Goal: Information Seeking & Learning: Learn about a topic

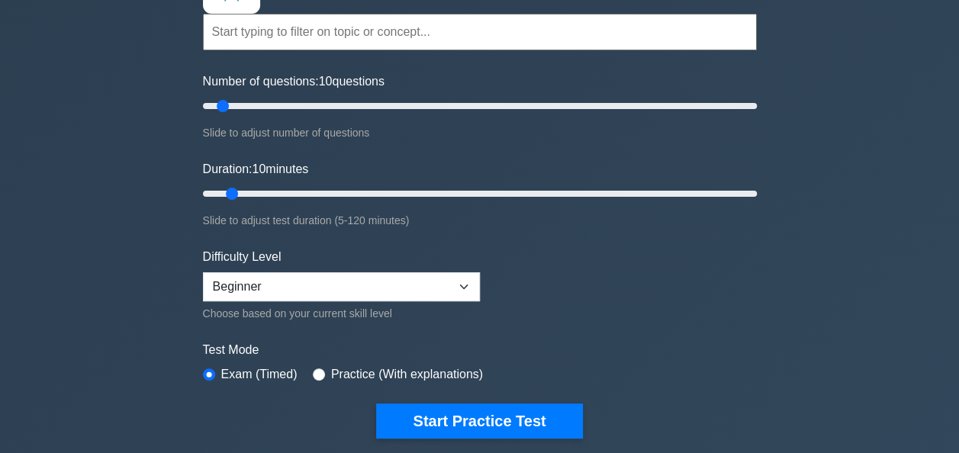
scroll to position [150, 0]
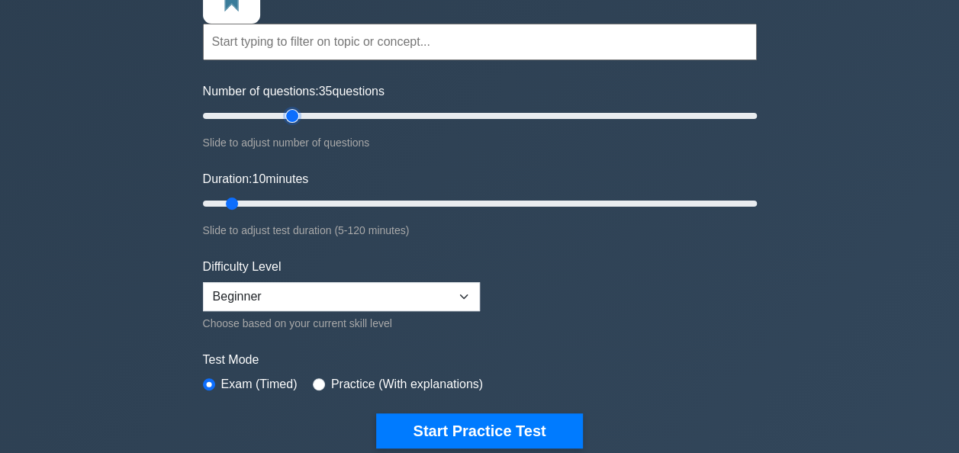
type input "35"
click at [291, 113] on input "Number of questions: 35 questions" at bounding box center [480, 116] width 554 height 18
click at [282, 204] on input "Duration: 20 minutes" at bounding box center [480, 203] width 554 height 18
type input "25"
click at [302, 202] on input "Duration: 20 minutes" at bounding box center [480, 203] width 554 height 18
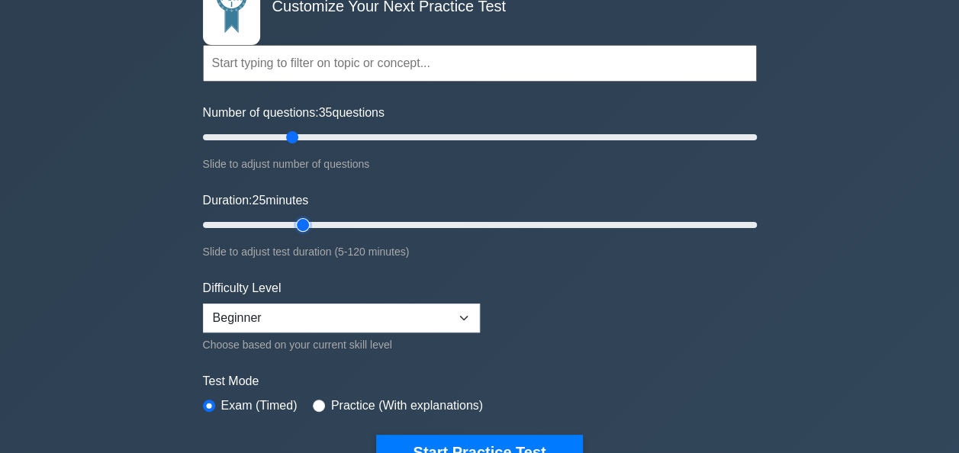
scroll to position [128, 0]
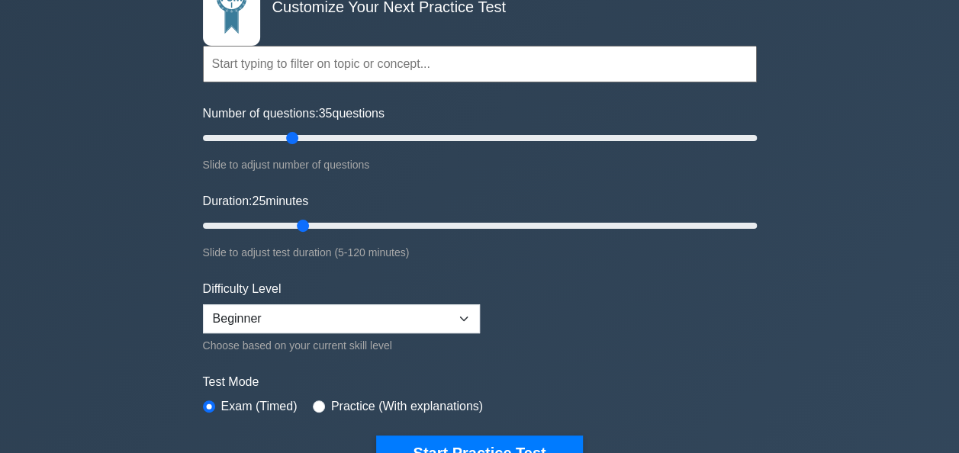
click at [426, 56] on input "text" at bounding box center [480, 64] width 554 height 37
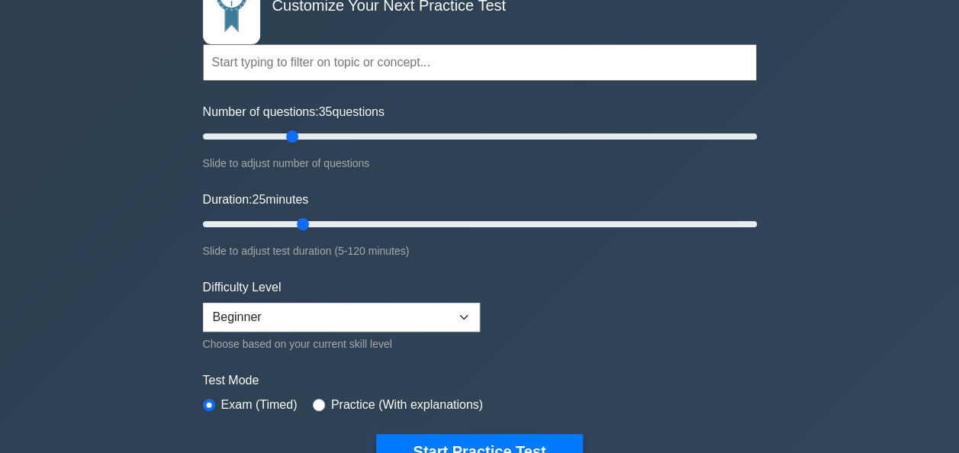
scroll to position [130, 0]
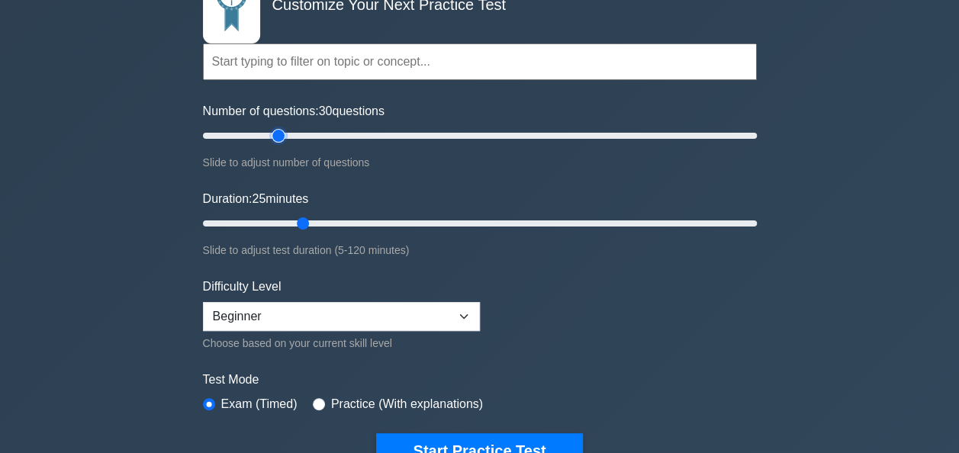
type input "30"
click at [284, 131] on input "Number of questions: 30 questions" at bounding box center [480, 136] width 554 height 18
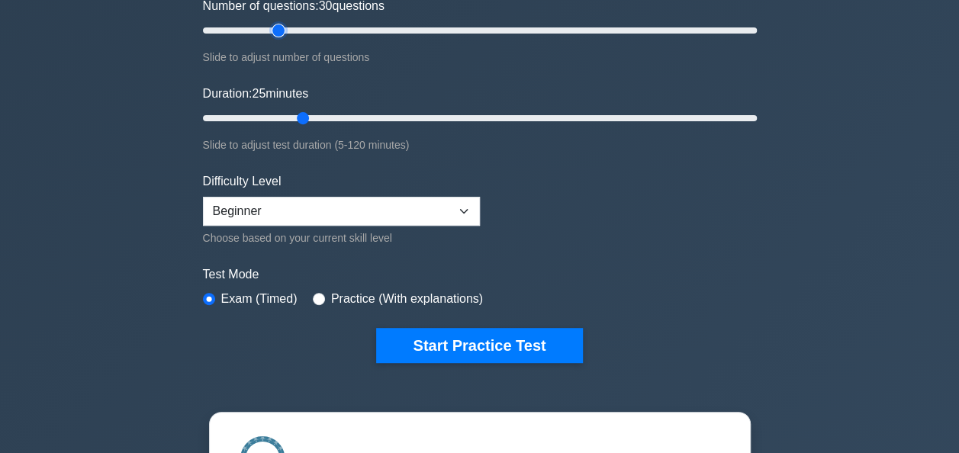
scroll to position [240, 0]
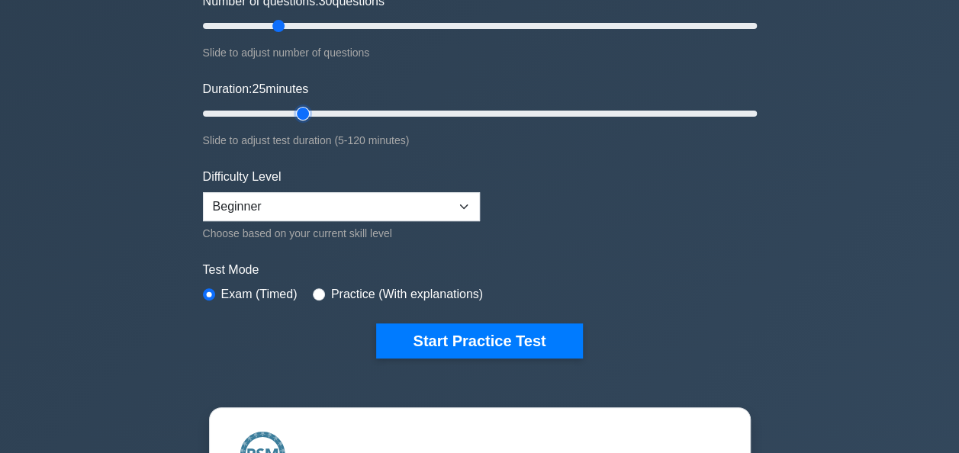
click at [294, 110] on input "Duration: 25 minutes" at bounding box center [480, 113] width 554 height 18
type input "20"
click at [291, 111] on input "Duration: 25 minutes" at bounding box center [480, 113] width 554 height 18
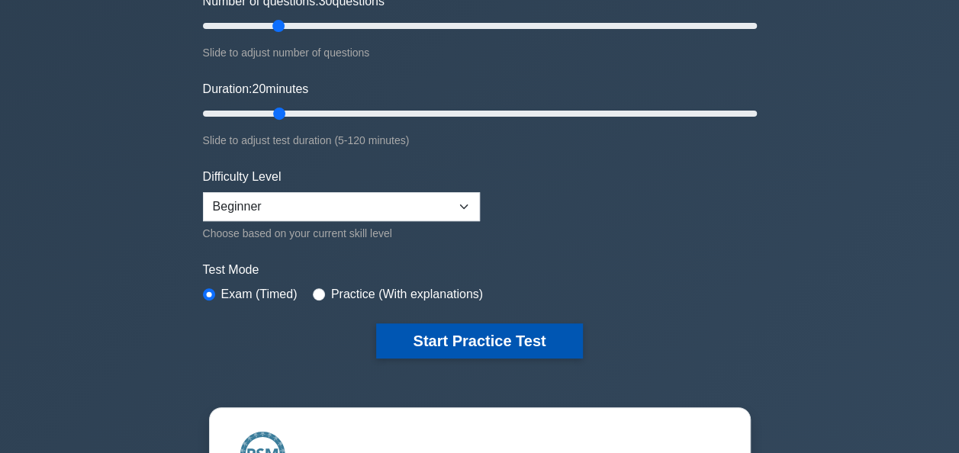
click at [504, 337] on button "Start Practice Test" at bounding box center [479, 340] width 206 height 35
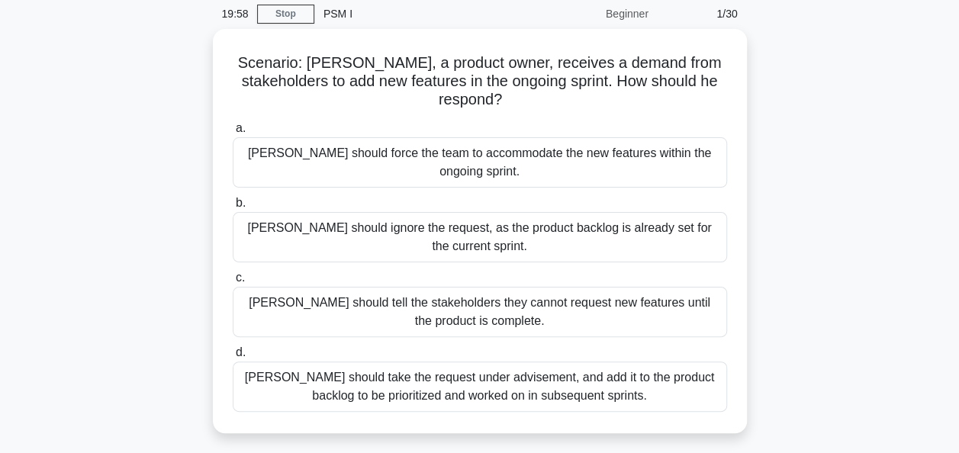
scroll to position [61, 0]
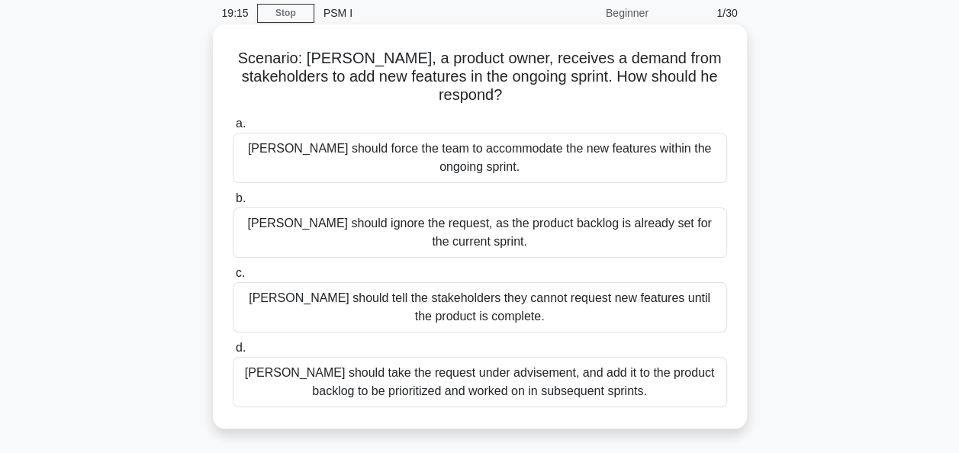
click at [539, 357] on div "Peter should take the request under advisement, and add it to the product backl…" at bounding box center [480, 382] width 494 height 50
click at [233, 347] on input "d. Peter should take the request under advisement, and add it to the product ba…" at bounding box center [233, 348] width 0 height 10
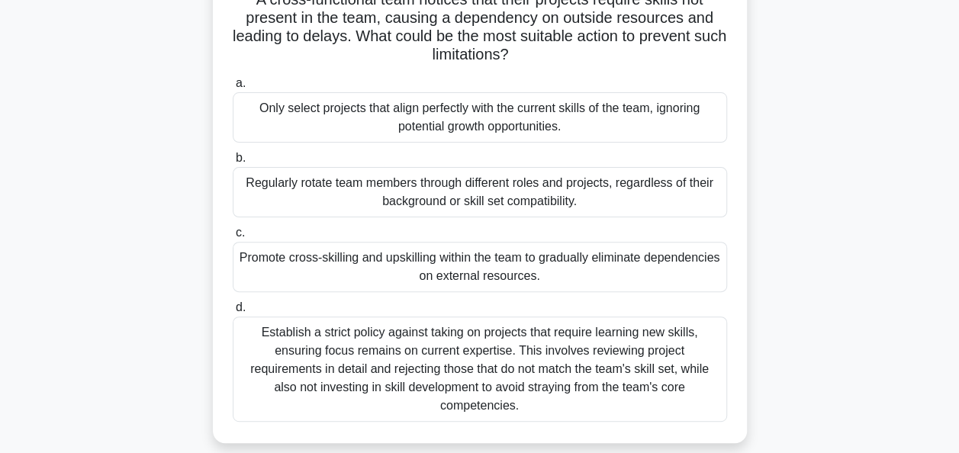
scroll to position [117, 0]
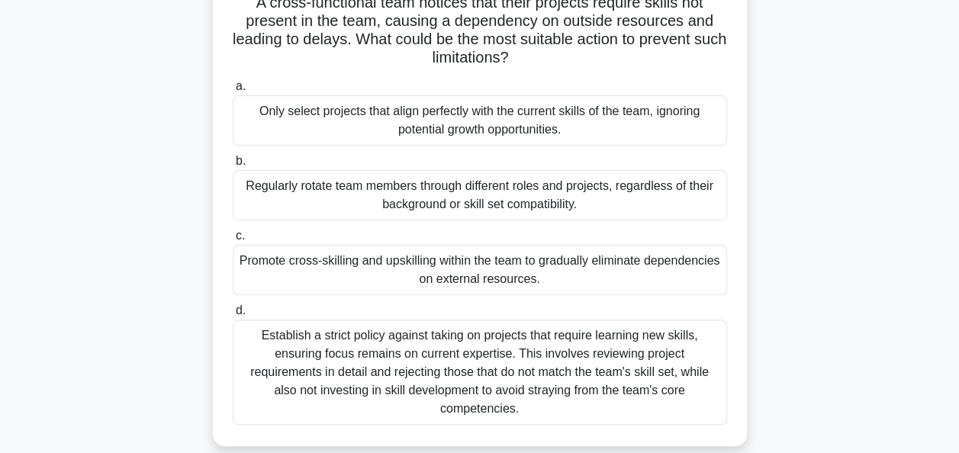
click at [559, 267] on div "Promote cross-skilling and upskilling within the team to gradually eliminate de…" at bounding box center [480, 270] width 494 height 50
click at [233, 241] on input "c. Promote cross-skilling and upskilling within the team to gradually eliminate…" at bounding box center [233, 236] width 0 height 10
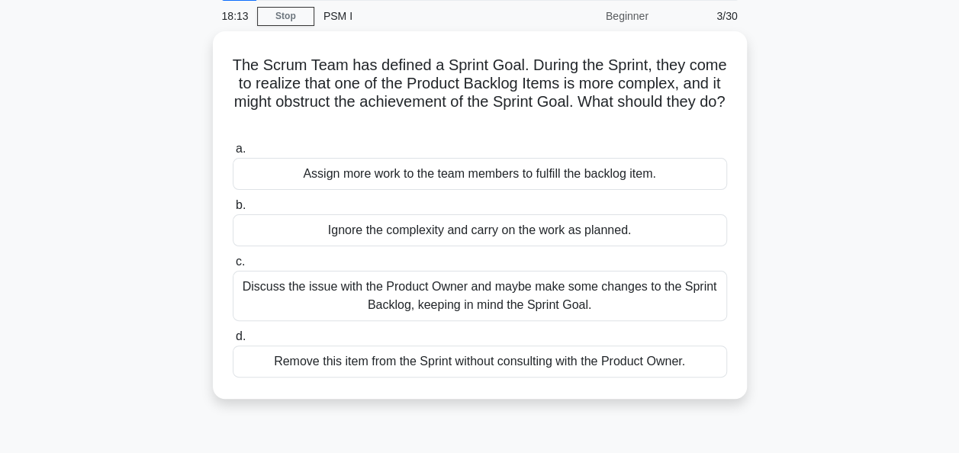
scroll to position [66, 0]
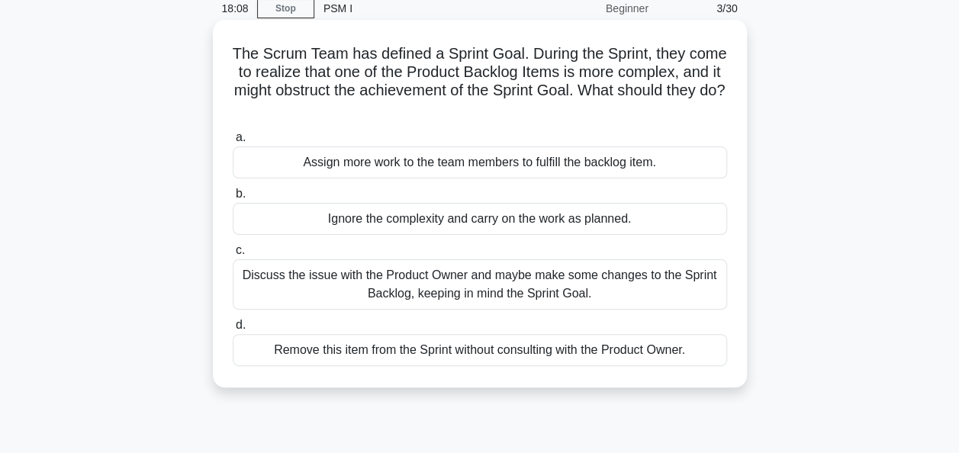
click at [468, 273] on div "Discuss the issue with the Product Owner and maybe make some changes to the Spr…" at bounding box center [480, 284] width 494 height 50
click at [233, 255] on input "c. Discuss the issue with the Product Owner and maybe make some changes to the …" at bounding box center [233, 251] width 0 height 10
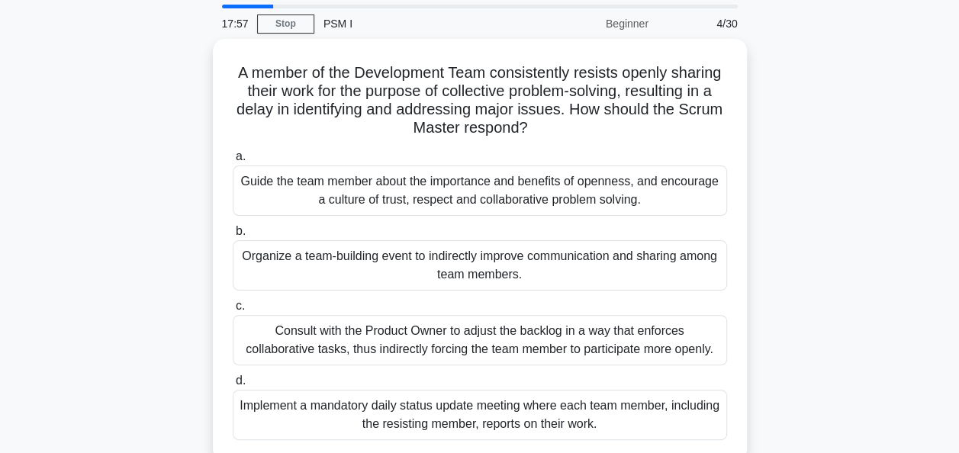
scroll to position [55, 0]
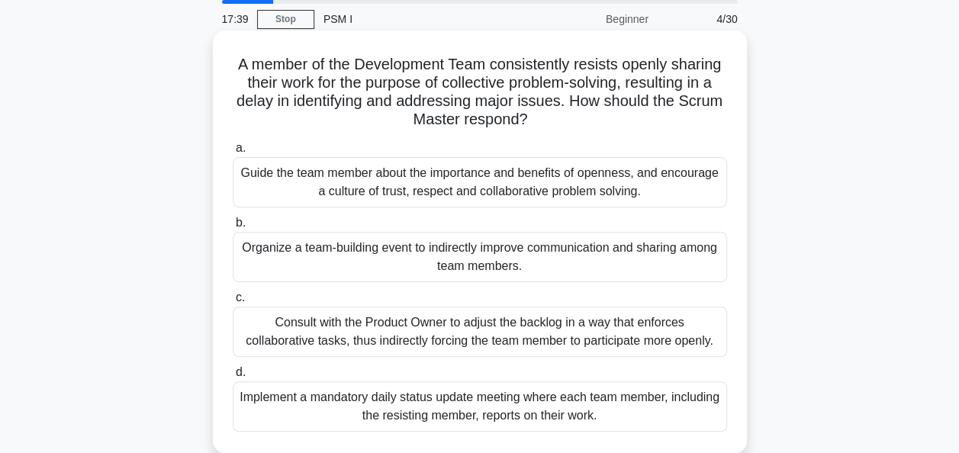
drag, startPoint x: 540, startPoint y: 116, endPoint x: 230, endPoint y: 69, distance: 314.0
click at [230, 69] on div "A member of the Development Team consistently resists openly sharing their work…" at bounding box center [480, 242] width 522 height 410
copy h5 "A member of the Development Team consistently resists openly sharing their work…"
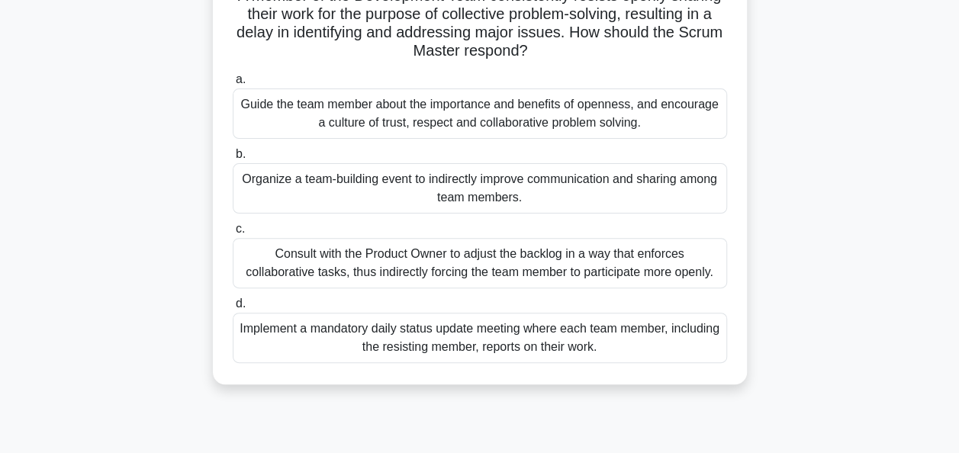
scroll to position [128, 0]
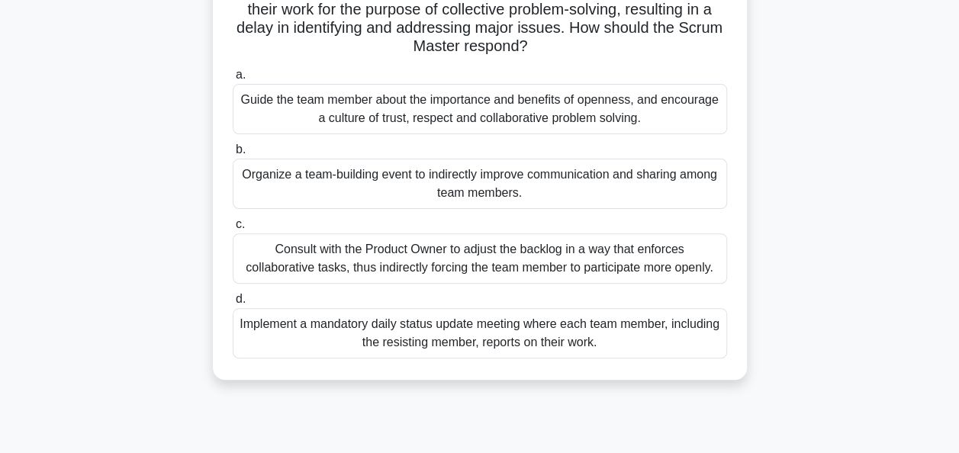
click at [491, 108] on div "Guide the team member about the importance and benefits of openness, and encour…" at bounding box center [480, 109] width 494 height 50
click at [233, 80] on input "a. Guide the team member about the importance and benefits of openness, and enc…" at bounding box center [233, 75] width 0 height 10
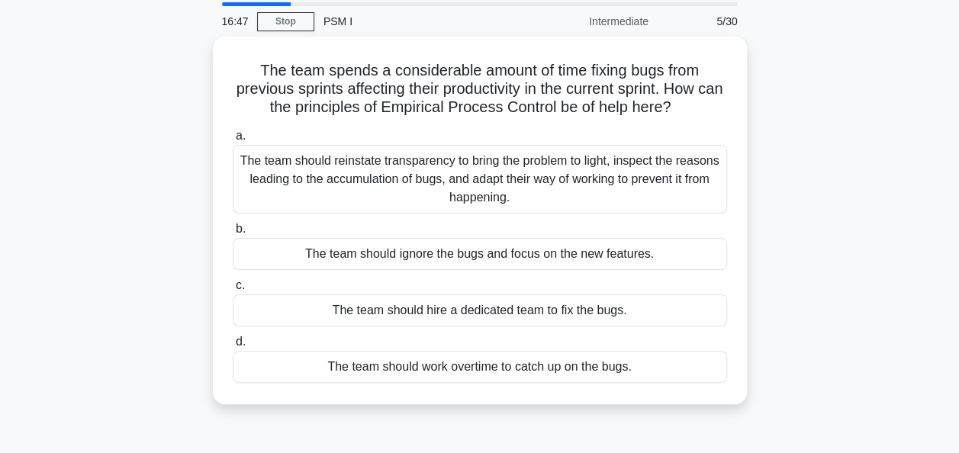
scroll to position [53, 0]
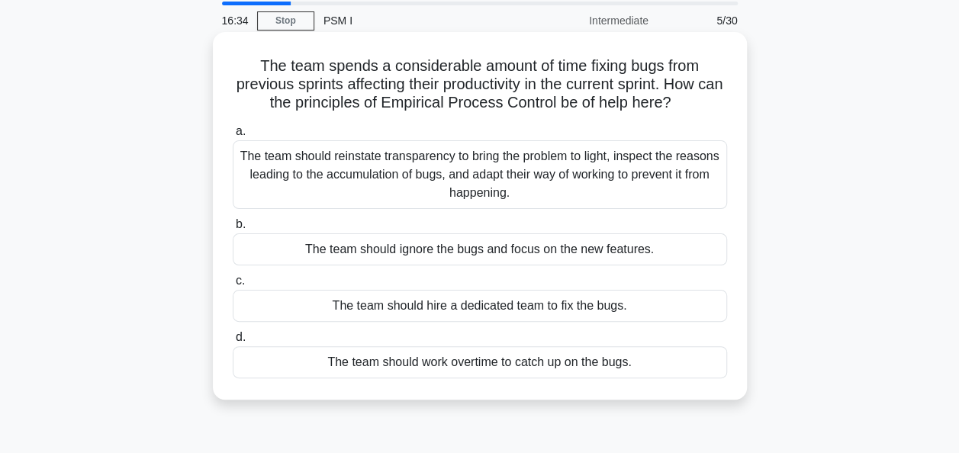
click at [529, 183] on div "The team should reinstate transparency to bring the problem to light, inspect t…" at bounding box center [480, 174] width 494 height 69
click at [233, 137] on input "a. The team should reinstate transparency to bring the problem to light, inspec…" at bounding box center [233, 132] width 0 height 10
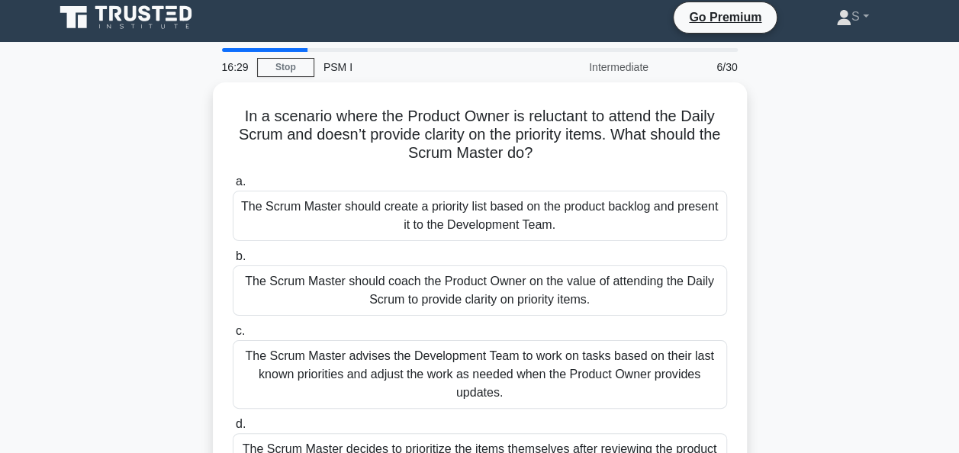
scroll to position [24, 0]
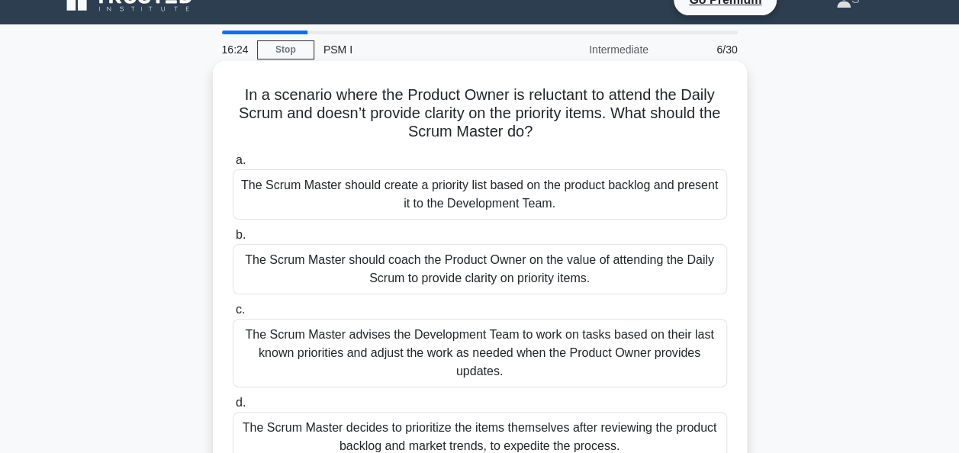
drag, startPoint x: 554, startPoint y: 135, endPoint x: 234, endPoint y: 95, distance: 322.1
click at [234, 95] on h5 "In a scenario where the Product Owner is reluctant to attend the Daily Scrum an…" at bounding box center [479, 113] width 497 height 56
copy h5 "In a scenario where the Product Owner is reluctant to attend the Daily Scrum an…"
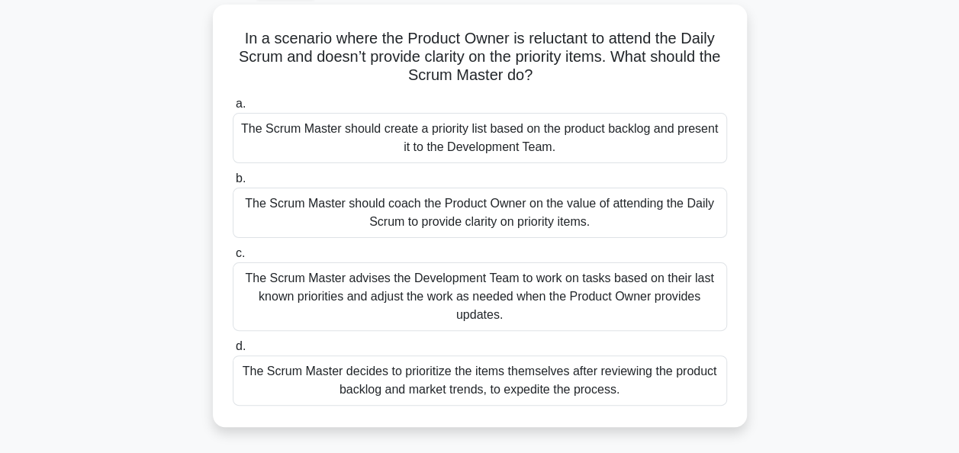
scroll to position [117, 0]
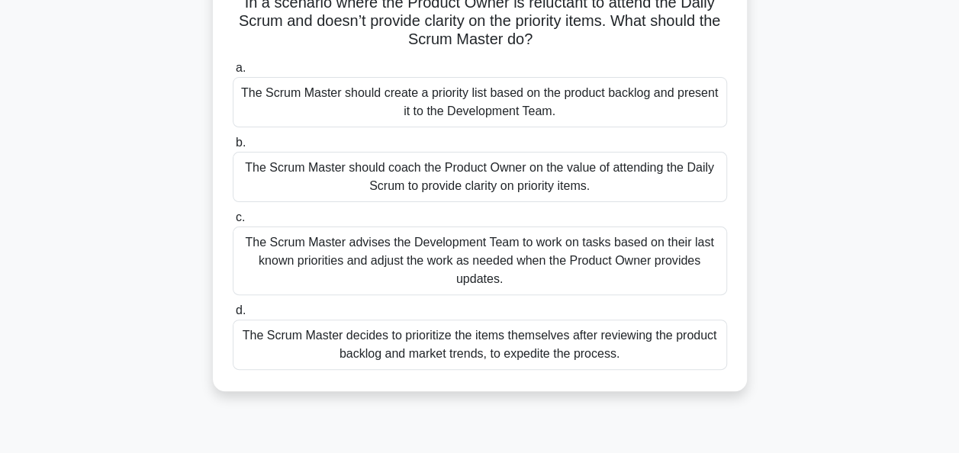
click at [528, 264] on div "The Scrum Master advises the Development Team to work on tasks based on their l…" at bounding box center [480, 261] width 494 height 69
click at [233, 223] on input "c. The Scrum Master advises the Development Team to work on tasks based on thei…" at bounding box center [233, 218] width 0 height 10
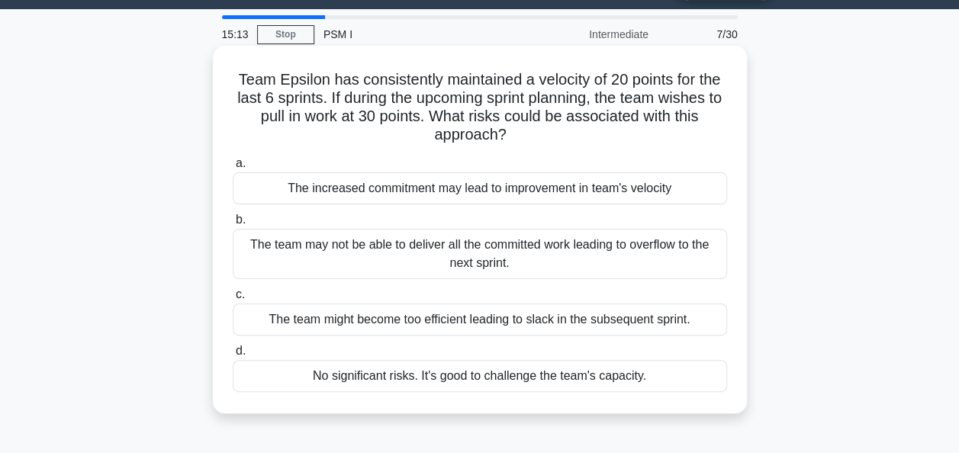
scroll to position [40, 0]
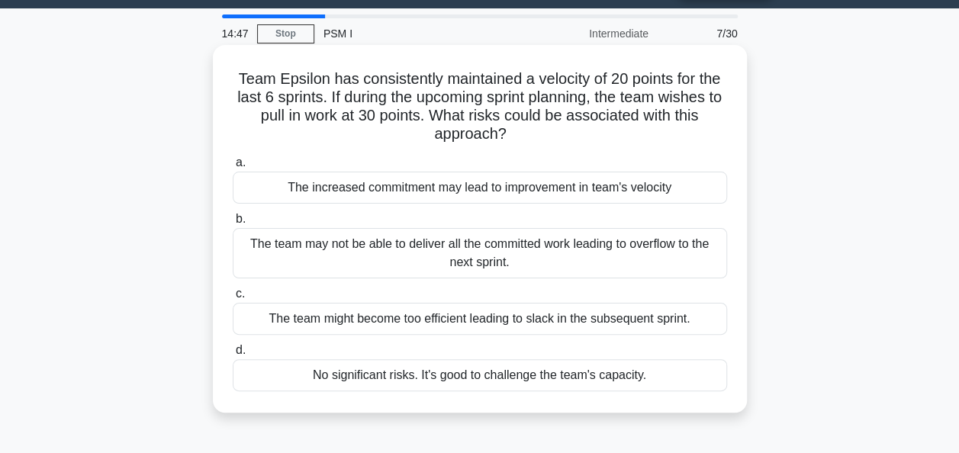
click at [536, 252] on div "The team may not be able to deliver all the committed work leading to overflow …" at bounding box center [480, 253] width 494 height 50
click at [233, 224] on input "b. The team may not be able to deliver all the committed work leading to overfl…" at bounding box center [233, 219] width 0 height 10
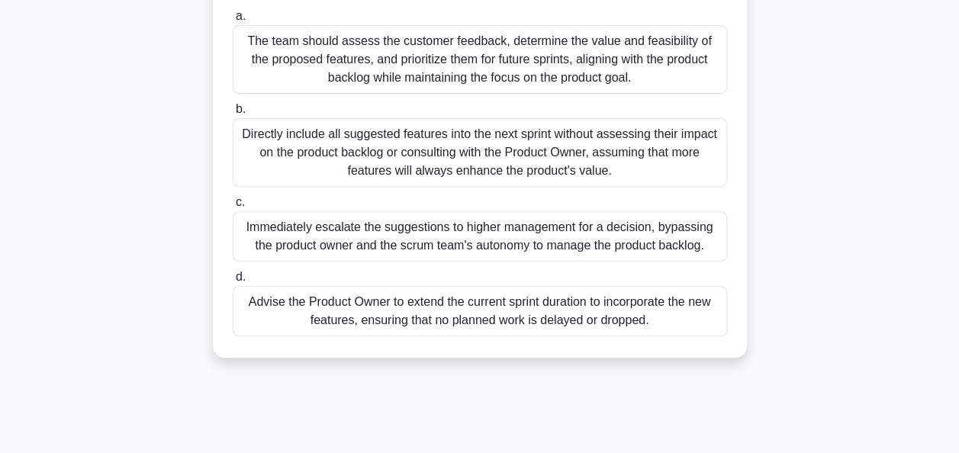
scroll to position [210, 0]
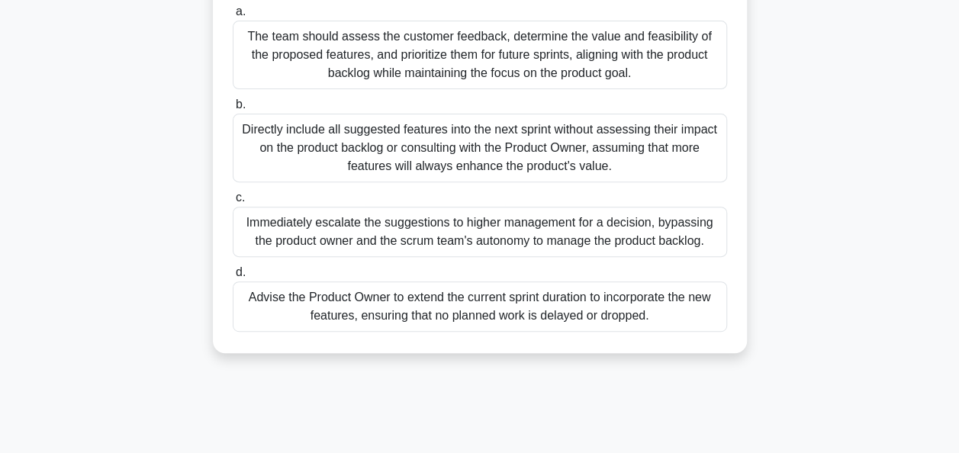
click at [416, 67] on div "The team should assess the customer feedback, determine the value and feasibili…" at bounding box center [480, 55] width 494 height 69
click at [233, 17] on input "a. The team should assess the customer feedback, determine the value and feasib…" at bounding box center [233, 12] width 0 height 10
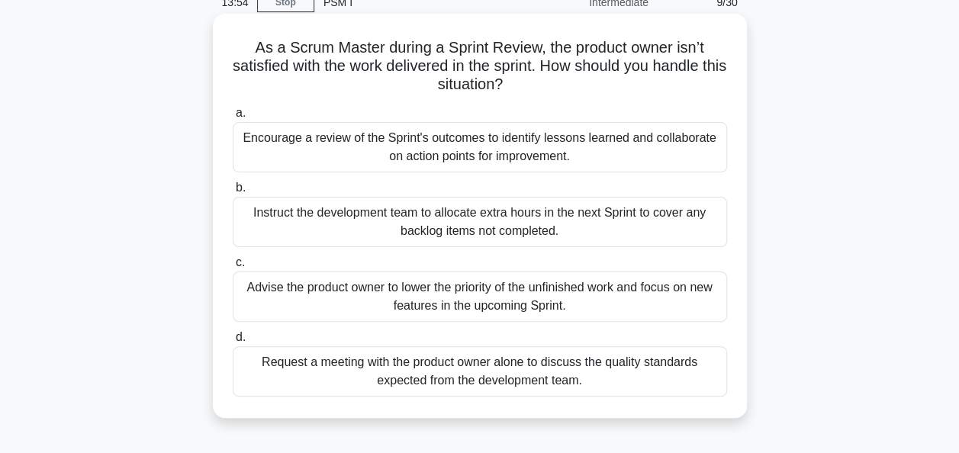
scroll to position [72, 0]
click at [577, 145] on div "Encourage a review of the Sprint's outcomes to identify lessons learned and col…" at bounding box center [480, 146] width 494 height 50
click at [233, 117] on input "a. Encourage a review of the Sprint's outcomes to identify lessons learned and …" at bounding box center [233, 113] width 0 height 10
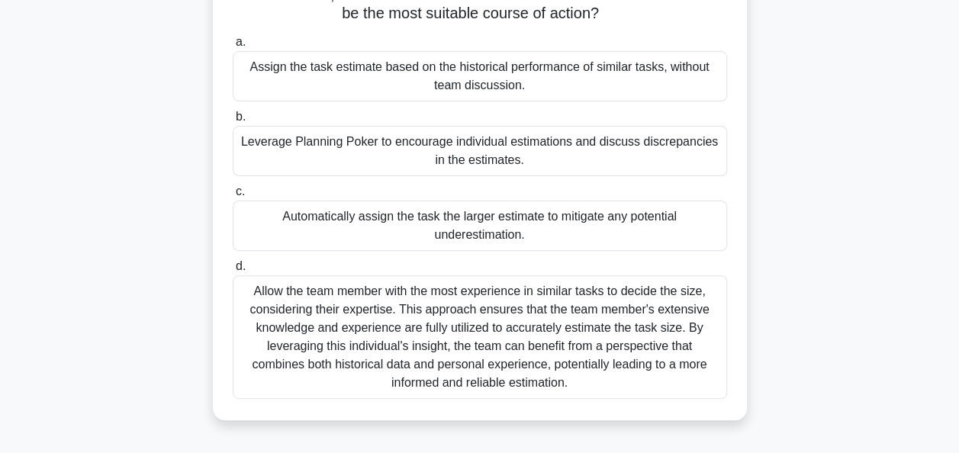
scroll to position [143, 0]
click at [547, 72] on div "Assign the task estimate based on the historical performance of similar tasks, …" at bounding box center [480, 75] width 494 height 50
click at [233, 47] on input "a. Assign the task estimate based on the historical performance of similar task…" at bounding box center [233, 42] width 0 height 10
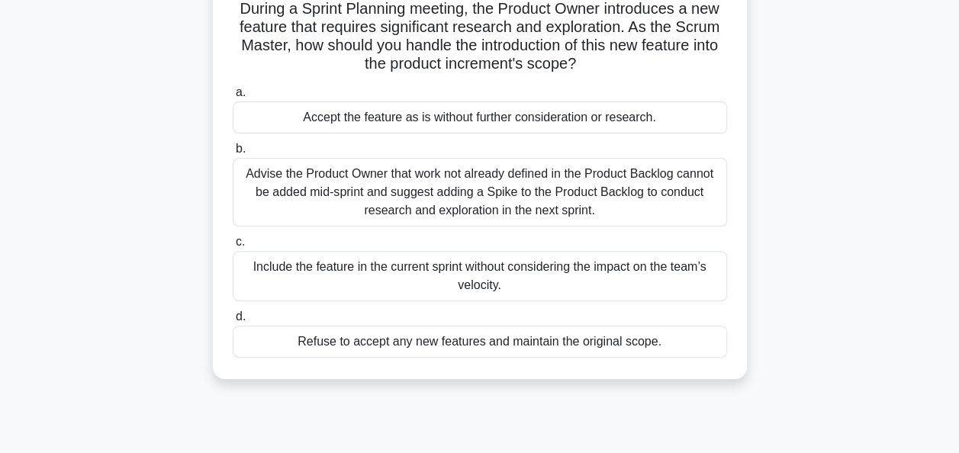
scroll to position [116, 0]
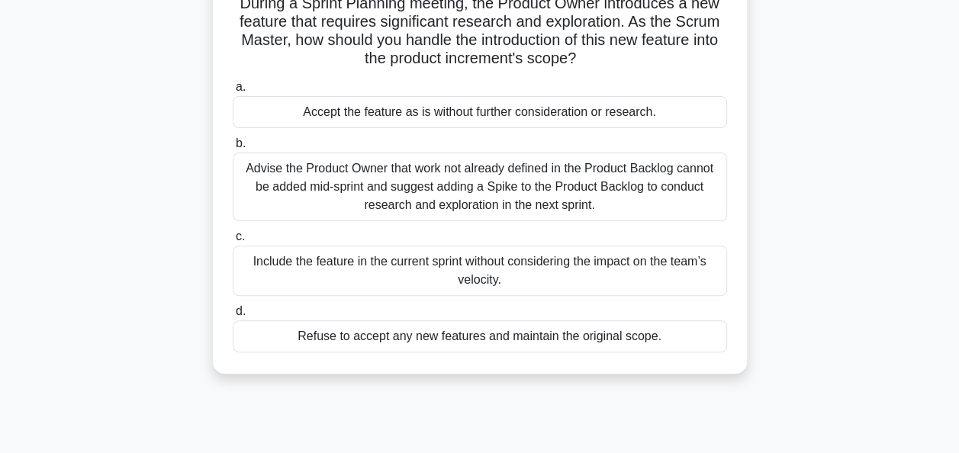
click at [566, 187] on div "Advise the Product Owner that work not already defined in the Product Backlog c…" at bounding box center [480, 187] width 494 height 69
click at [233, 149] on input "b. Advise the Product Owner that work not already defined in the Product Backlo…" at bounding box center [233, 144] width 0 height 10
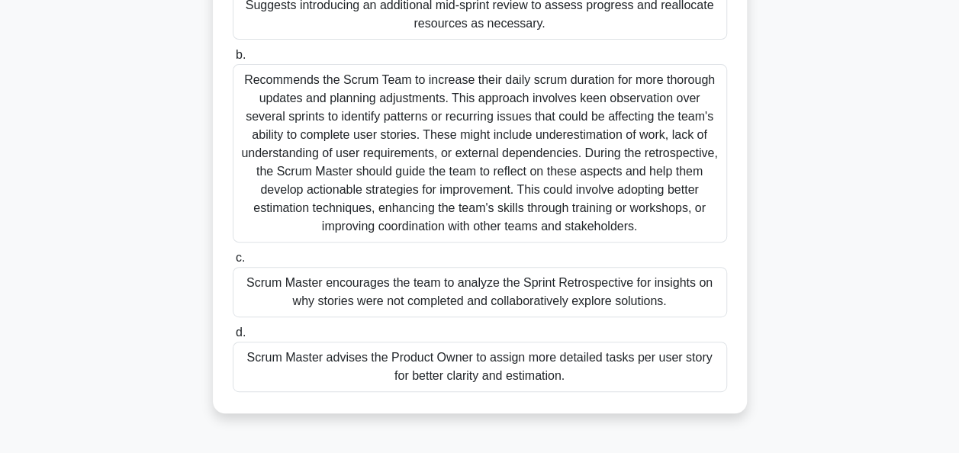
scroll to position [223, 0]
click at [611, 294] on div "Scrum Master encourages the team to analyze the Sprint Retrospective for insigh…" at bounding box center [480, 291] width 494 height 50
click at [233, 262] on input "c. Scrum Master encourages the team to analyze the Sprint Retrospective for ins…" at bounding box center [233, 257] width 0 height 10
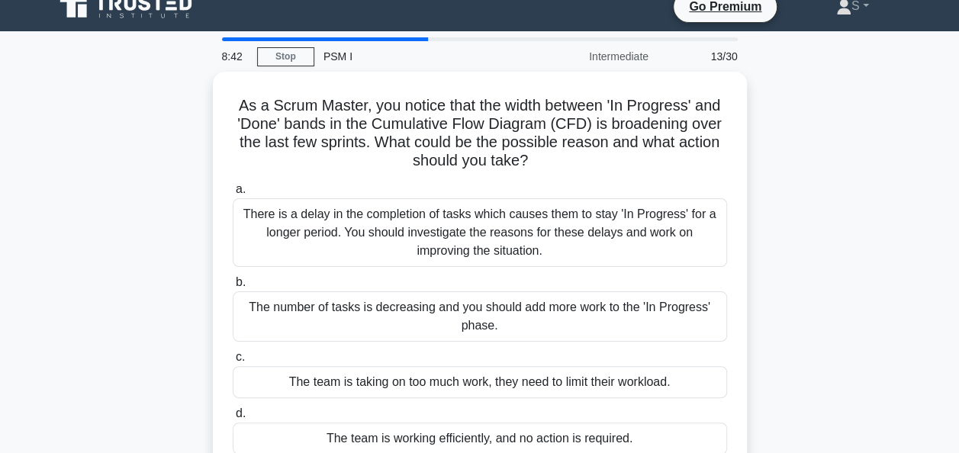
scroll to position [18, 0]
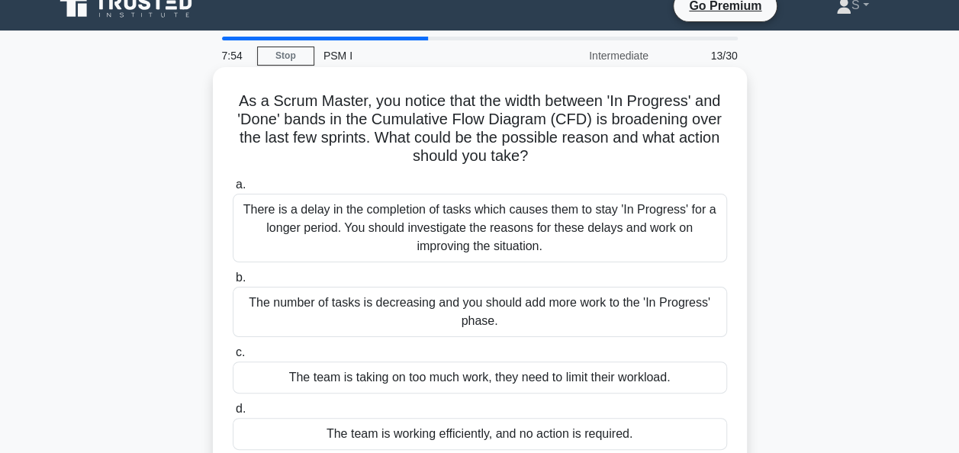
drag, startPoint x: 538, startPoint y: 159, endPoint x: 218, endPoint y: 90, distance: 327.6
click at [219, 90] on div "As a Scrum Master, you notice that the width between 'In Progress' and 'Done' b…" at bounding box center [480, 269] width 522 height 392
copy h5 "As a Scrum Master, you notice that the width between 'In Progress' and 'Done' b…"
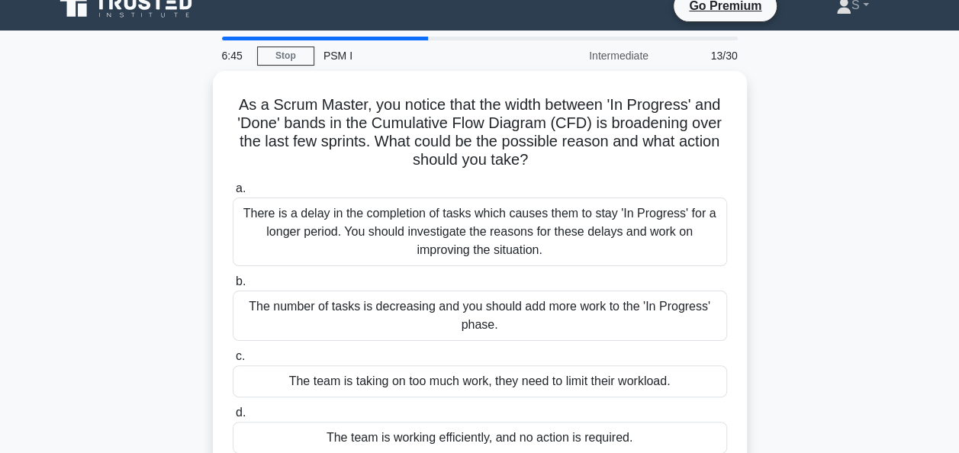
scroll to position [14, 0]
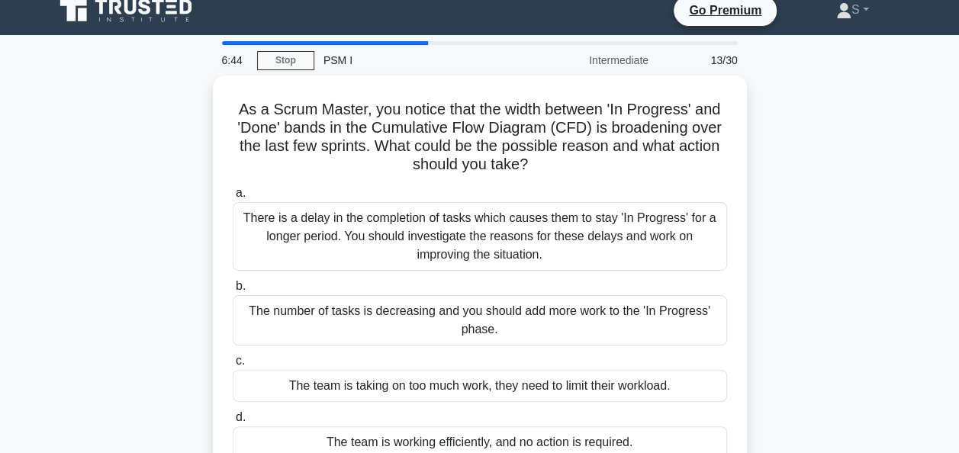
click at [786, 190] on div "As a Scrum Master, you notice that the width between 'In Progress' and 'Done' b…" at bounding box center [479, 287] width 869 height 422
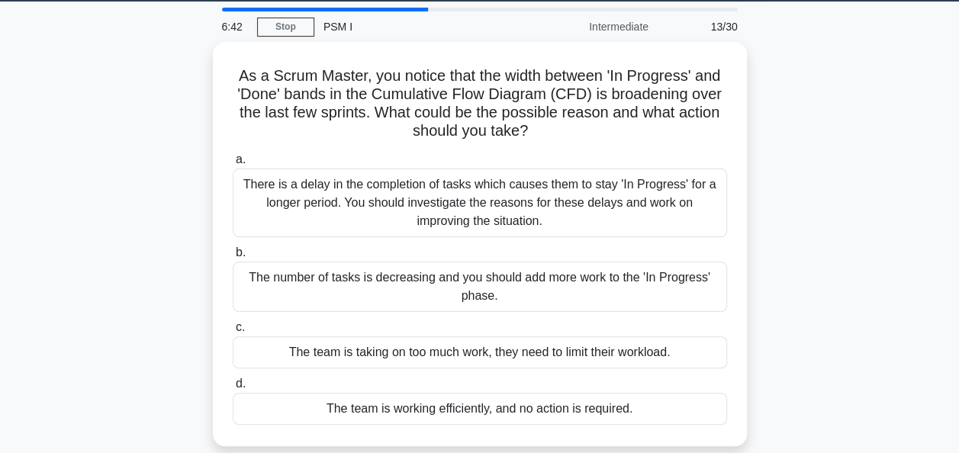
scroll to position [48, 0]
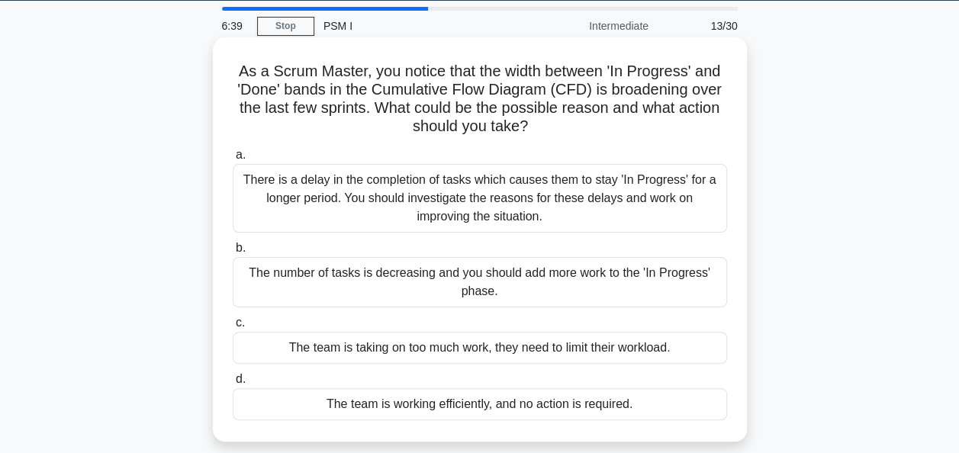
drag, startPoint x: 548, startPoint y: 124, endPoint x: 234, endPoint y: 75, distance: 317.3
click at [234, 75] on h5 "As a Scrum Master, you notice that the width between 'In Progress' and 'Done' b…" at bounding box center [479, 99] width 497 height 75
copy h5 "As a Scrum Master, you notice that the width between 'In Progress' and 'Done' b…"
click at [414, 199] on div "There is a delay in the completion of tasks which causes them to stay 'In Progr…" at bounding box center [480, 198] width 494 height 69
click at [233, 160] on input "a. There is a delay in the completion of tasks which causes them to stay 'In Pr…" at bounding box center [233, 155] width 0 height 10
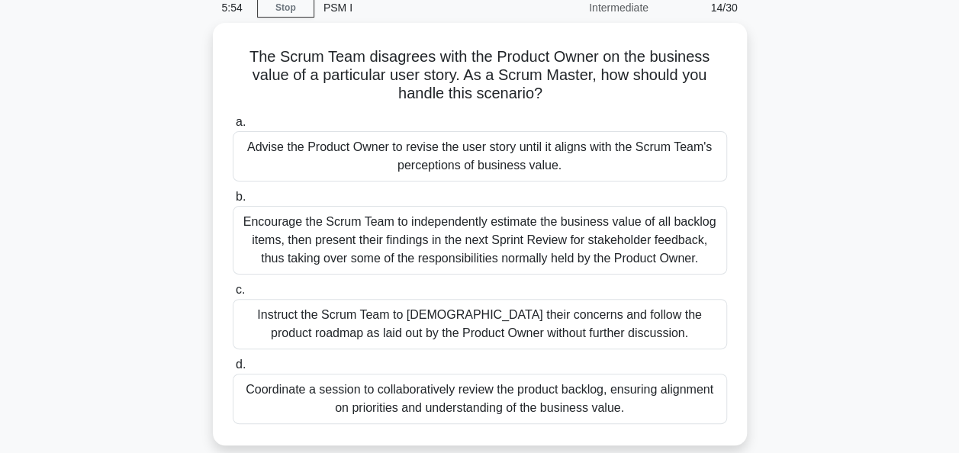
scroll to position [73, 0]
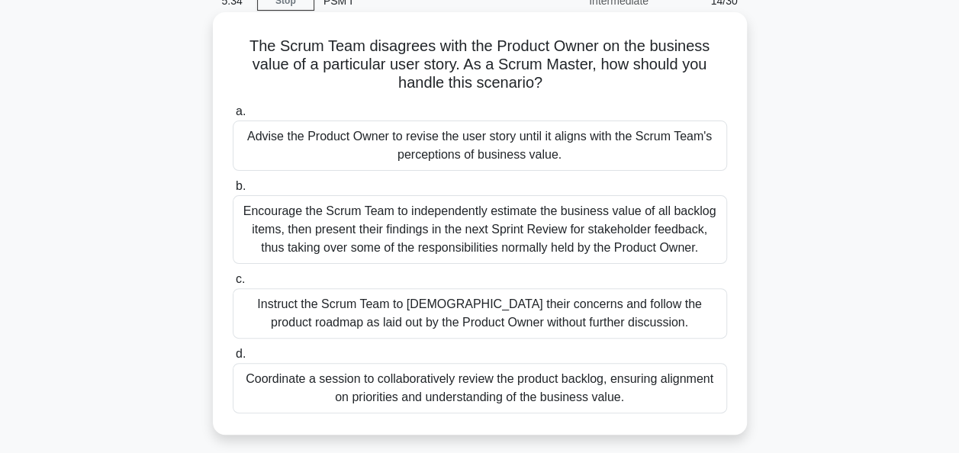
click at [390, 394] on div "Coordinate a session to collaboratively review the product backlog, ensuring al…" at bounding box center [480, 388] width 494 height 50
click at [233, 359] on input "d. Coordinate a session to collaboratively review the product backlog, ensuring…" at bounding box center [233, 354] width 0 height 10
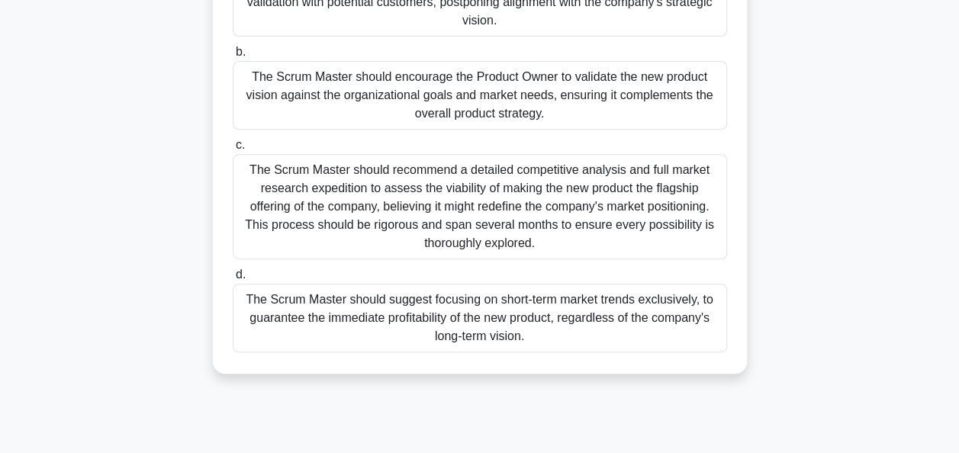
scroll to position [249, 0]
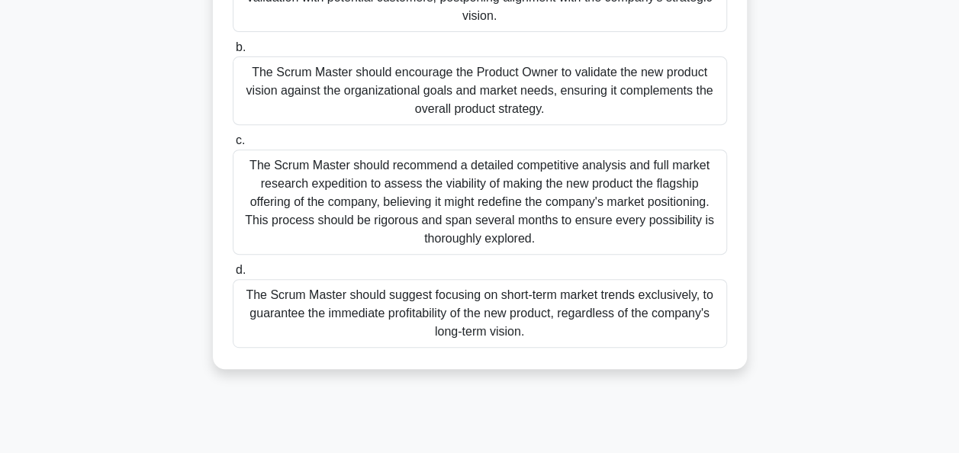
click at [319, 97] on div "The Scrum Master should encourage the Product Owner to validate the new product…" at bounding box center [480, 90] width 494 height 69
click at [233, 53] on input "b. The Scrum Master should encourage the Product Owner to validate the new prod…" at bounding box center [233, 48] width 0 height 10
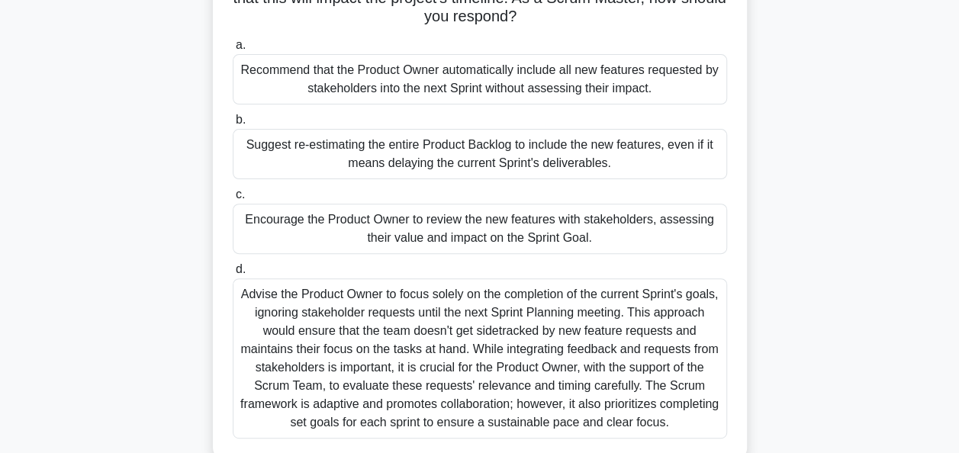
scroll to position [174, 0]
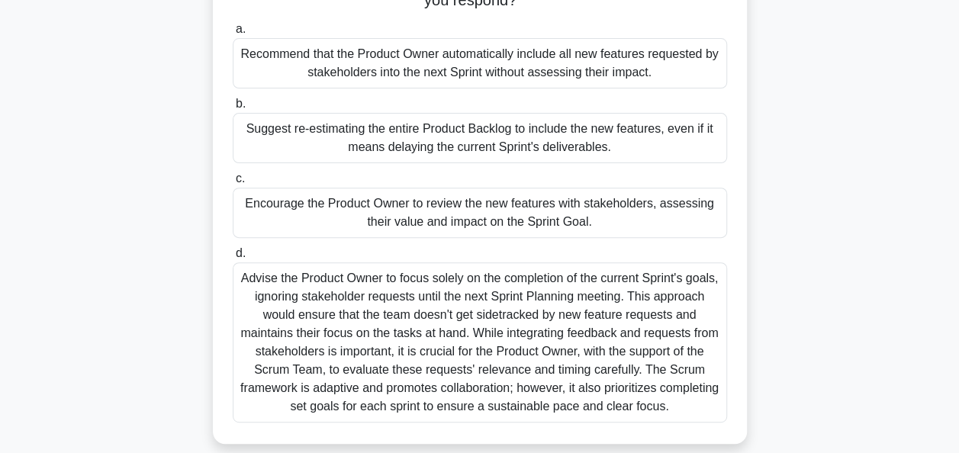
click at [387, 59] on div "Recommend that the Product Owner automatically include all new features request…" at bounding box center [480, 63] width 494 height 50
click at [233, 34] on input "a. Recommend that the Product Owner automatically include all new features requ…" at bounding box center [233, 29] width 0 height 10
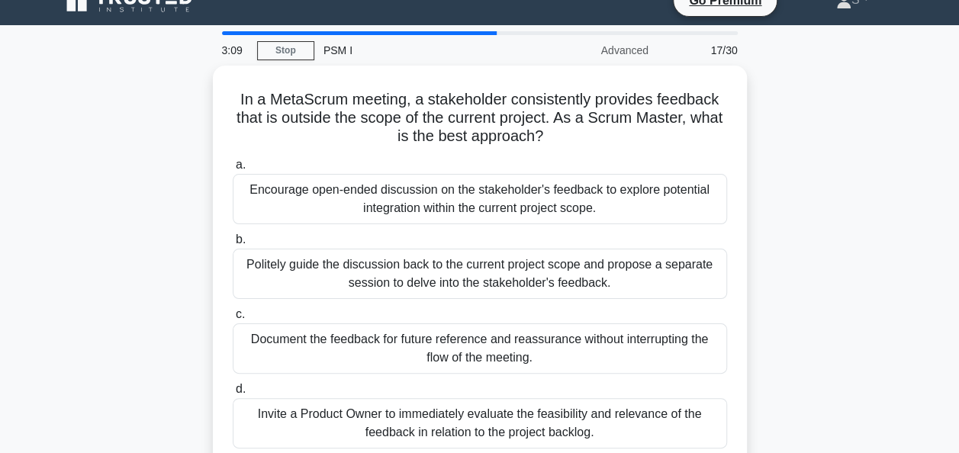
scroll to position [23, 0]
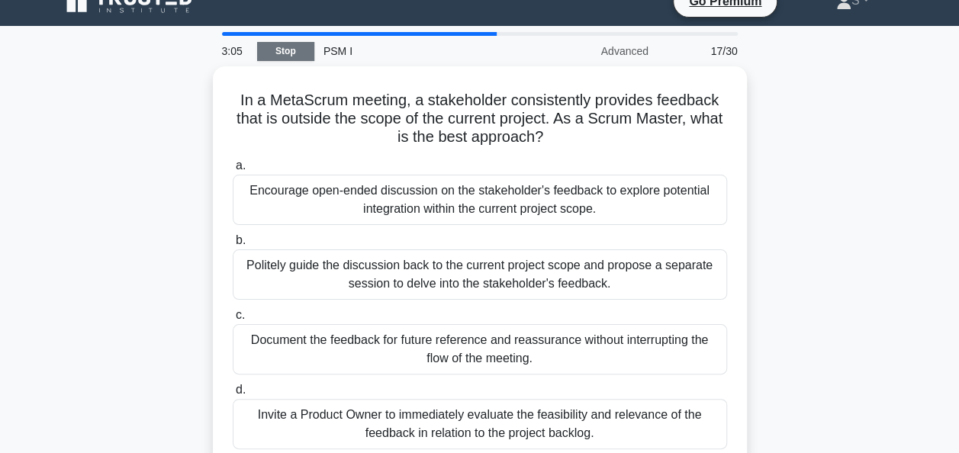
click at [289, 45] on link "Stop" at bounding box center [285, 51] width 57 height 19
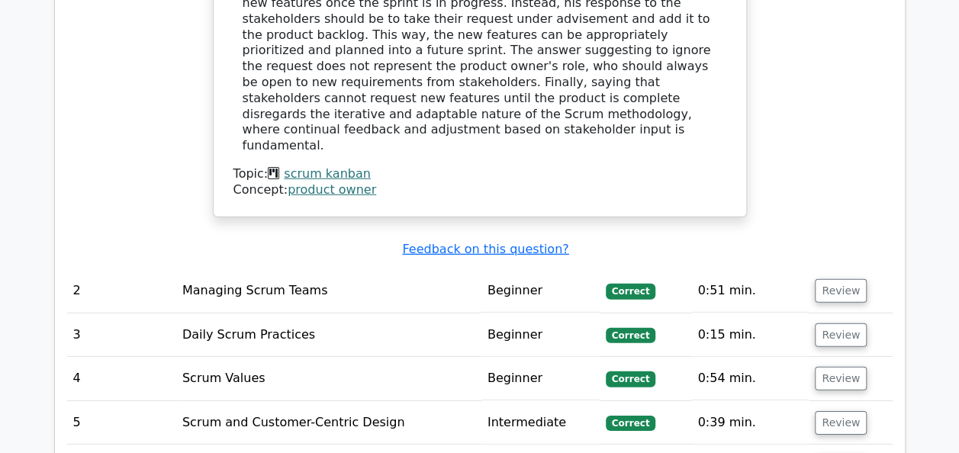
scroll to position [2116, 0]
click at [823, 278] on button "Review" at bounding box center [840, 290] width 52 height 24
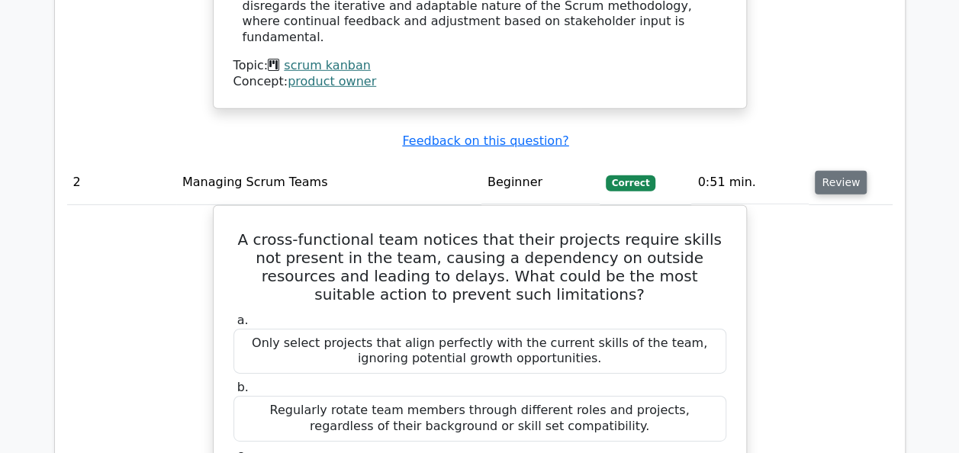
scroll to position [2223, 0]
click at [848, 172] on button "Review" at bounding box center [840, 184] width 52 height 24
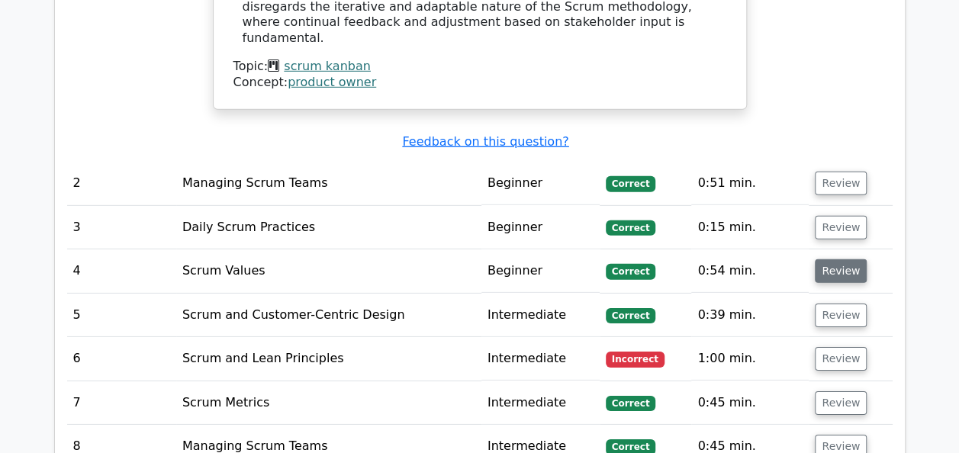
click at [845, 259] on button "Review" at bounding box center [840, 271] width 52 height 24
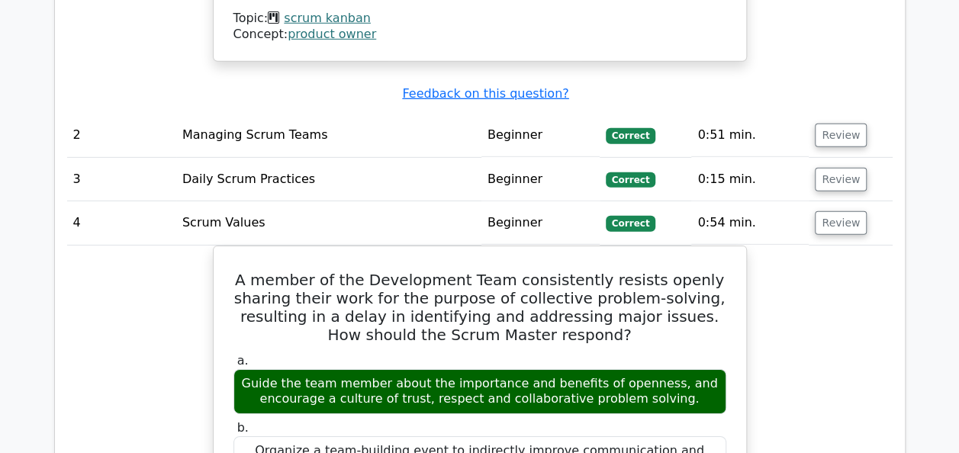
scroll to position [2259, 0]
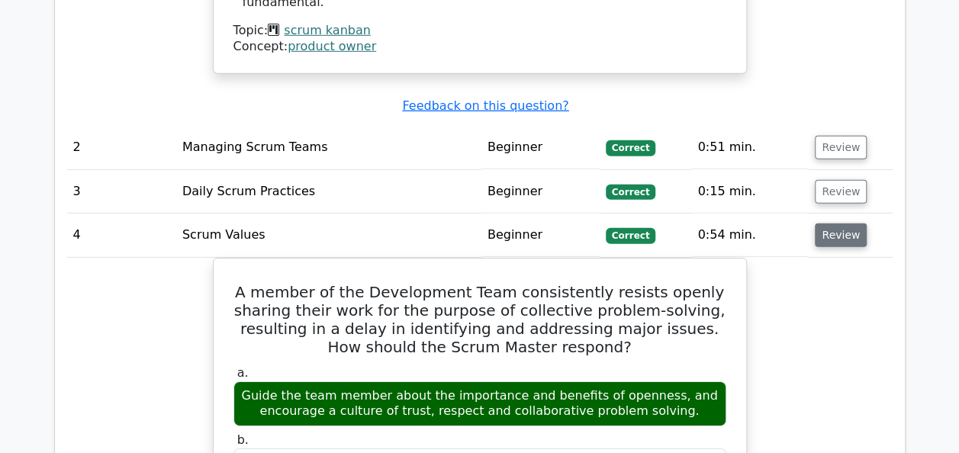
click at [837, 223] on button "Review" at bounding box center [840, 235] width 52 height 24
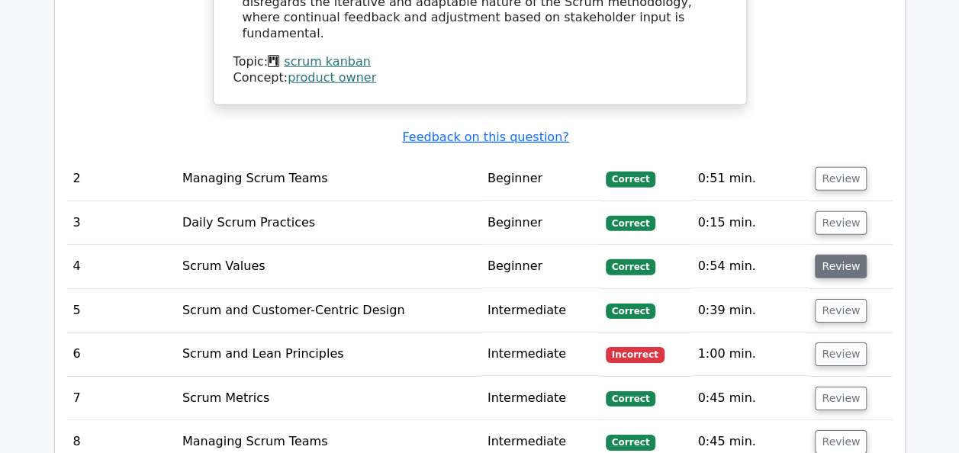
scroll to position [2228, 0]
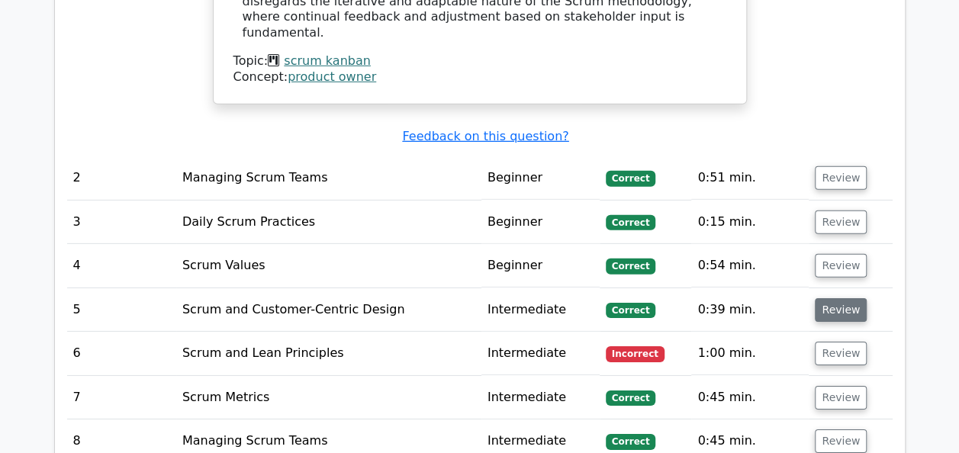
click at [839, 298] on button "Review" at bounding box center [840, 310] width 52 height 24
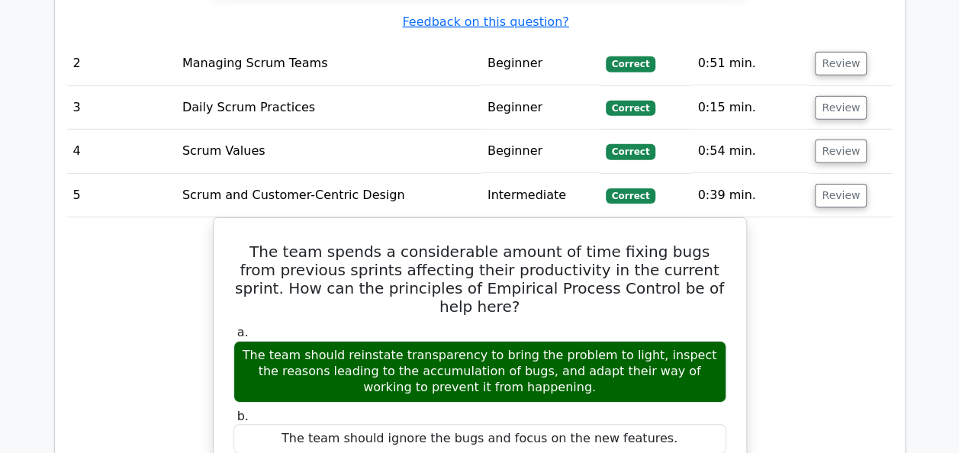
scroll to position [2321, 0]
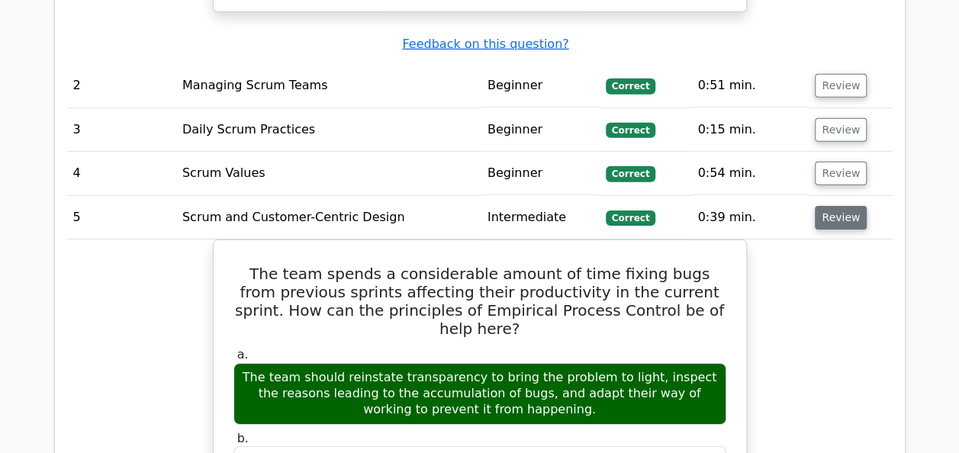
click at [836, 206] on button "Review" at bounding box center [840, 218] width 52 height 24
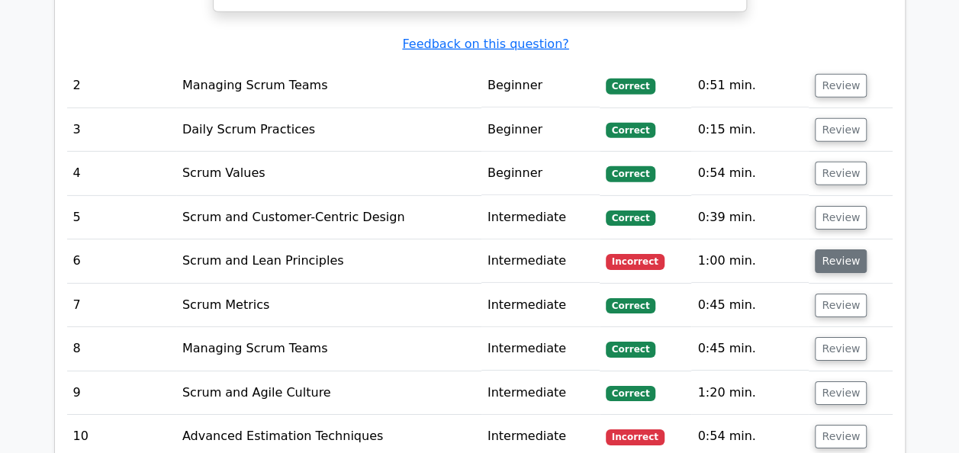
click at [837, 249] on button "Review" at bounding box center [840, 261] width 52 height 24
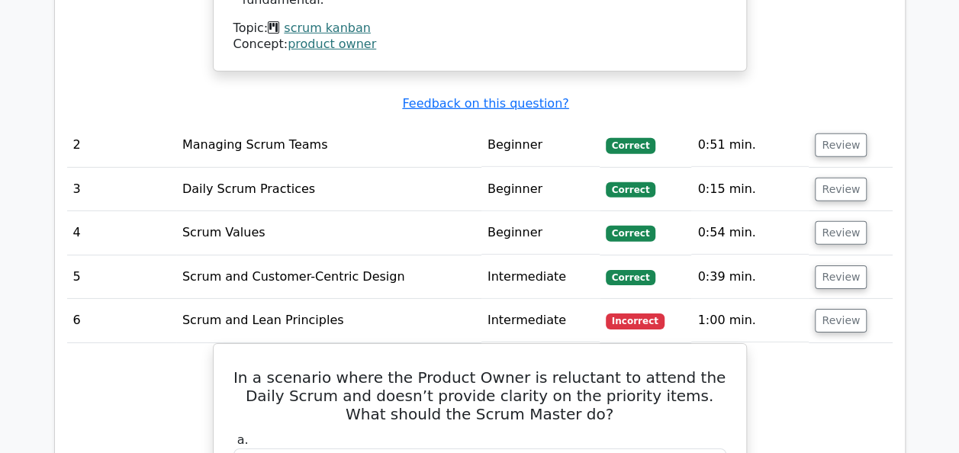
scroll to position [2260, 0]
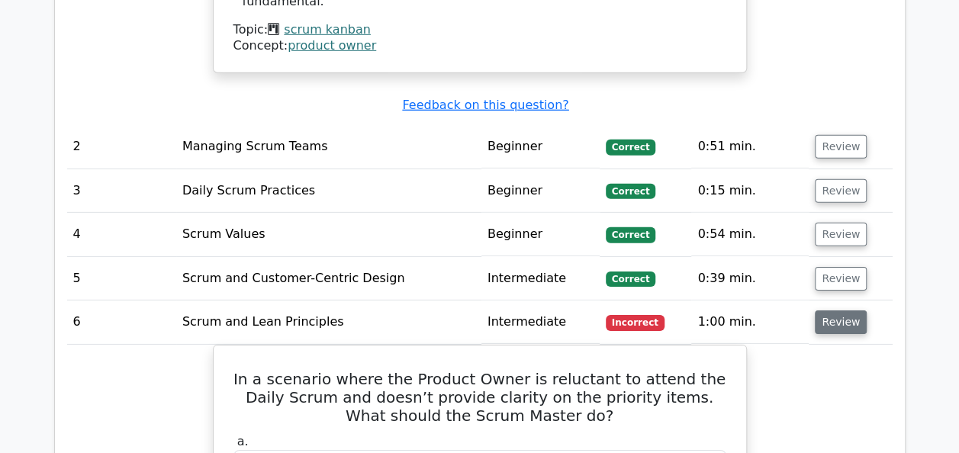
click at [825, 310] on button "Review" at bounding box center [840, 322] width 52 height 24
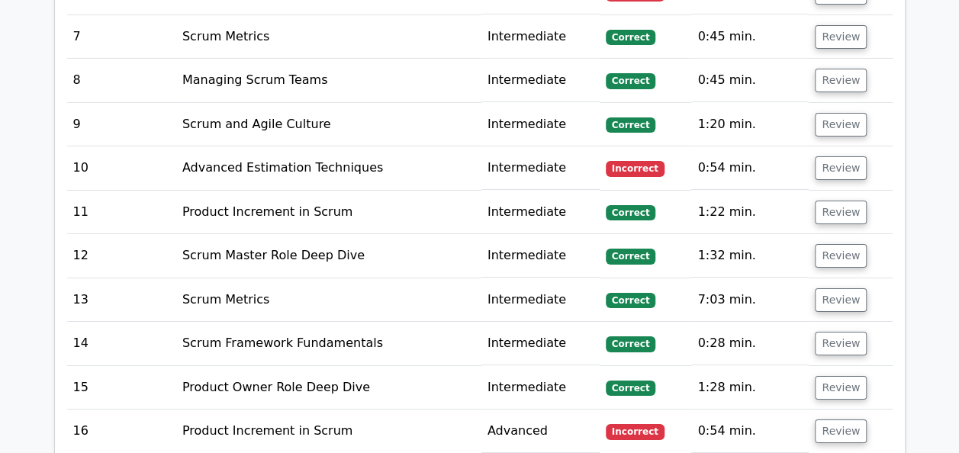
scroll to position [2590, 0]
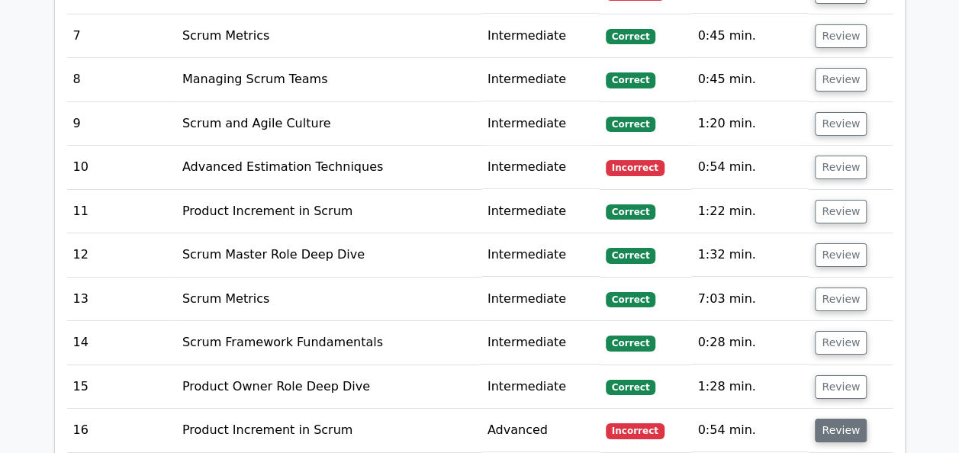
click at [840, 419] on button "Review" at bounding box center [840, 431] width 52 height 24
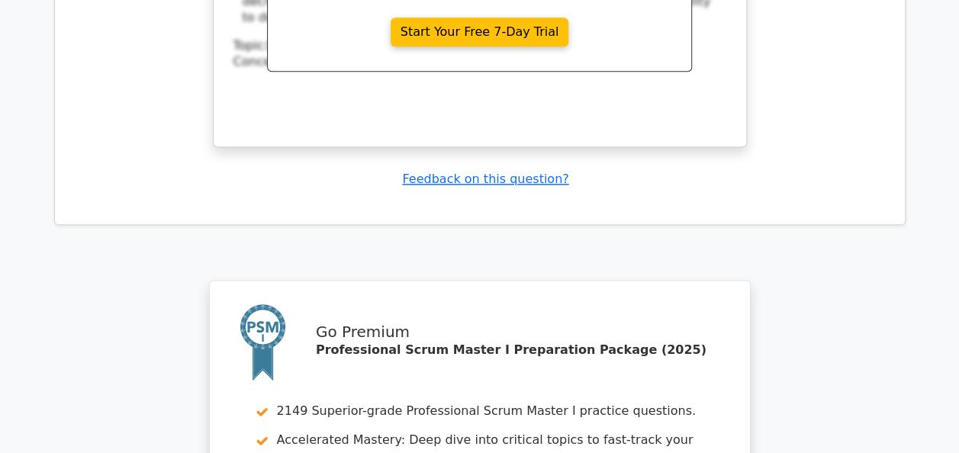
scroll to position [4034, 0]
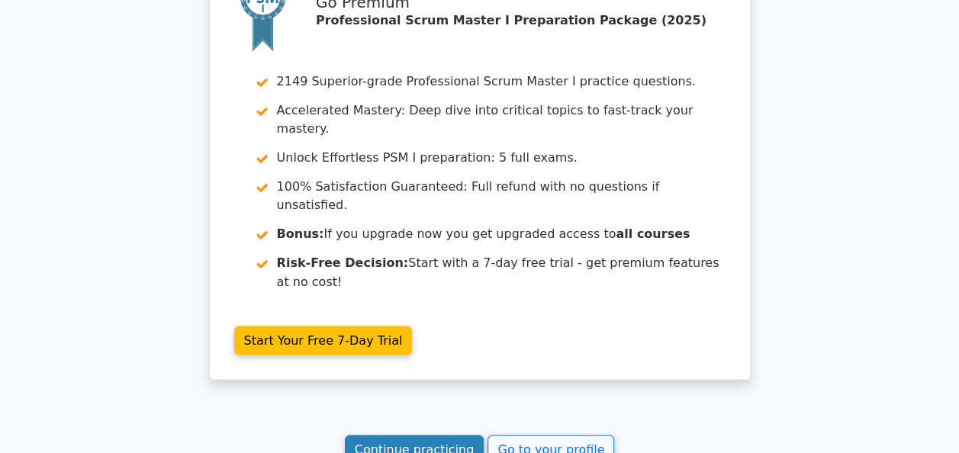
click at [405, 435] on link "Continue practicing" at bounding box center [415, 449] width 140 height 29
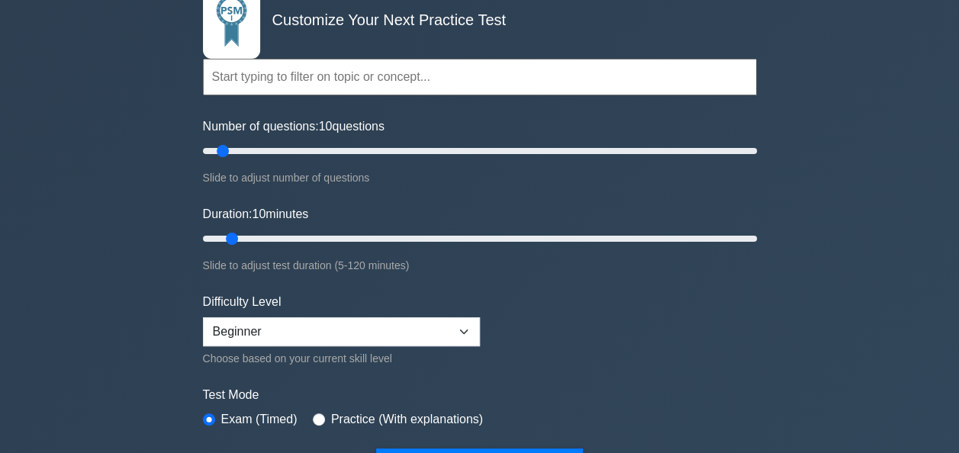
scroll to position [114, 0]
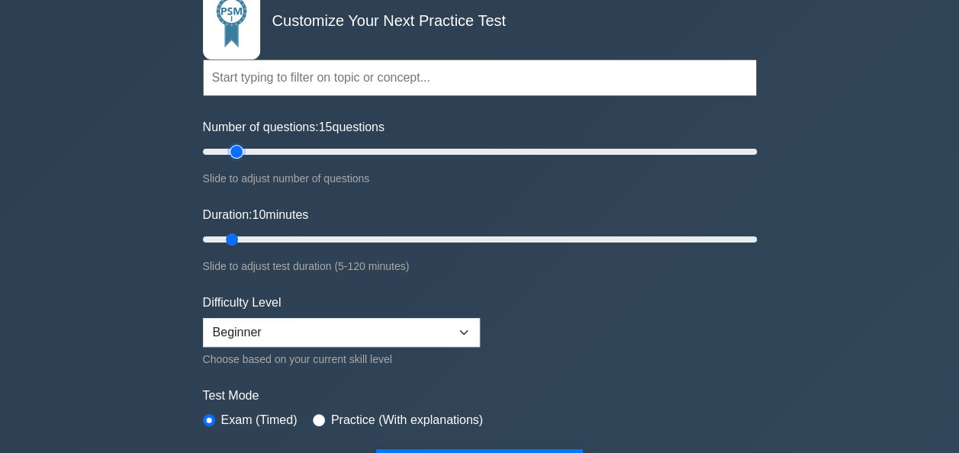
click at [239, 153] on input "Number of questions: 15 questions" at bounding box center [480, 152] width 554 height 18
type input "20"
click at [248, 151] on input "Number of questions: 20 questions" at bounding box center [480, 152] width 554 height 18
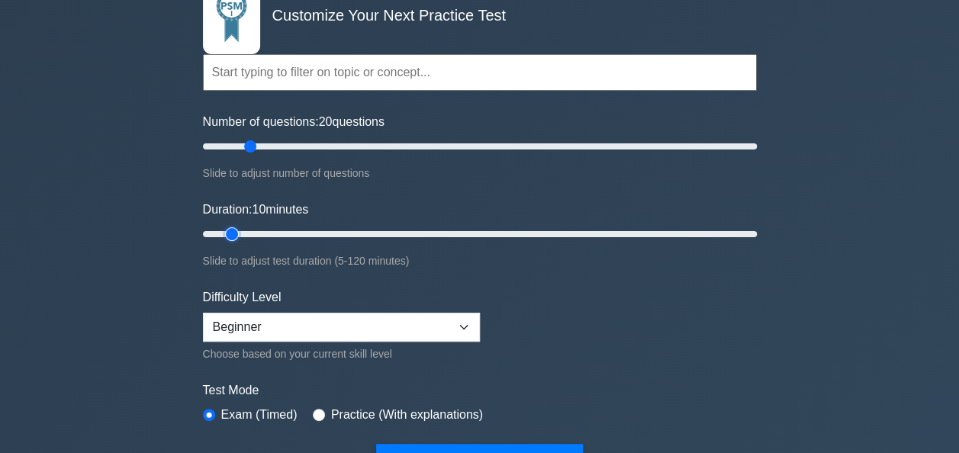
click at [239, 227] on input "Duration: 10 minutes" at bounding box center [480, 234] width 554 height 18
click at [242, 231] on input "Duration: 10 minutes" at bounding box center [480, 234] width 554 height 18
click at [243, 231] on input "Duration: 10 minutes" at bounding box center [480, 234] width 554 height 18
type input "15"
click at [248, 231] on input "Duration: 15 minutes" at bounding box center [480, 234] width 554 height 18
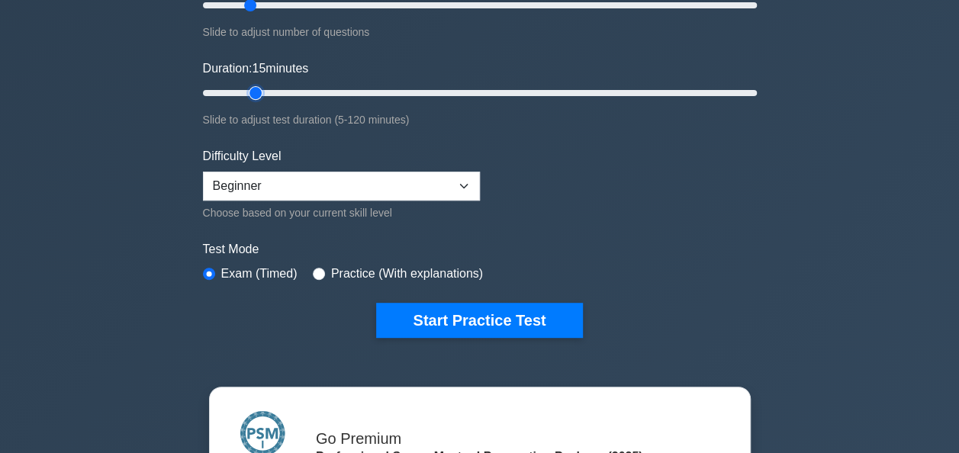
scroll to position [262, 0]
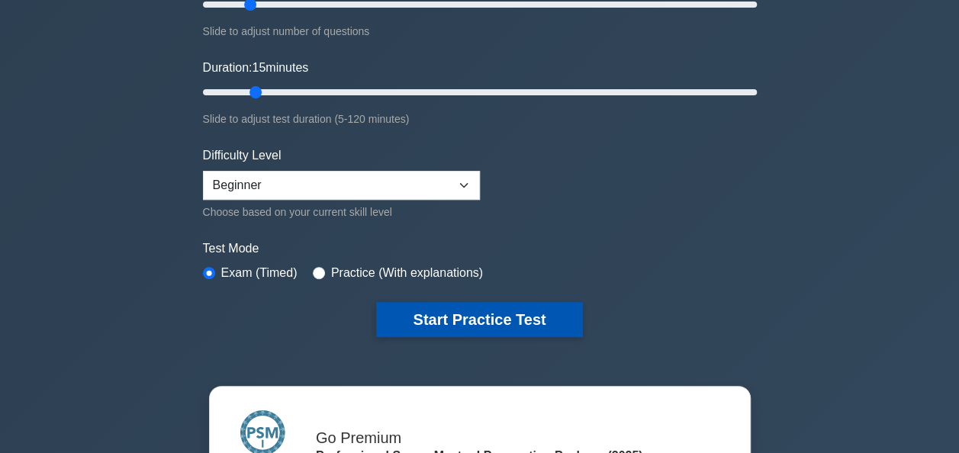
click at [464, 318] on button "Start Practice Test" at bounding box center [479, 319] width 206 height 35
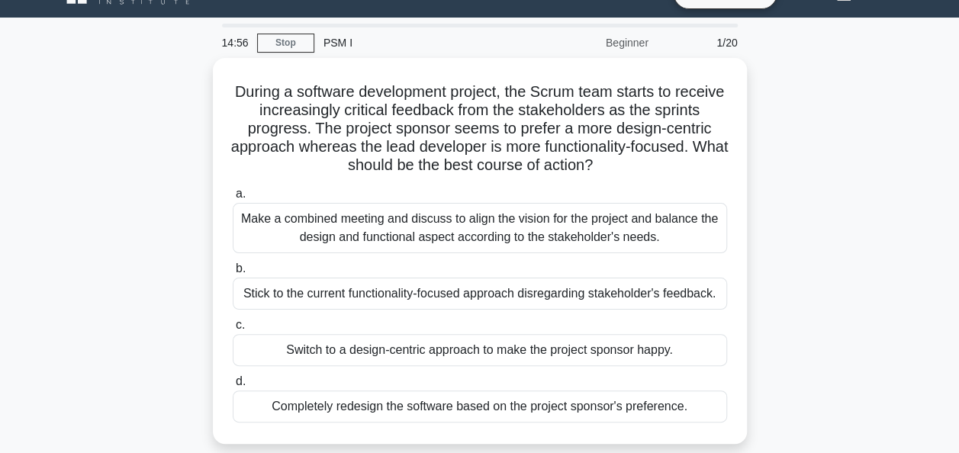
scroll to position [32, 0]
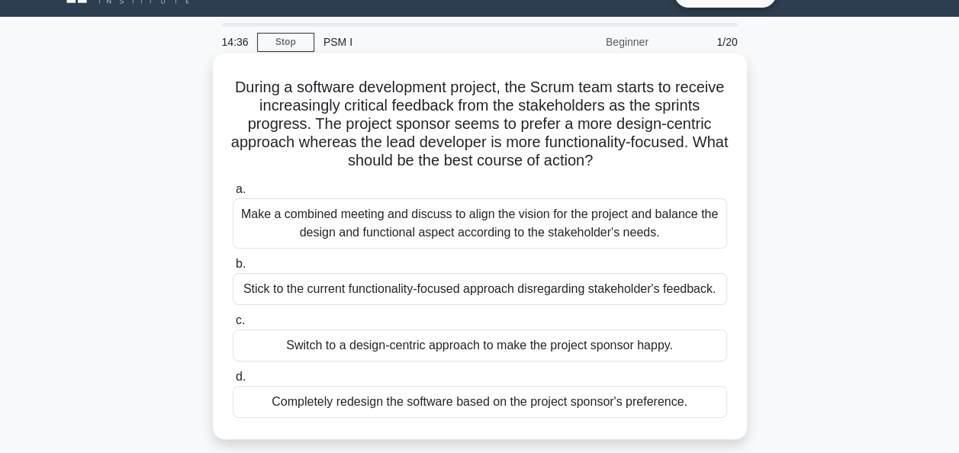
drag, startPoint x: 657, startPoint y: 166, endPoint x: 252, endPoint y: 82, distance: 414.3
click at [252, 82] on h5 "During a software development project, the Scrum team starts to receive increas…" at bounding box center [479, 124] width 497 height 93
copy h5 "During a software development project, the Scrum team starts to receive increas…"
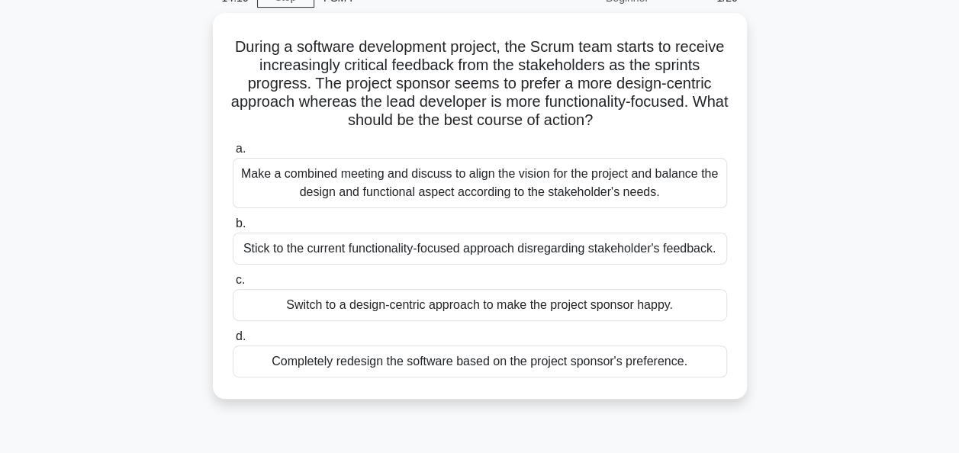
scroll to position [77, 0]
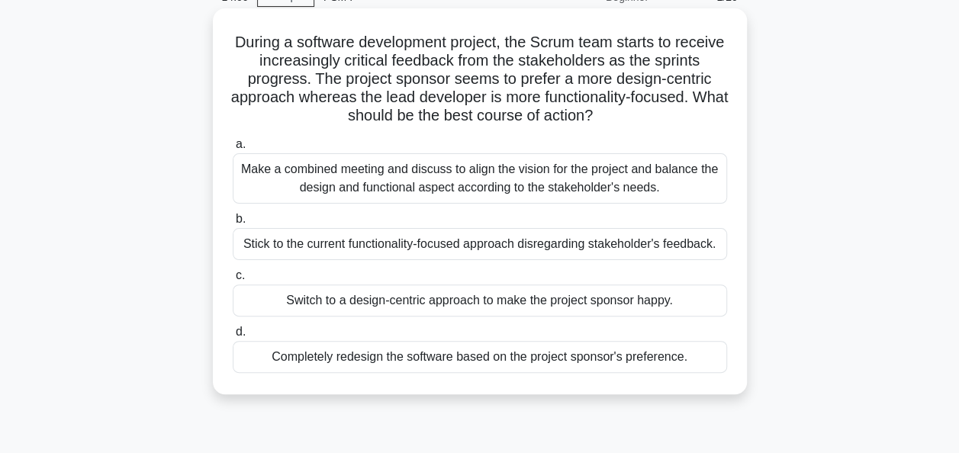
click at [535, 177] on div "Make a combined meeting and discuss to align the vision for the project and bal…" at bounding box center [480, 178] width 494 height 50
click at [233, 149] on input "a. Make a combined meeting and discuss to align the vision for the project and …" at bounding box center [233, 145] width 0 height 10
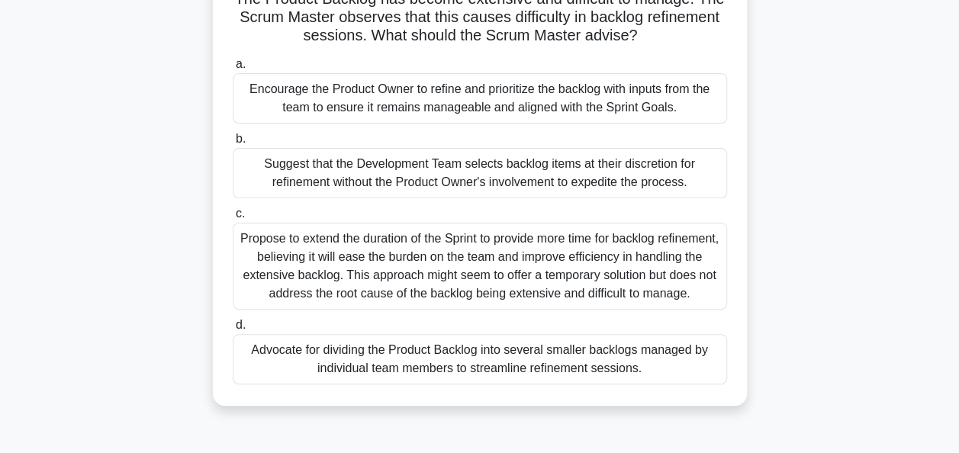
scroll to position [119, 0]
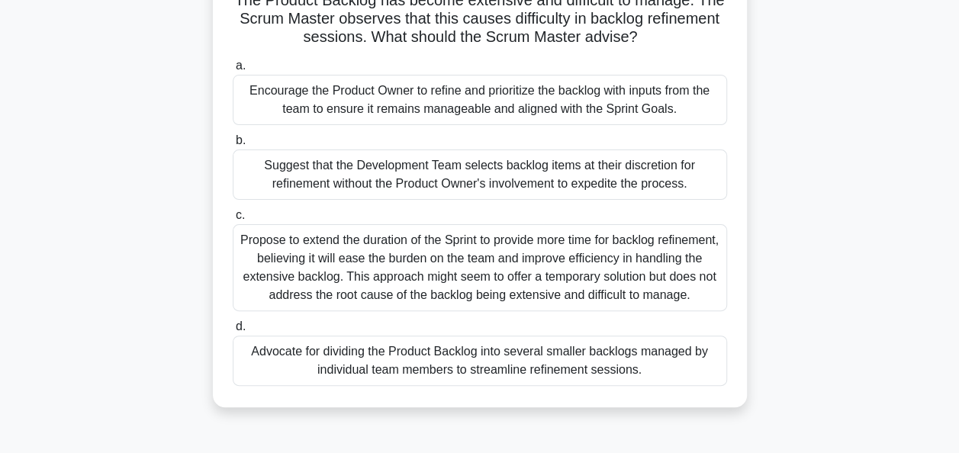
click at [458, 102] on div "Encourage the Product Owner to refine and prioritize the backlog with inputs fr…" at bounding box center [480, 100] width 494 height 50
click at [233, 71] on input "a. Encourage the Product Owner to refine and prioritize the backlog with inputs…" at bounding box center [233, 66] width 0 height 10
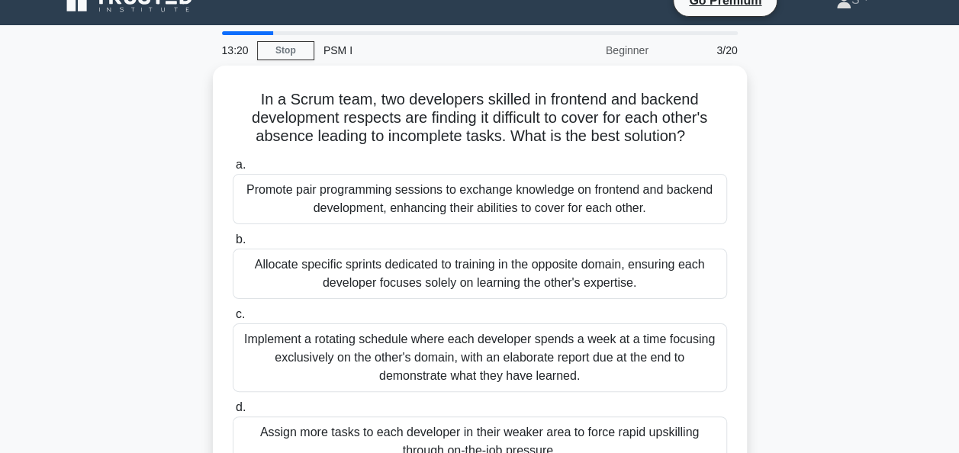
scroll to position [24, 0]
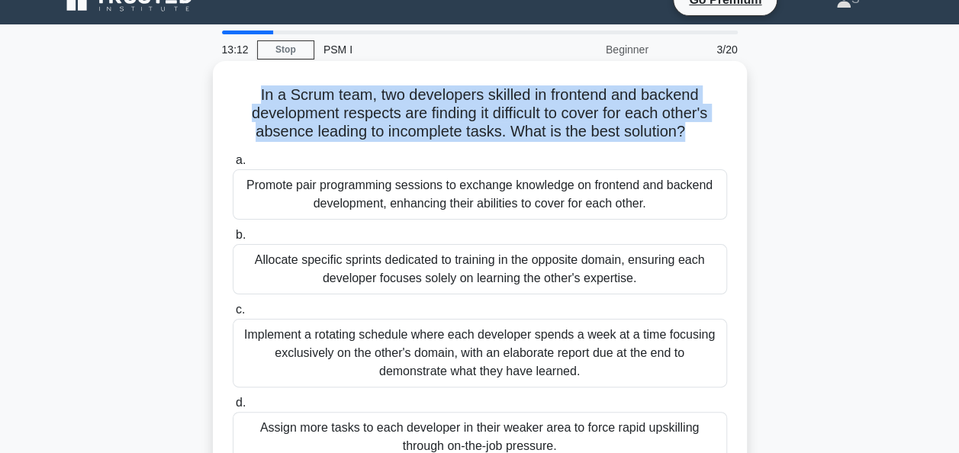
drag, startPoint x: 688, startPoint y: 132, endPoint x: 254, endPoint y: 95, distance: 435.5
click at [254, 95] on h5 "In a Scrum team, two developers skilled in frontend and backend development res…" at bounding box center [479, 113] width 497 height 56
copy h5 "In a Scrum team, two developers skilled in frontend and backend development res…"
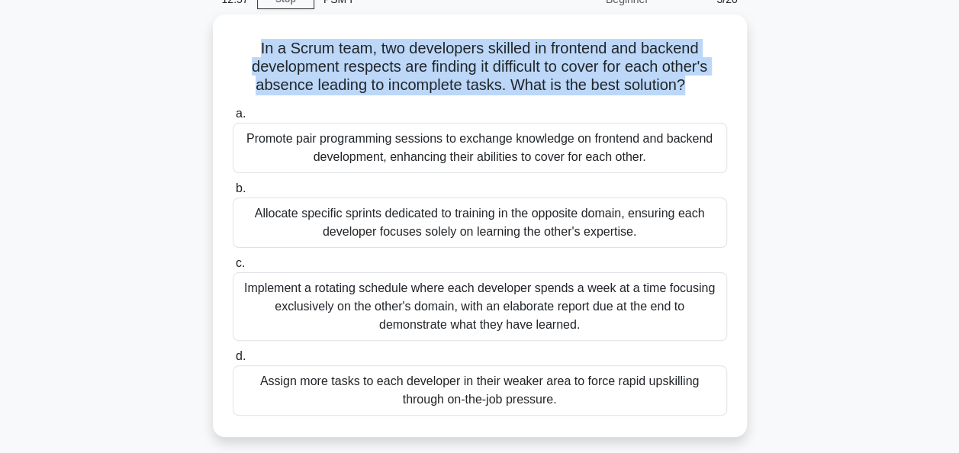
scroll to position [76, 0]
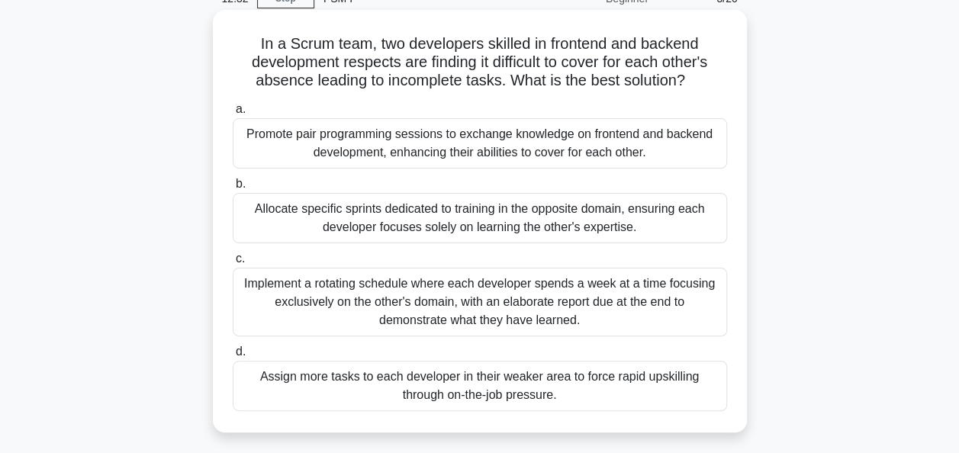
click at [487, 157] on div "Promote pair programming sessions to exchange knowledge on frontend and backend…" at bounding box center [480, 143] width 494 height 50
click at [233, 114] on input "a. Promote pair programming sessions to exchange knowledge on frontend and back…" at bounding box center [233, 109] width 0 height 10
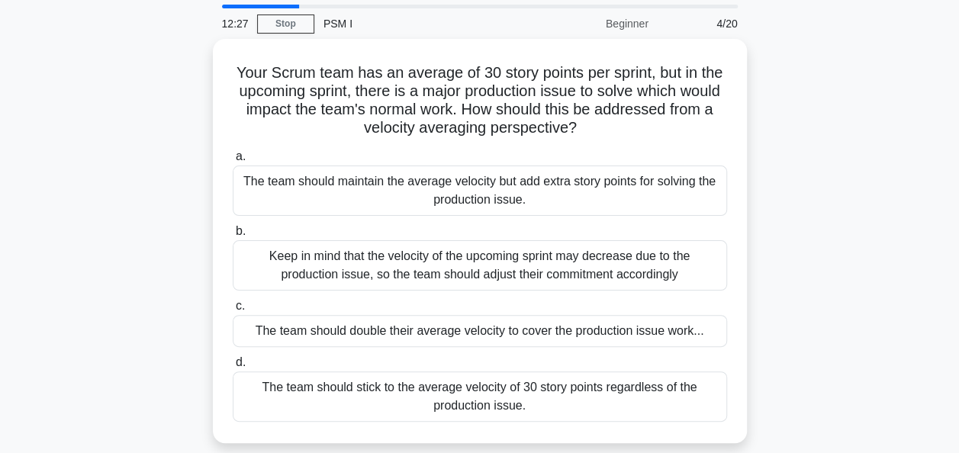
scroll to position [53, 0]
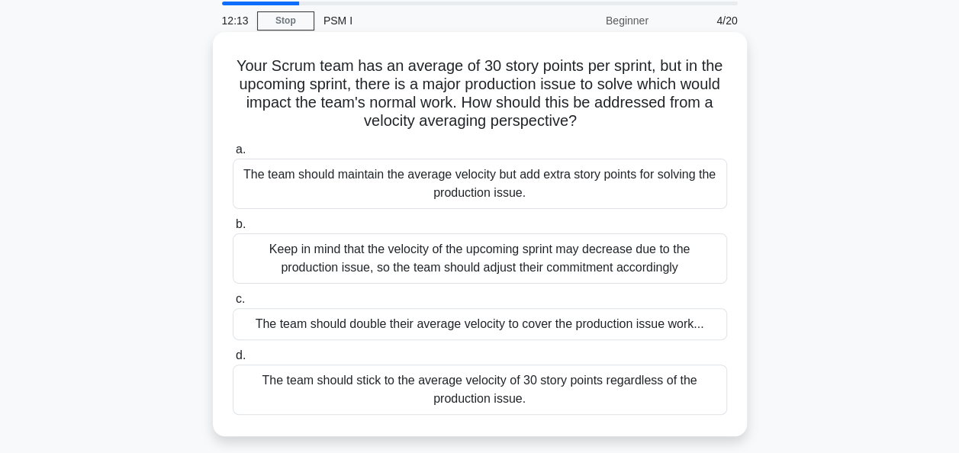
drag, startPoint x: 618, startPoint y: 128, endPoint x: 237, endPoint y: 72, distance: 384.7
click at [237, 72] on h5 "Your Scrum team has an average of 30 story points per sprint, but in the upcomi…" at bounding box center [479, 93] width 497 height 75
copy h5 "Your Scrum team has an average of 30 story points per sprint, but in the upcomi…"
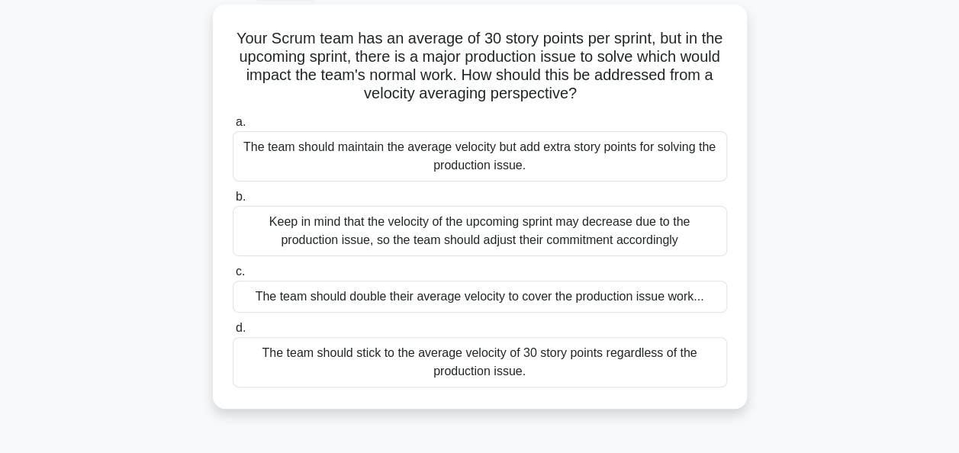
scroll to position [85, 0]
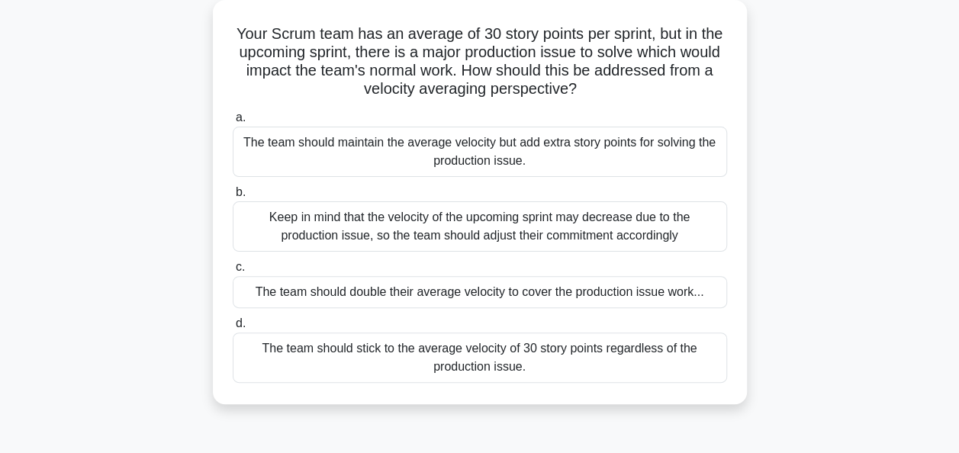
drag, startPoint x: 686, startPoint y: 239, endPoint x: 271, endPoint y: 202, distance: 415.7
click at [271, 202] on div "Keep in mind that the velocity of the upcoming sprint may decrease due to the p…" at bounding box center [480, 226] width 494 height 50
copy div "eep in mind that the velocity of the upcoming sprint may decrease due to the pr…"
drag, startPoint x: 577, startPoint y: 163, endPoint x: 239, endPoint y: 140, distance: 337.9
click at [239, 140] on div "The team should maintain the average velocity but add extra story points for so…" at bounding box center [480, 152] width 494 height 50
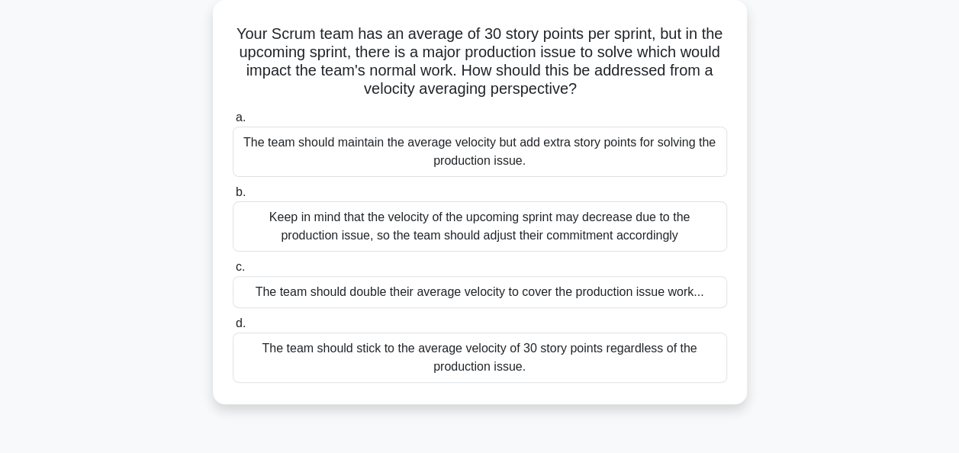
copy div "The team should maintain the average velocity but add extra story points for so…"
drag, startPoint x: 706, startPoint y: 295, endPoint x: 252, endPoint y: 290, distance: 453.8
click at [252, 290] on div "The team should double their average velocity to cover the production issue wor…" at bounding box center [480, 292] width 494 height 32
copy div "The team should double their average velocity to cover the production issue wor…"
drag, startPoint x: 561, startPoint y: 357, endPoint x: 516, endPoint y: 358, distance: 45.8
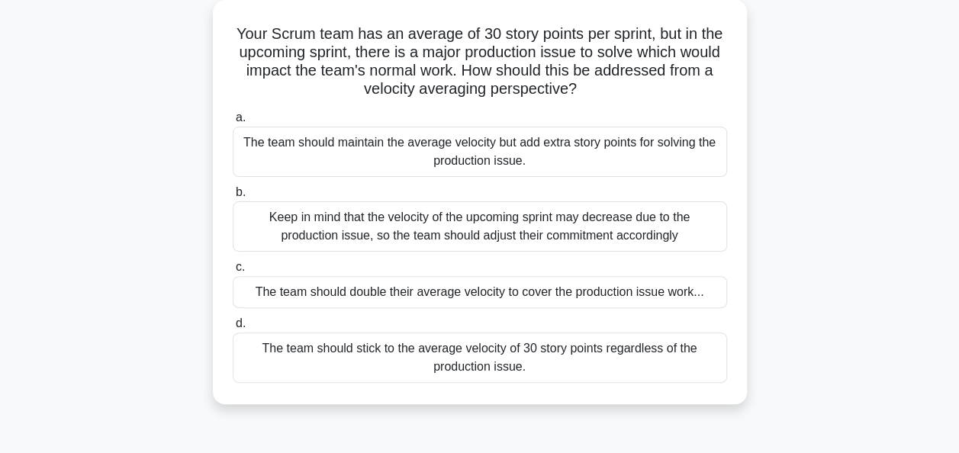
click at [516, 358] on div "The team should stick to the average velocity of 30 story points regardless of …" at bounding box center [480, 358] width 494 height 50
drag, startPoint x: 516, startPoint y: 358, endPoint x: 543, endPoint y: 375, distance: 32.2
click at [543, 375] on div "The team should stick to the average velocity of 30 story points regardless of …" at bounding box center [480, 358] width 494 height 50
click at [233, 329] on input "d. The team should stick to the average velocity of 30 story points regardless …" at bounding box center [233, 324] width 0 height 10
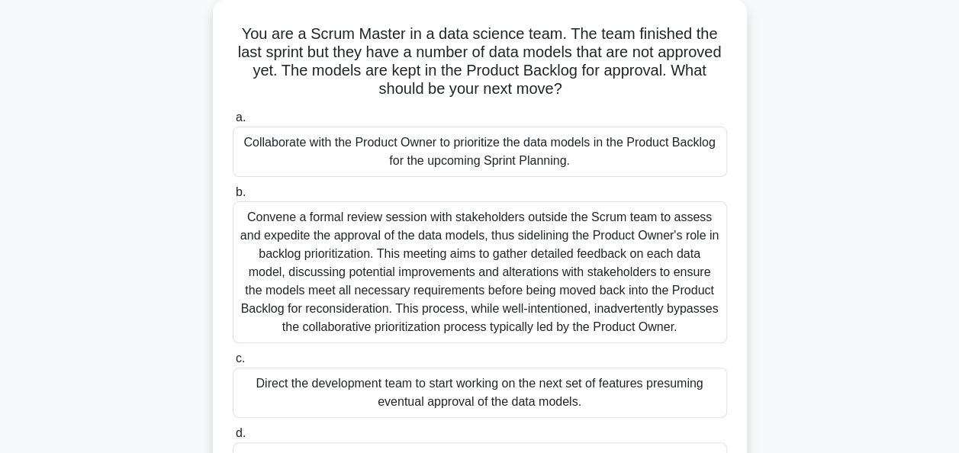
click at [451, 154] on div "Collaborate with the Product Owner to prioritize the data models in the Product…" at bounding box center [480, 152] width 494 height 50
click at [233, 123] on input "a. Collaborate with the Product Owner to prioritize the data models in the Prod…" at bounding box center [233, 118] width 0 height 10
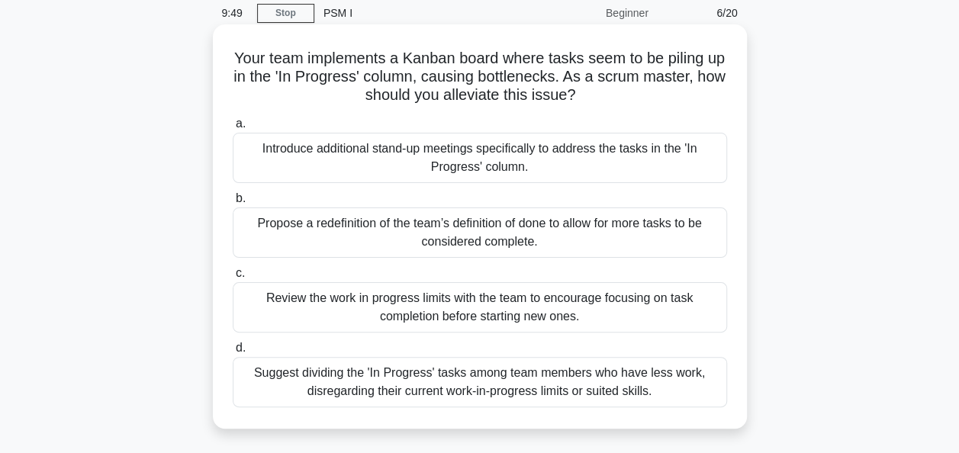
scroll to position [62, 0]
click at [509, 395] on div "Suggest dividing the 'In Progress' tasks among team members who have less work,…" at bounding box center [480, 381] width 494 height 50
click at [233, 352] on input "d. Suggest dividing the 'In Progress' tasks among team members who have less wo…" at bounding box center [233, 347] width 0 height 10
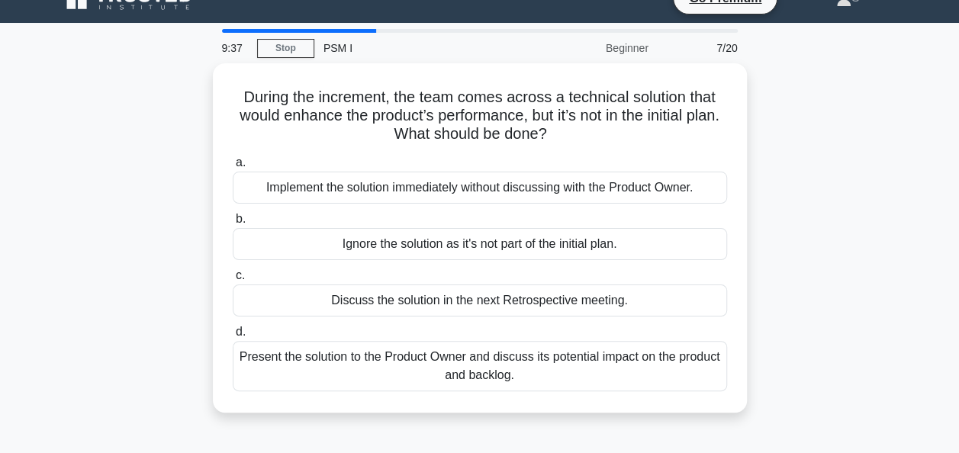
scroll to position [0, 0]
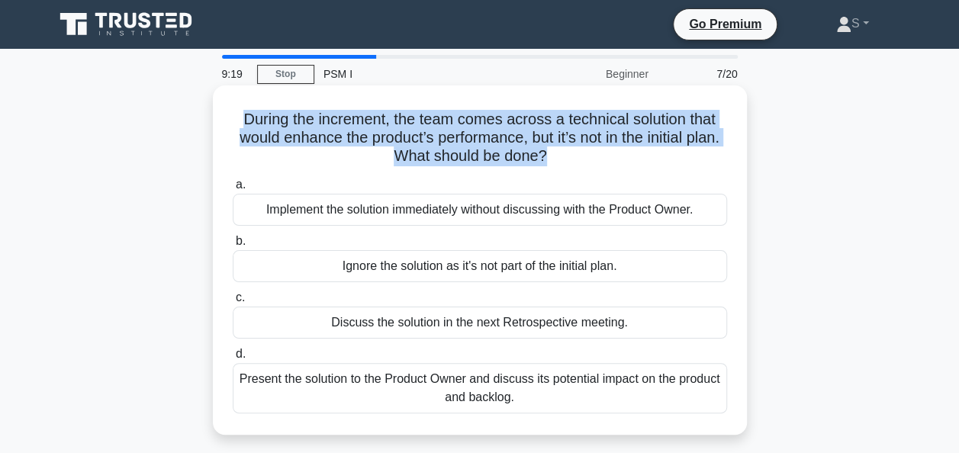
drag, startPoint x: 563, startPoint y: 157, endPoint x: 236, endPoint y: 125, distance: 328.7
click at [236, 125] on h5 "During the increment, the team comes across a technical solution that would enh…" at bounding box center [479, 138] width 497 height 56
copy h5 "During the increment, the team comes across a technical solution that would enh…"
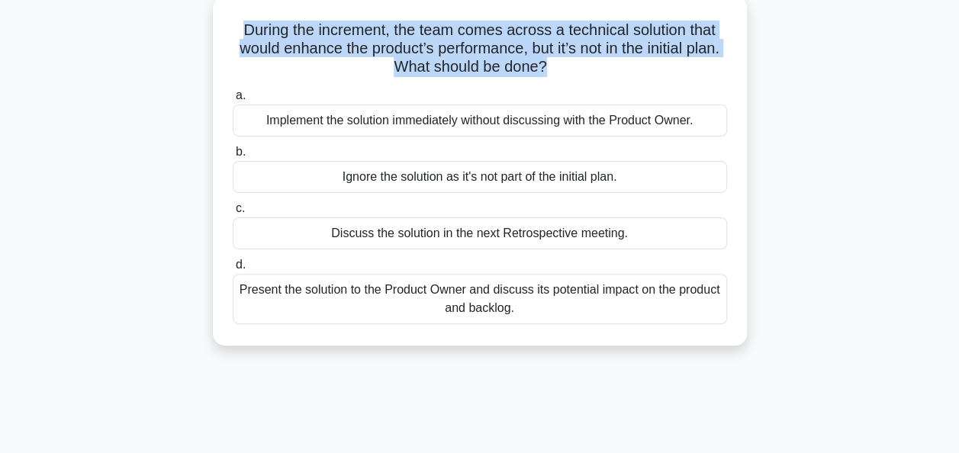
scroll to position [88, 0]
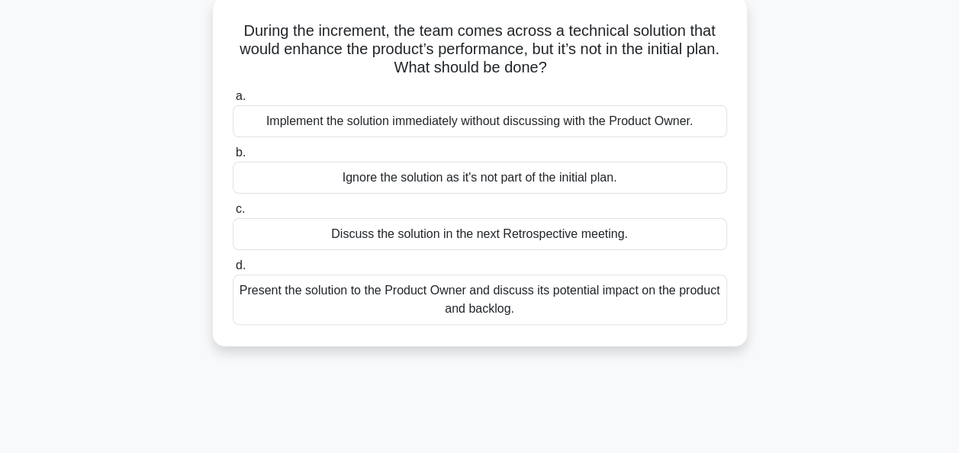
click at [416, 239] on div "Discuss the solution in the next Retrospective meeting." at bounding box center [480, 234] width 494 height 32
click at [233, 214] on input "c. Discuss the solution in the next Retrospective meeting." at bounding box center [233, 209] width 0 height 10
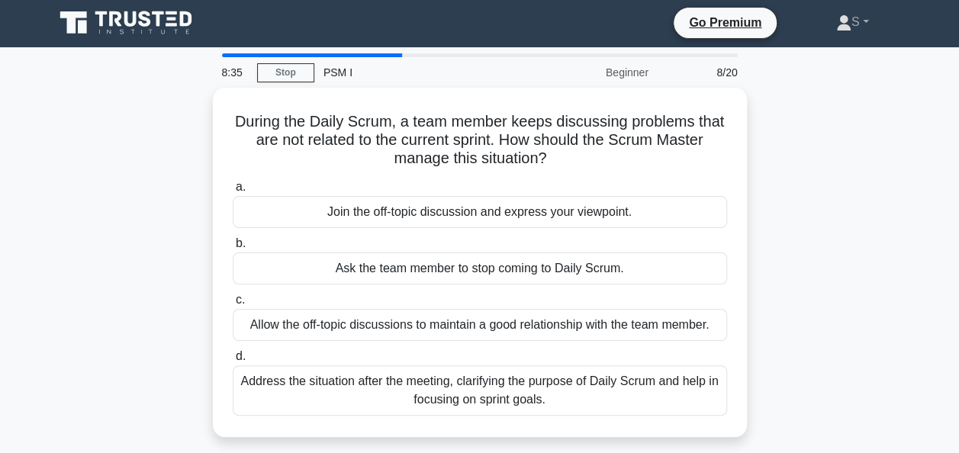
scroll to position [0, 0]
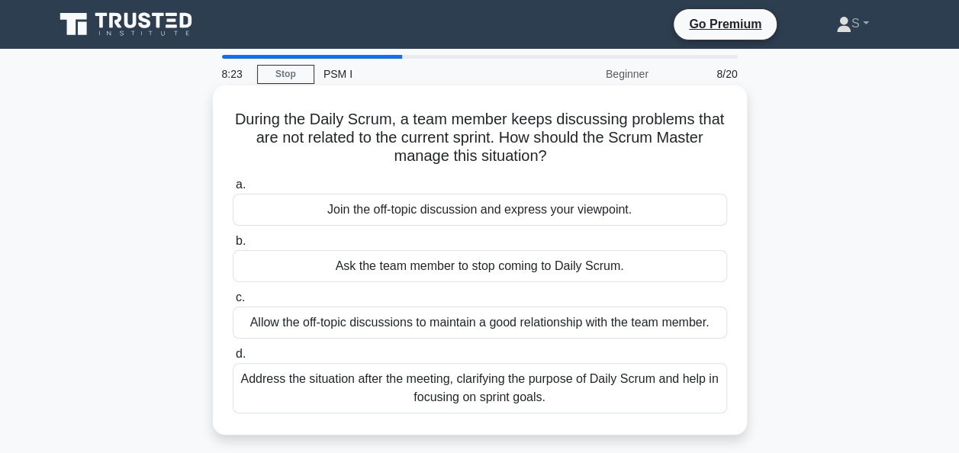
drag, startPoint x: 561, startPoint y: 148, endPoint x: 242, endPoint y: 123, distance: 319.8
click at [242, 123] on h5 "During the Daily Scrum, a team member keeps discussing problems that are not re…" at bounding box center [479, 138] width 497 height 56
copy h5 "During the Daily Scrum, a team member keeps discussing problems that are not re…"
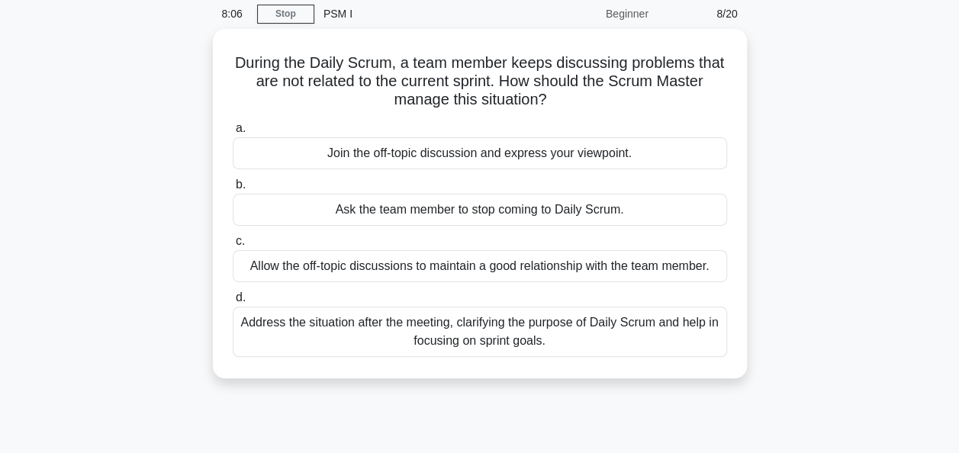
scroll to position [43, 0]
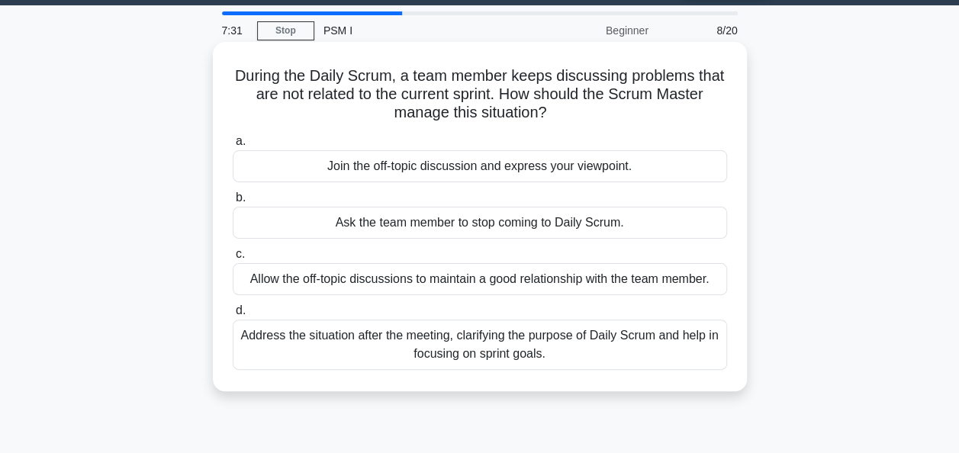
click at [496, 352] on div "Address the situation after the meeting, clarifying the purpose of Daily Scrum …" at bounding box center [480, 345] width 494 height 50
click at [233, 316] on input "d. Address the situation after the meeting, clarifying the purpose of Daily Scr…" at bounding box center [233, 311] width 0 height 10
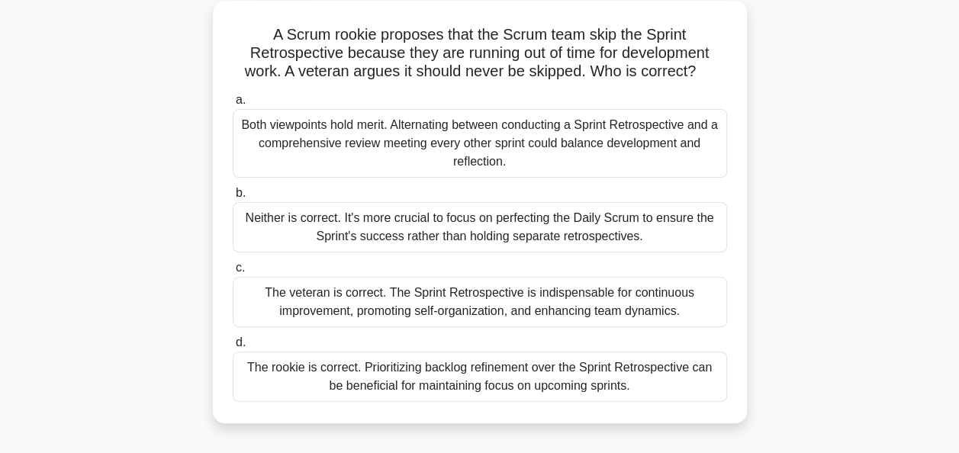
scroll to position [104, 0]
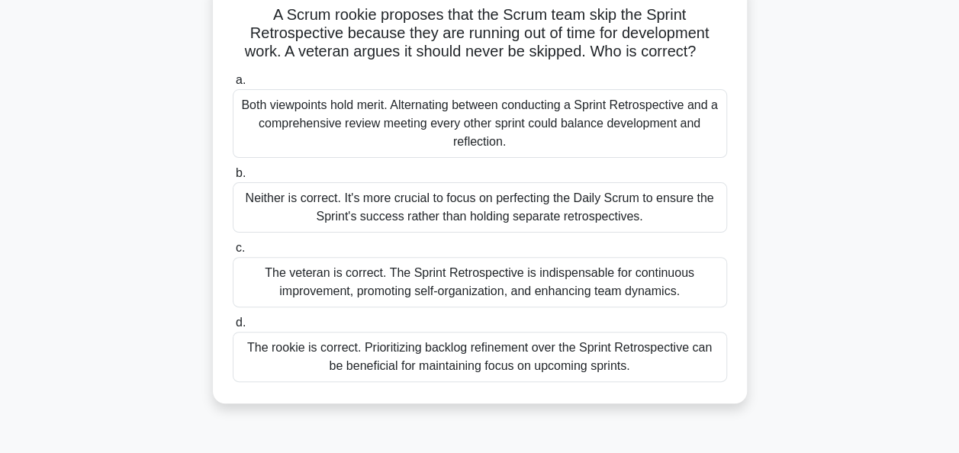
click at [509, 290] on div "The veteran is correct. The Sprint Retrospective is indispensable for continuou…" at bounding box center [480, 282] width 494 height 50
click at [233, 253] on input "c. The veteran is correct. The Sprint Retrospective is indispensable for contin…" at bounding box center [233, 248] width 0 height 10
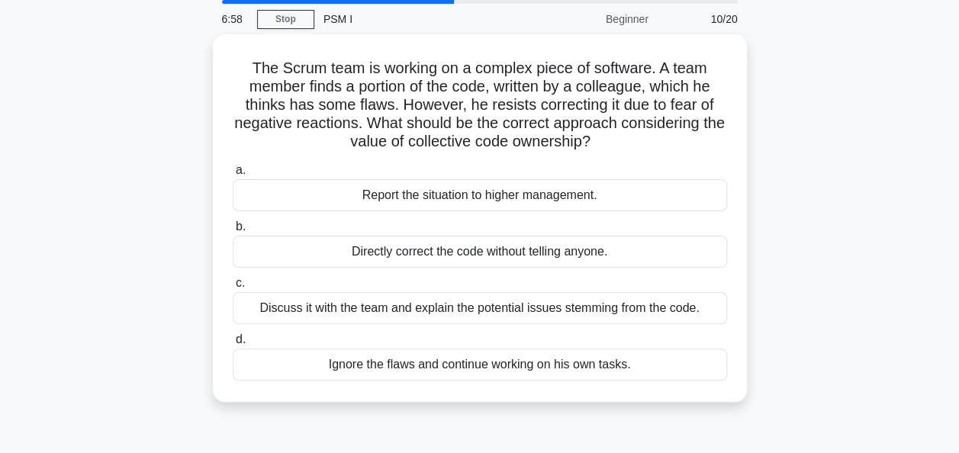
scroll to position [0, 0]
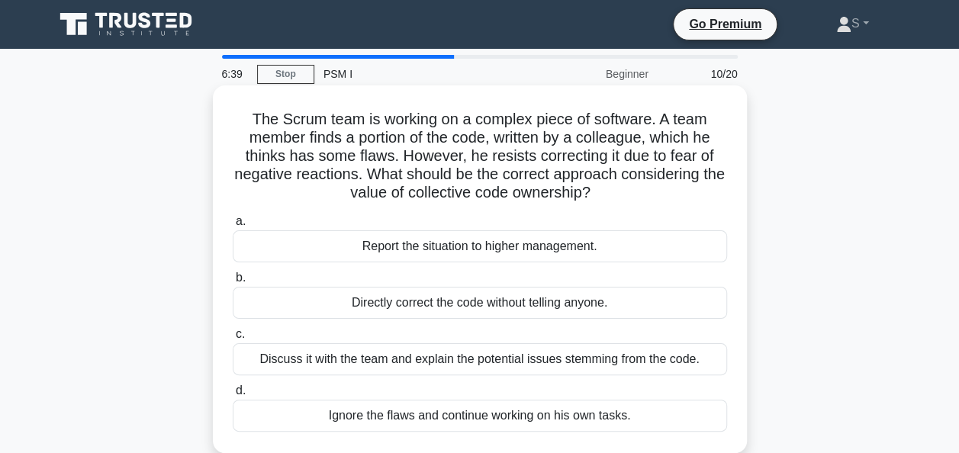
drag, startPoint x: 618, startPoint y: 192, endPoint x: 239, endPoint y: 105, distance: 388.9
click at [239, 105] on div "The Scrum team is working on a complex piece of software. A team member finds a…" at bounding box center [480, 269] width 522 height 355
copy h5 "The Scrum team is working on a complex piece of software. A team member finds a…"
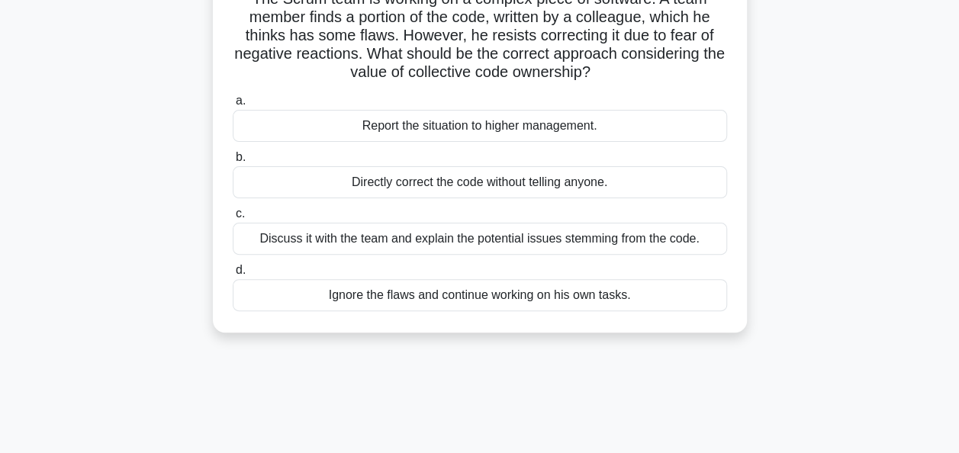
scroll to position [125, 0]
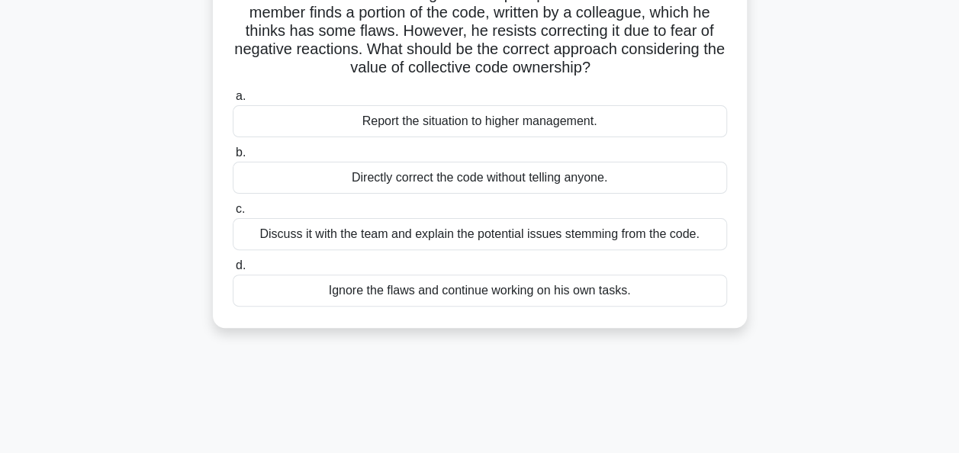
click at [481, 242] on div "Discuss it with the team and explain the potential issues stemming from the cod…" at bounding box center [480, 234] width 494 height 32
click at [233, 214] on input "c. Discuss it with the team and explain the potential issues stemming from the …" at bounding box center [233, 209] width 0 height 10
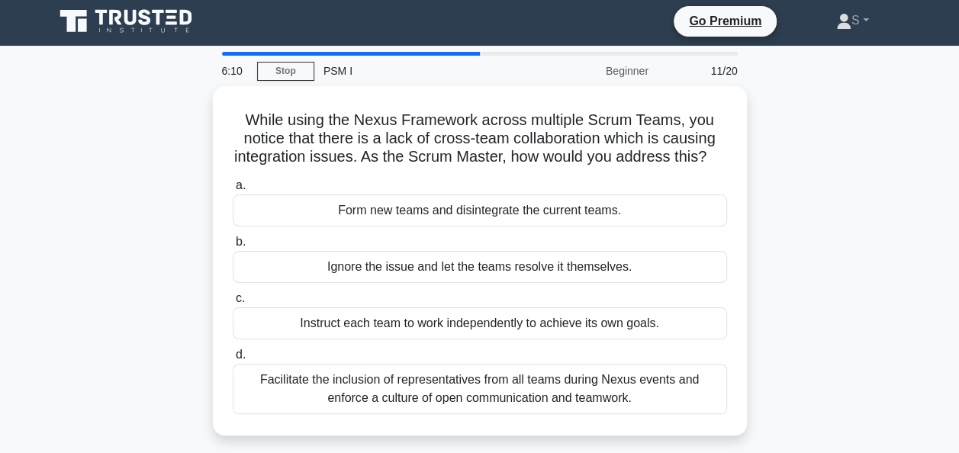
scroll to position [0, 0]
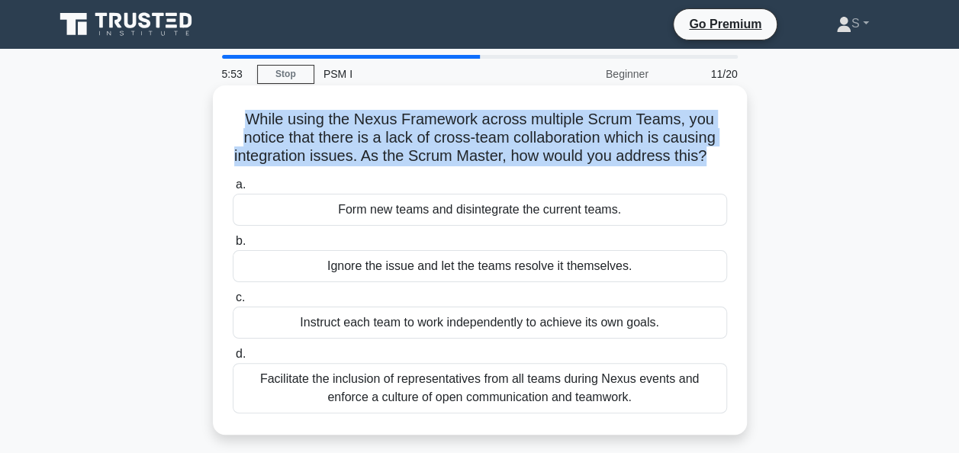
drag, startPoint x: 717, startPoint y: 157, endPoint x: 241, endPoint y: 119, distance: 477.4
click at [241, 119] on h5 "While using the Nexus Framework across multiple Scrum Teams, you notice that th…" at bounding box center [479, 138] width 497 height 56
copy h5 "While using the Nexus Framework across multiple Scrum Teams, you notice that th…"
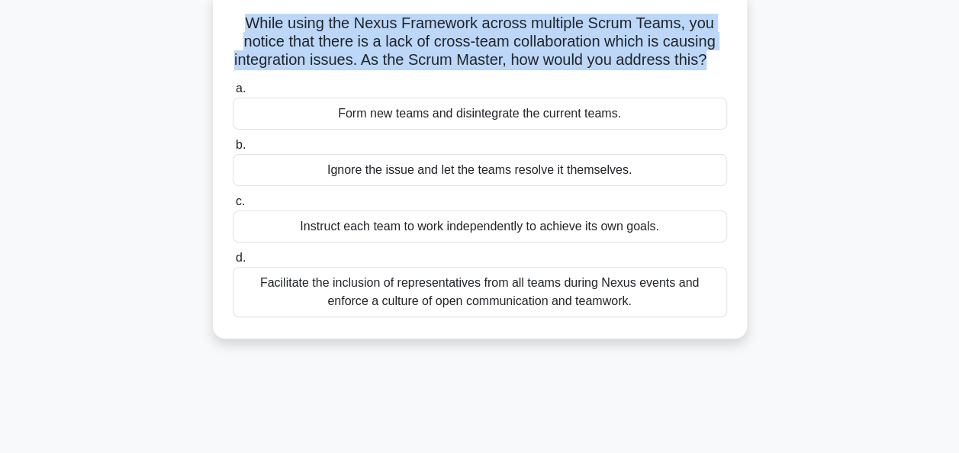
scroll to position [98, 0]
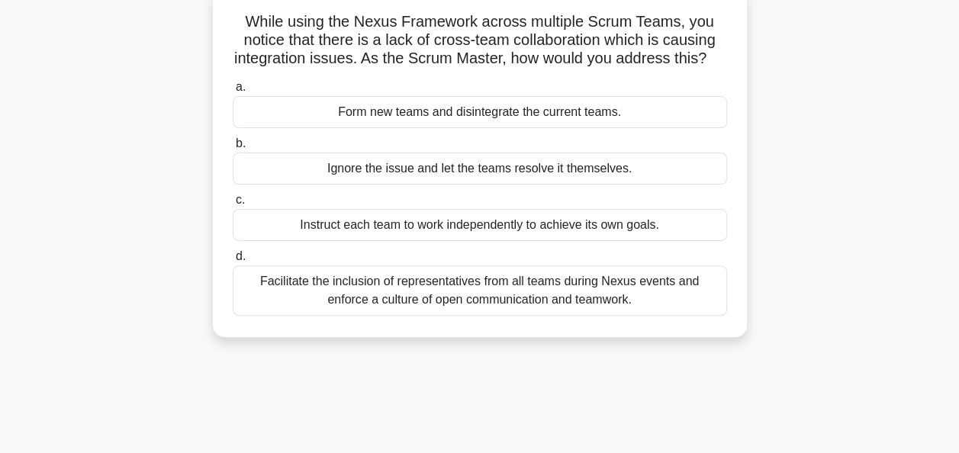
click at [416, 294] on div "Facilitate the inclusion of representatives from all teams during Nexus events …" at bounding box center [480, 290] width 494 height 50
click at [233, 262] on input "d. Facilitate the inclusion of representatives from all teams during Nexus even…" at bounding box center [233, 257] width 0 height 10
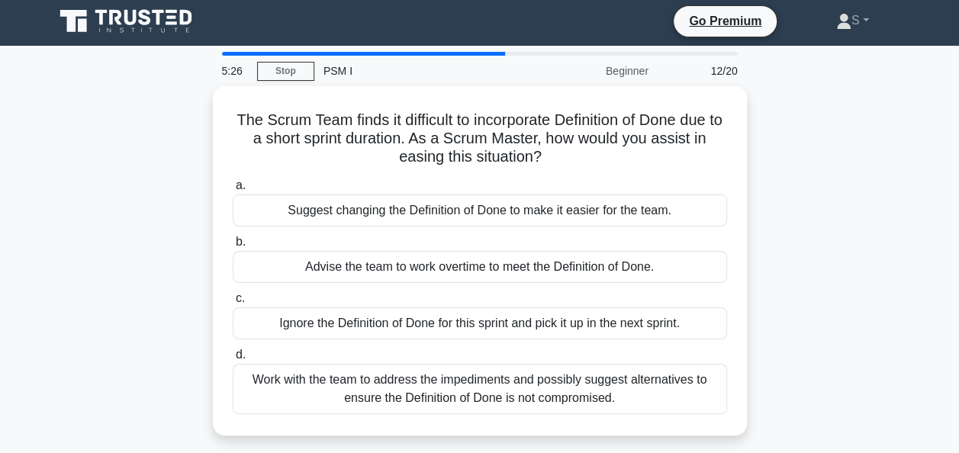
scroll to position [2, 0]
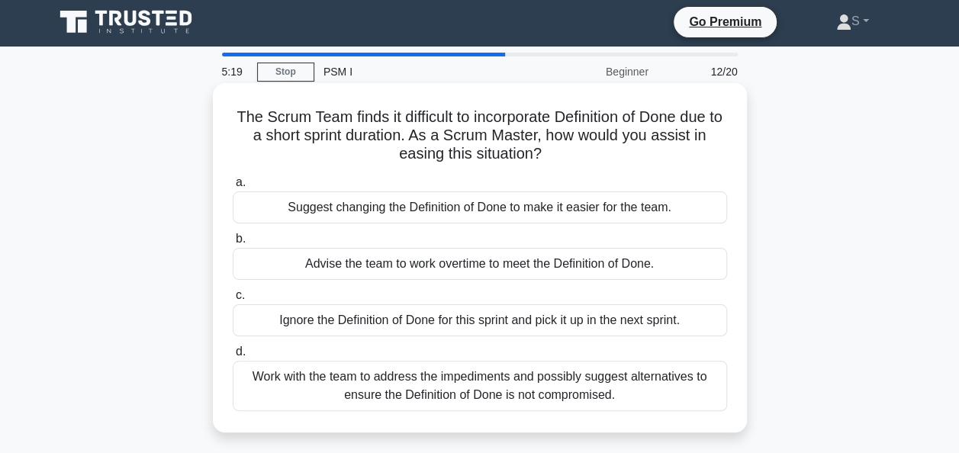
drag, startPoint x: 555, startPoint y: 162, endPoint x: 236, endPoint y: 114, distance: 323.2
click at [236, 114] on h5 "The Scrum Team finds it difficult to incorporate Definition of Done due to a sh…" at bounding box center [479, 136] width 497 height 56
click at [570, 390] on div "Work with the team to address the impediments and possibly suggest alternatives…" at bounding box center [480, 386] width 494 height 50
click at [233, 357] on input "d. Work with the team to address the impediments and possibly suggest alternati…" at bounding box center [233, 352] width 0 height 10
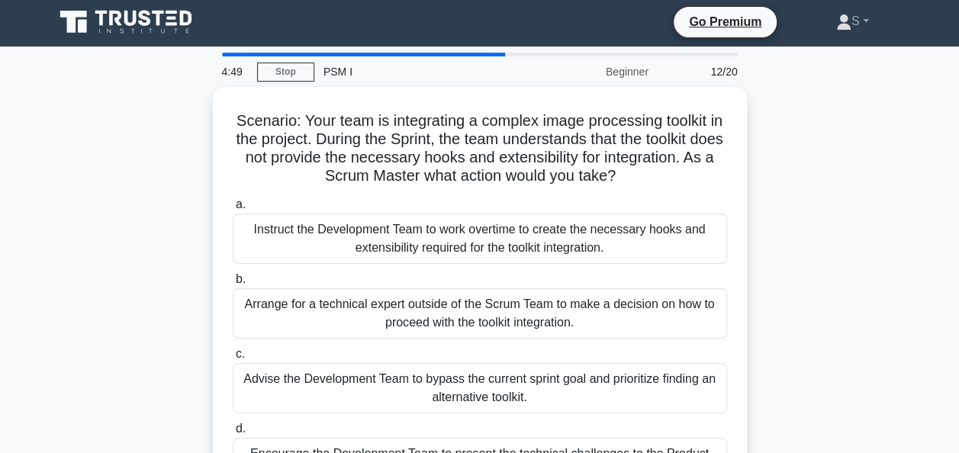
scroll to position [0, 0]
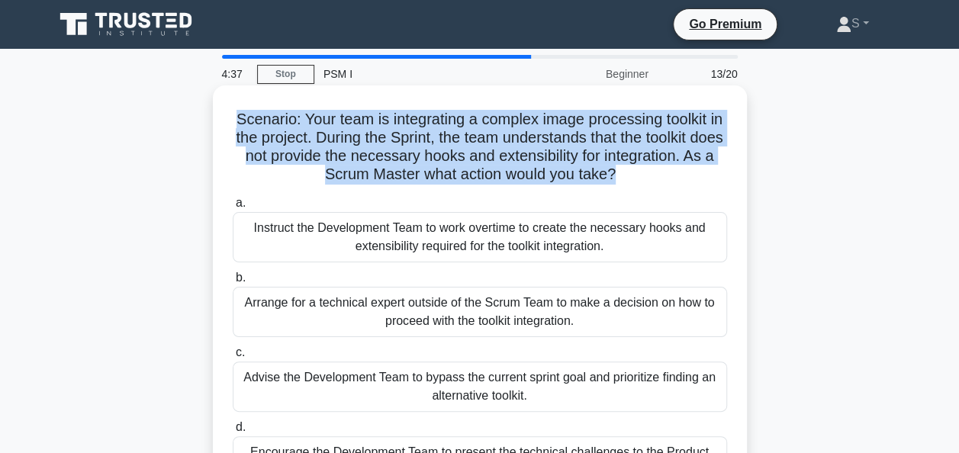
drag, startPoint x: 633, startPoint y: 172, endPoint x: 236, endPoint y: 116, distance: 400.6
click at [236, 116] on h5 "Scenario: Your team is integrating a complex image processing toolkit in the pr…" at bounding box center [479, 147] width 497 height 75
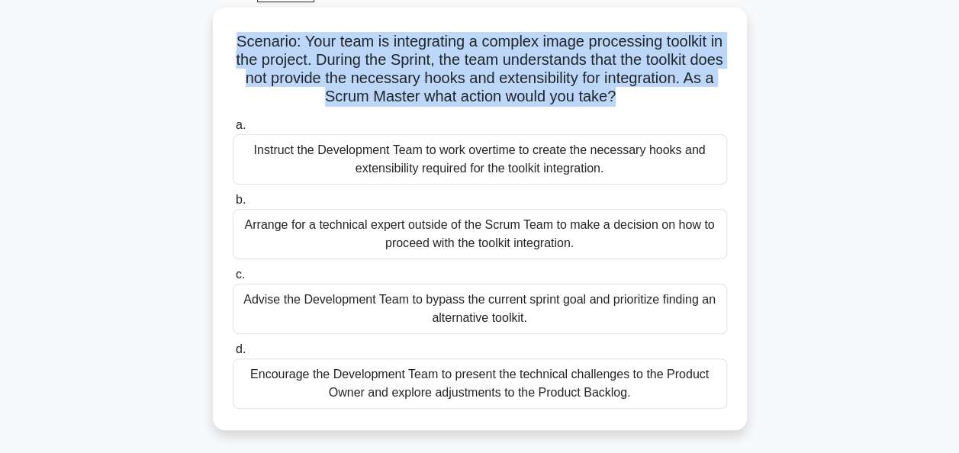
scroll to position [82, 0]
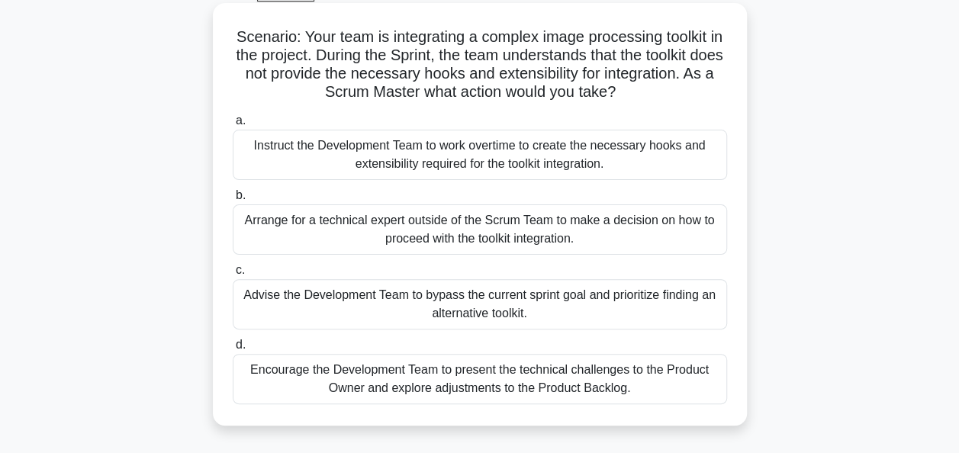
click at [512, 378] on div "Encourage the Development Team to present the technical challenges to the Produ…" at bounding box center [480, 379] width 494 height 50
click at [233, 350] on input "d. Encourage the Development Team to present the technical challenges to the Pr…" at bounding box center [233, 345] width 0 height 10
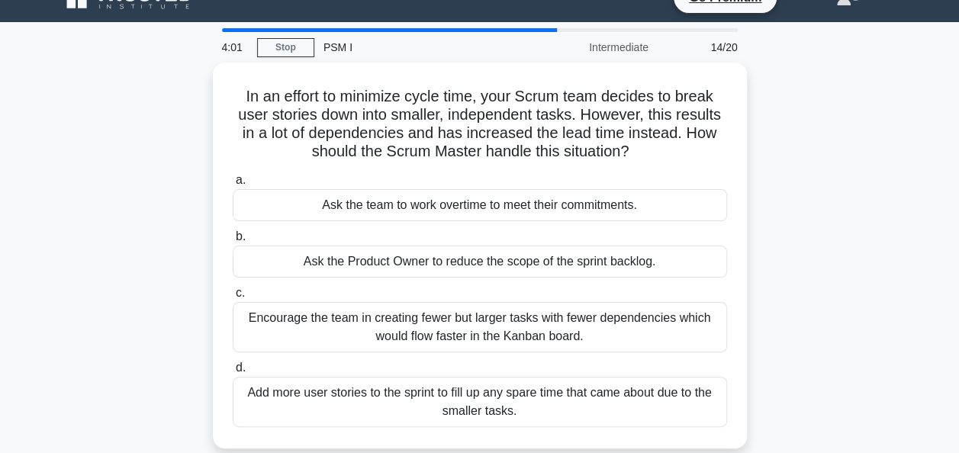
scroll to position [27, 0]
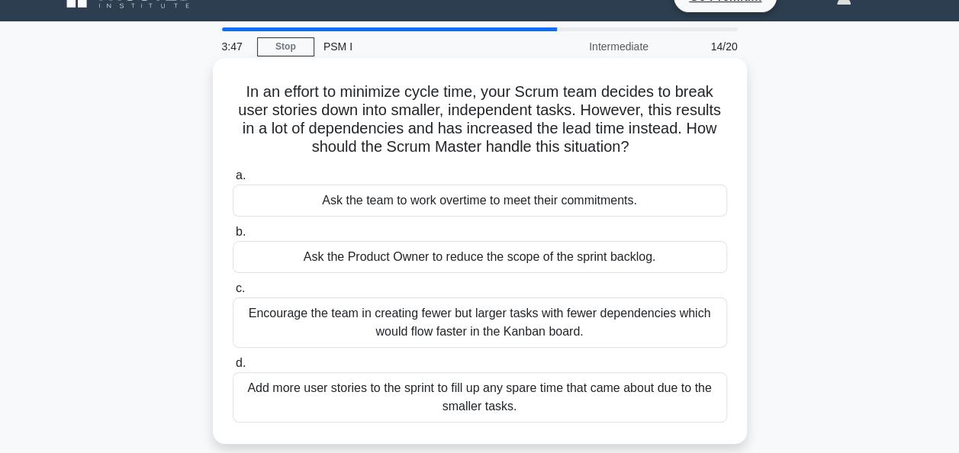
drag, startPoint x: 648, startPoint y: 156, endPoint x: 230, endPoint y: 88, distance: 424.2
click at [230, 88] on div "In an effort to minimize cycle time, your Scrum team decides to break user stor…" at bounding box center [480, 251] width 522 height 374
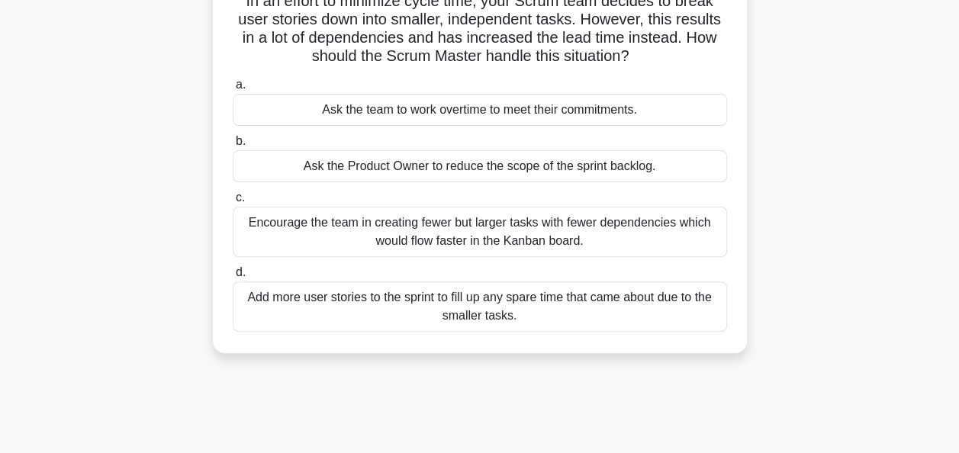
scroll to position [116, 0]
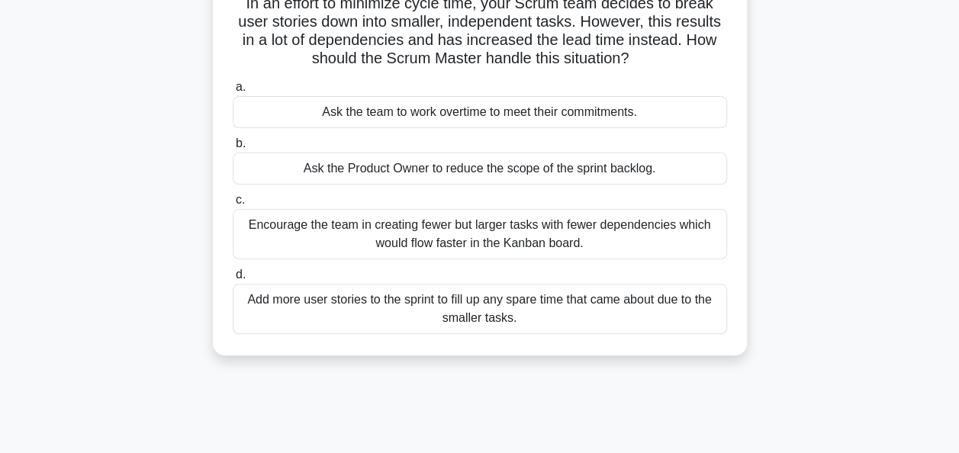
click at [513, 230] on div "Encourage the team in creating fewer but larger tasks with fewer dependencies w…" at bounding box center [480, 234] width 494 height 50
click at [233, 205] on input "c. Encourage the team in creating fewer but larger tasks with fewer dependencie…" at bounding box center [233, 200] width 0 height 10
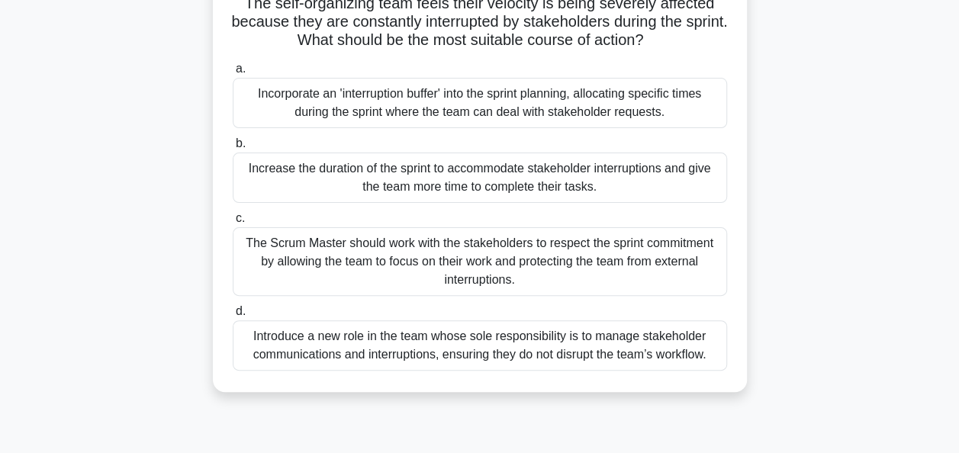
scroll to position [117, 0]
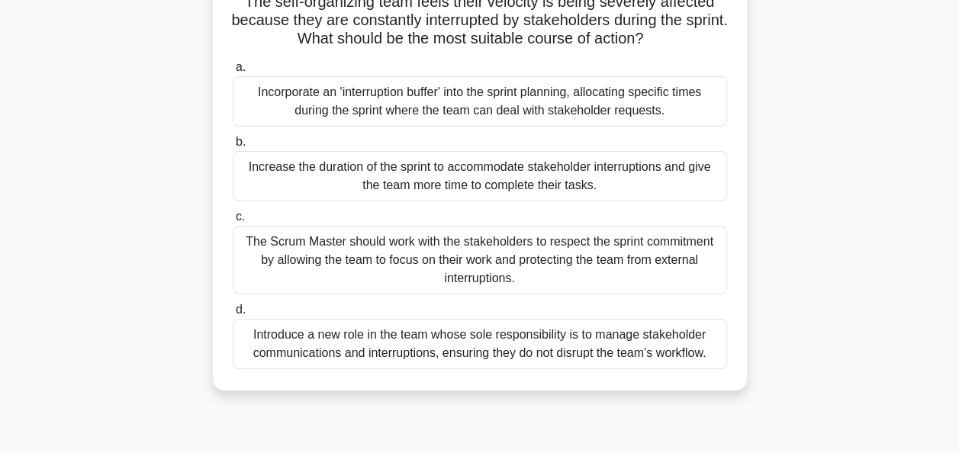
click at [380, 271] on div "The Scrum Master should work with the stakeholders to respect the sprint commit…" at bounding box center [480, 260] width 494 height 69
click at [233, 222] on input "c. The Scrum Master should work with the stakeholders to respect the sprint com…" at bounding box center [233, 217] width 0 height 10
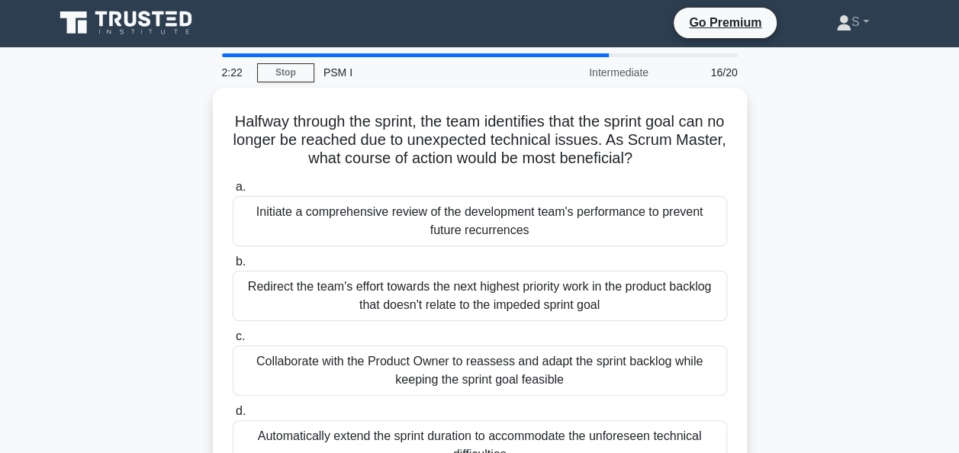
scroll to position [0, 0]
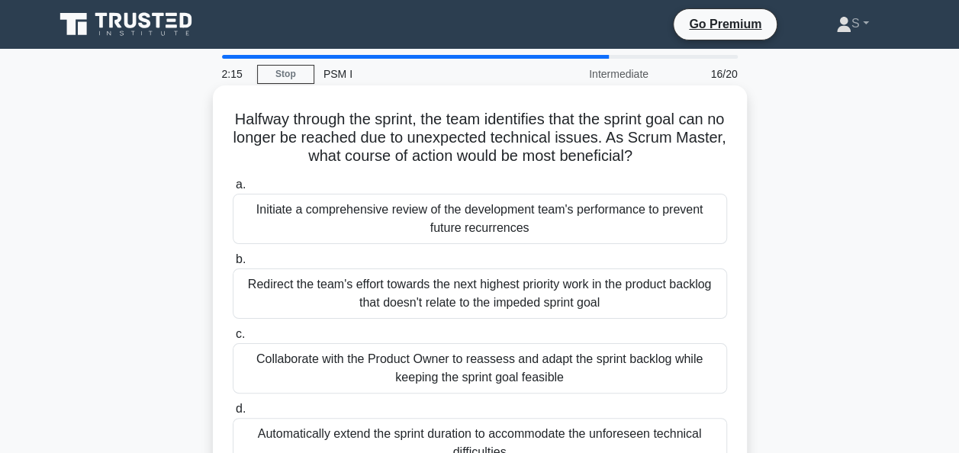
drag, startPoint x: 671, startPoint y: 154, endPoint x: 233, endPoint y: 117, distance: 440.0
click at [233, 117] on h5 "Halfway through the sprint, the team identifies that the sprint goal can no lon…" at bounding box center [479, 138] width 497 height 56
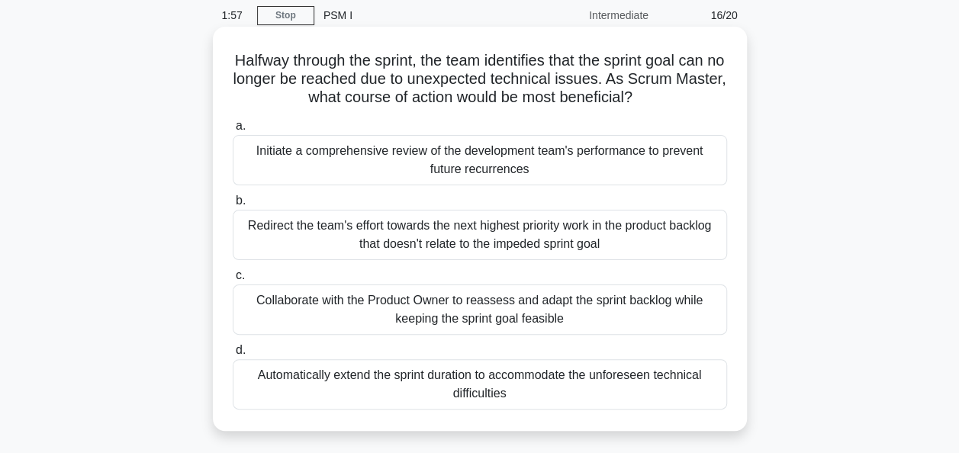
scroll to position [59, 0]
click at [514, 306] on div "Collaborate with the Product Owner to reassess and adapt the sprint backlog whi…" at bounding box center [480, 309] width 494 height 50
click at [233, 280] on input "c. Collaborate with the Product Owner to reassess and adapt the sprint backlog …" at bounding box center [233, 275] width 0 height 10
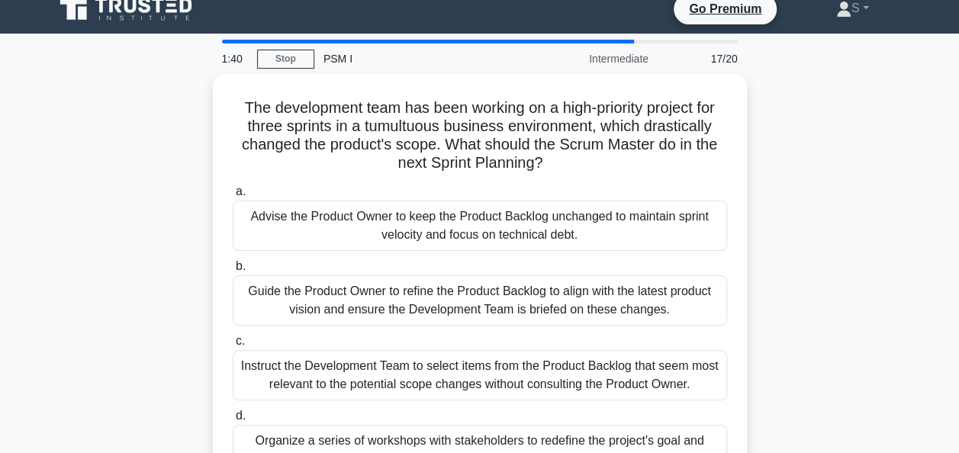
scroll to position [0, 0]
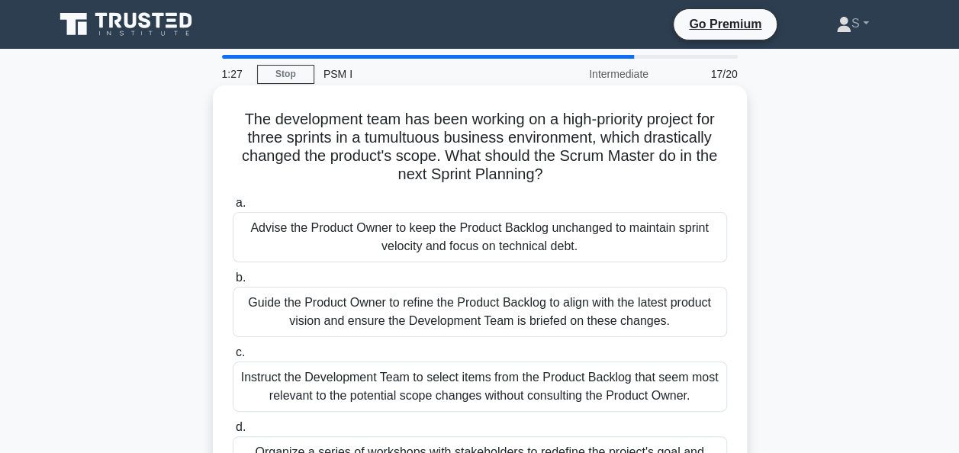
drag, startPoint x: 549, startPoint y: 174, endPoint x: 233, endPoint y: 117, distance: 321.5
click at [233, 117] on h5 "The development team has been working on a high-priority project for three spri…" at bounding box center [479, 147] width 497 height 75
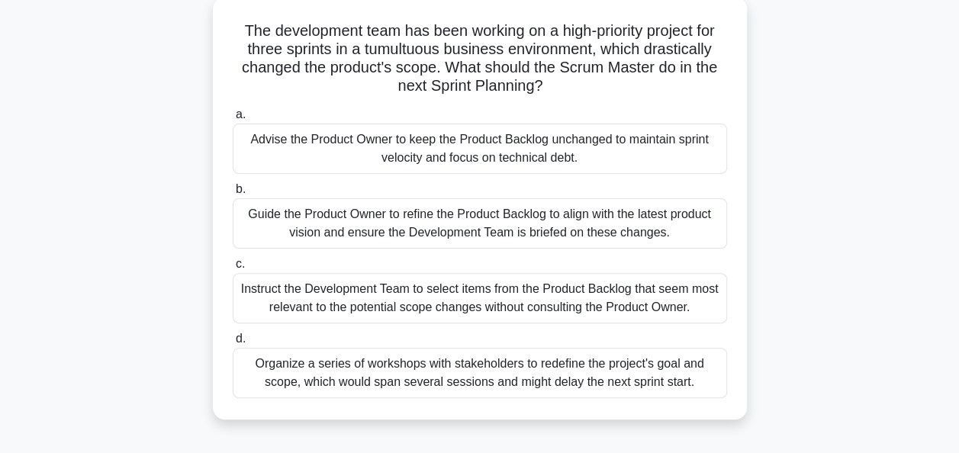
scroll to position [93, 0]
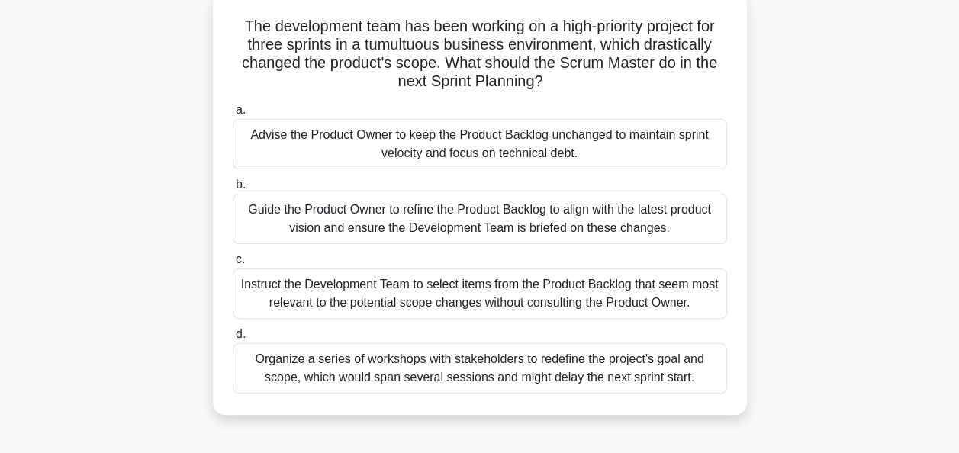
click at [480, 225] on div "Guide the Product Owner to refine the Product Backlog to align with the latest …" at bounding box center [480, 219] width 494 height 50
click at [233, 190] on input "b. Guide the Product Owner to refine the Product Backlog to align with the late…" at bounding box center [233, 185] width 0 height 10
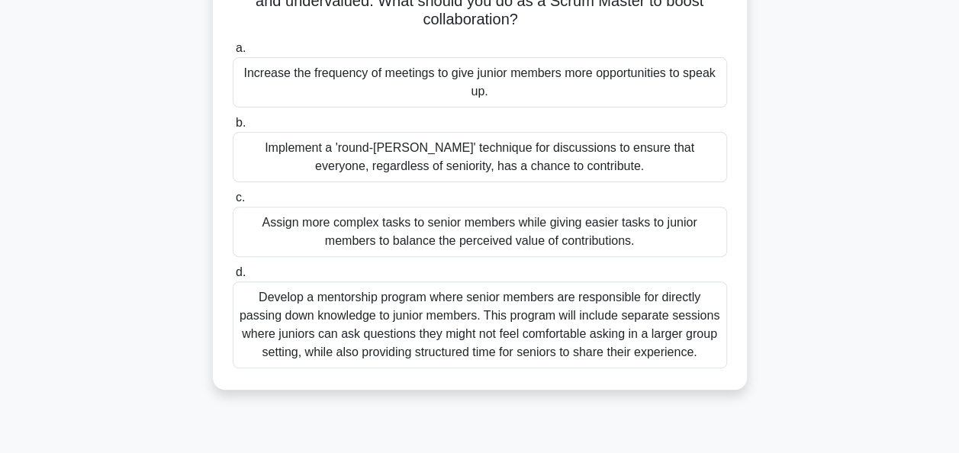
scroll to position [161, 0]
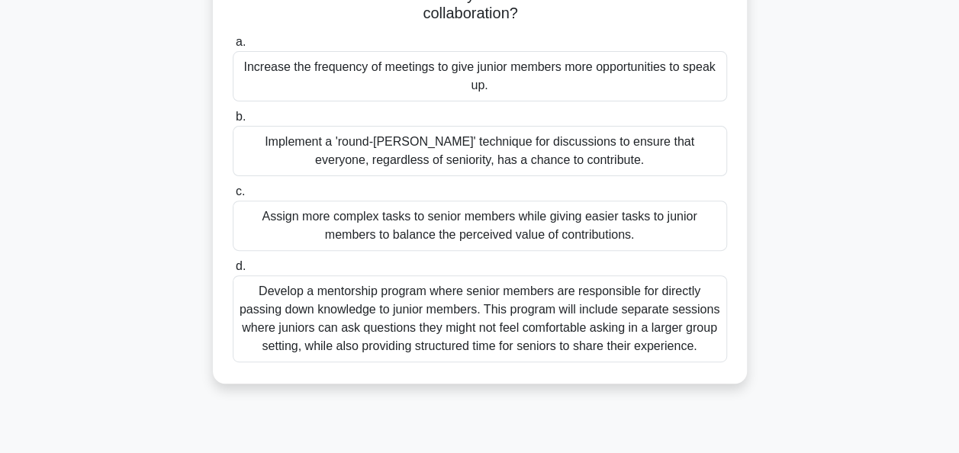
click at [378, 308] on div "Develop a mentorship program where senior members are responsible for directly …" at bounding box center [480, 318] width 494 height 87
click at [233, 271] on input "d. Develop a mentorship program where senior members are responsible for direct…" at bounding box center [233, 267] width 0 height 10
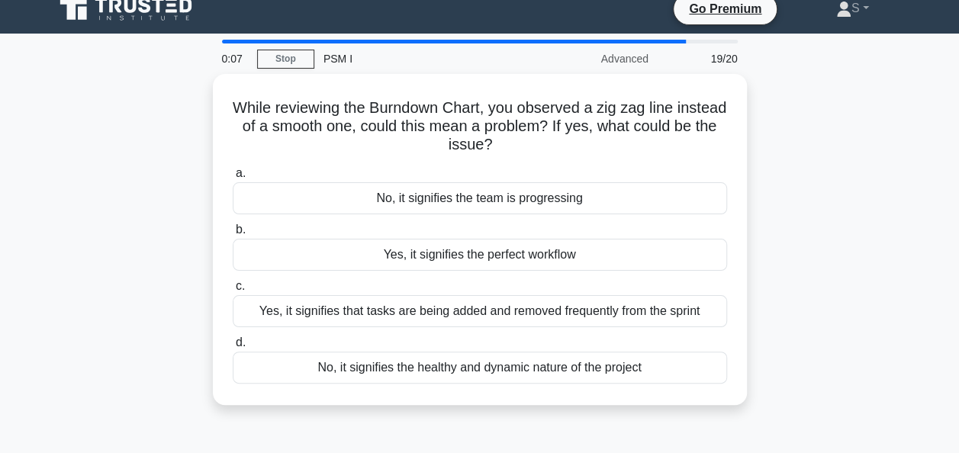
scroll to position [0, 0]
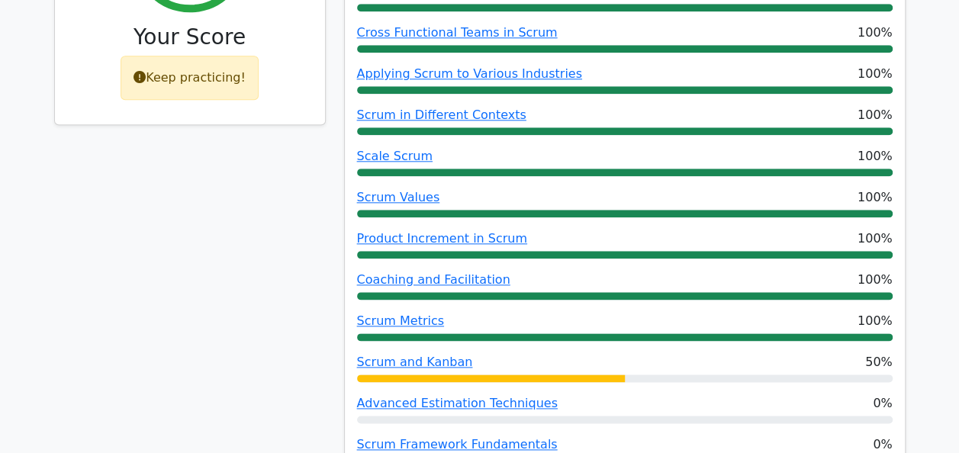
scroll to position [788, 0]
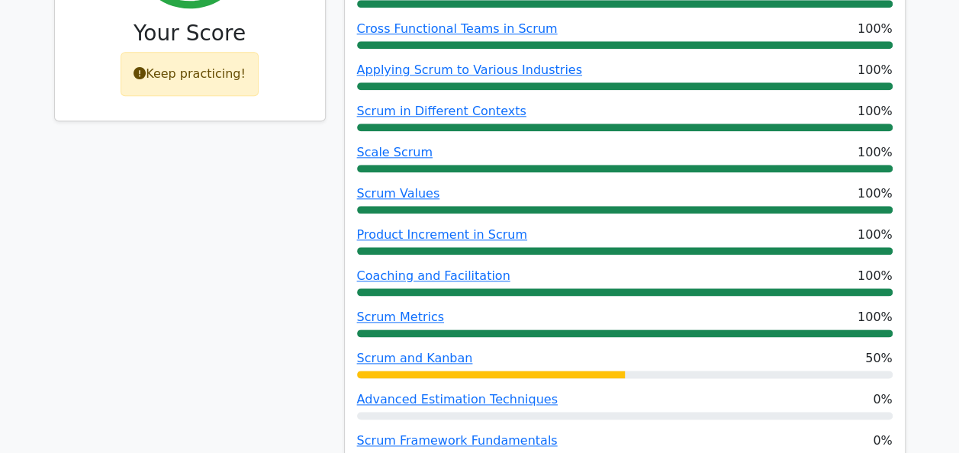
click at [221, 368] on div "78% Your Score Keep practicing!" at bounding box center [190, 213] width 290 height 665
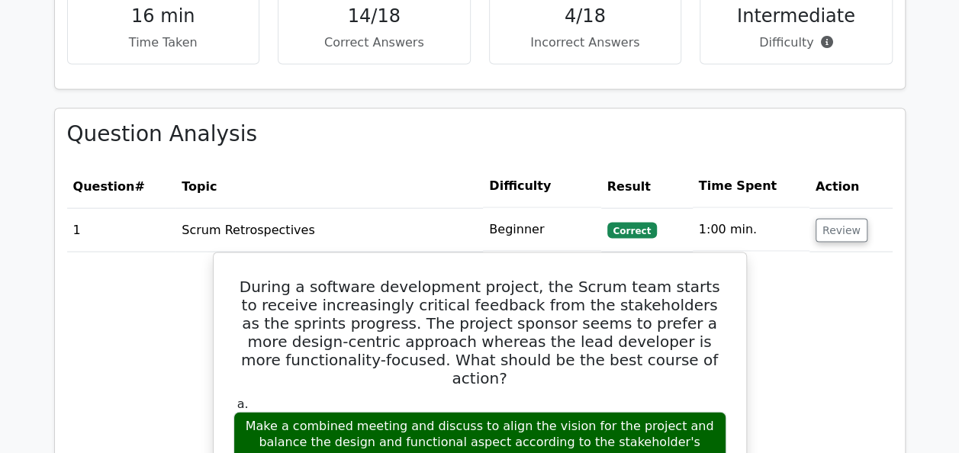
scroll to position [1424, 0]
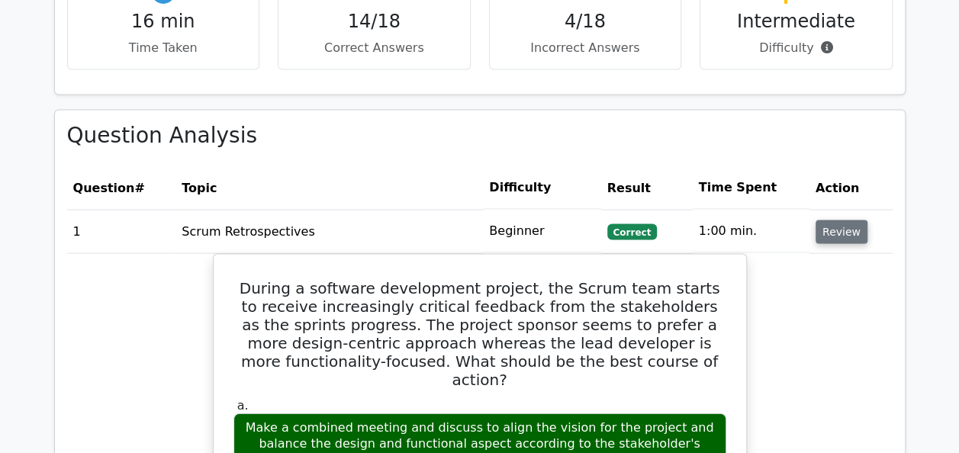
click at [824, 220] on button "Review" at bounding box center [841, 232] width 52 height 24
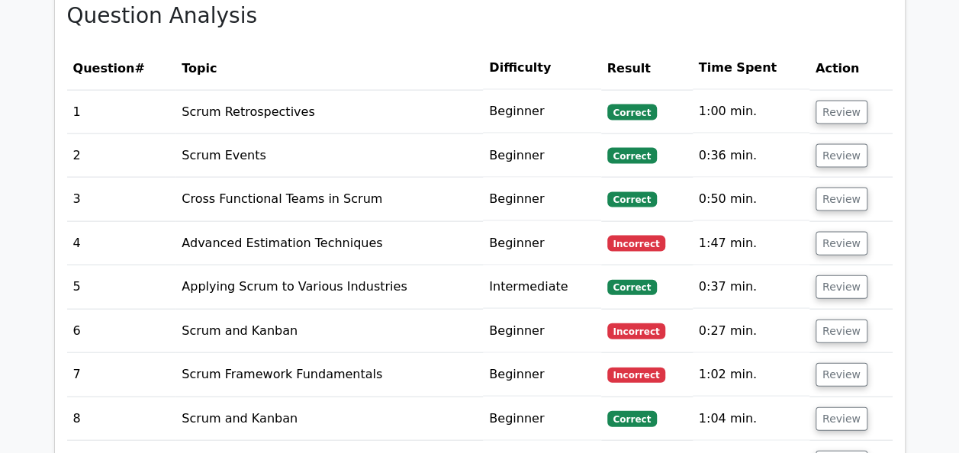
scroll to position [1542, 0]
click at [832, 233] on button "Review" at bounding box center [841, 245] width 52 height 24
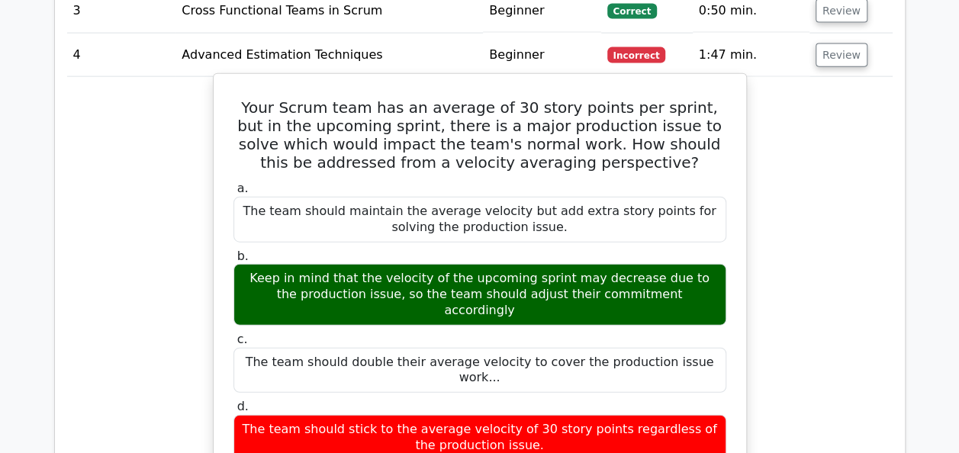
scroll to position [1710, 0]
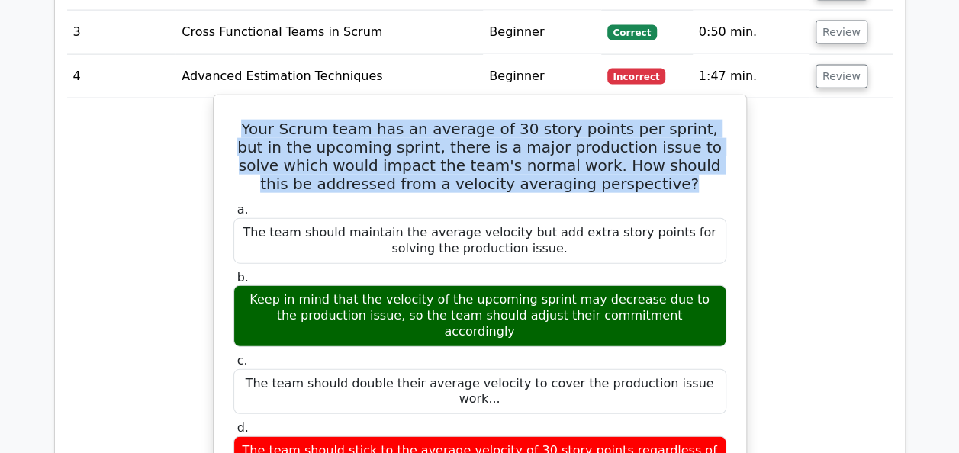
drag, startPoint x: 615, startPoint y: 124, endPoint x: 246, endPoint y: 66, distance: 373.6
click at [246, 120] on h5 "Your Scrum team has an average of 30 story points per sprint, but in the upcomi…" at bounding box center [480, 156] width 496 height 73
copy h5 "Your Scrum team has an average of 30 story points per sprint, but in the upcomi…"
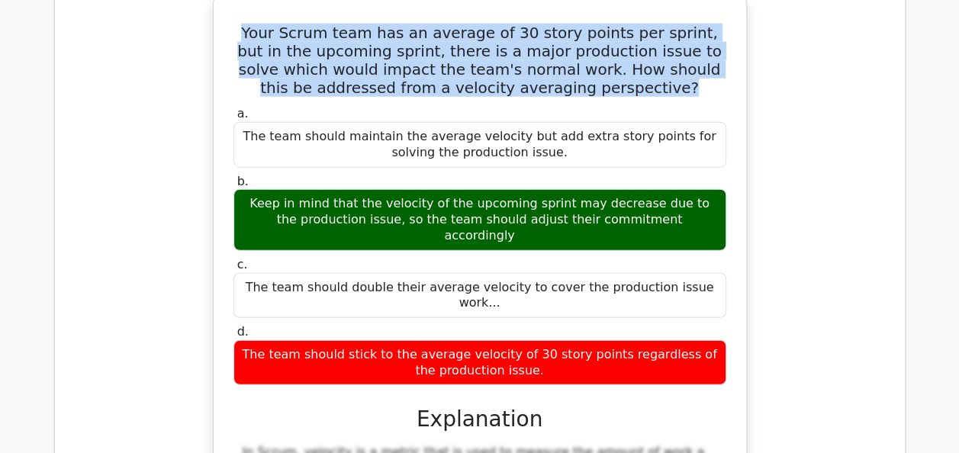
scroll to position [1810, 0]
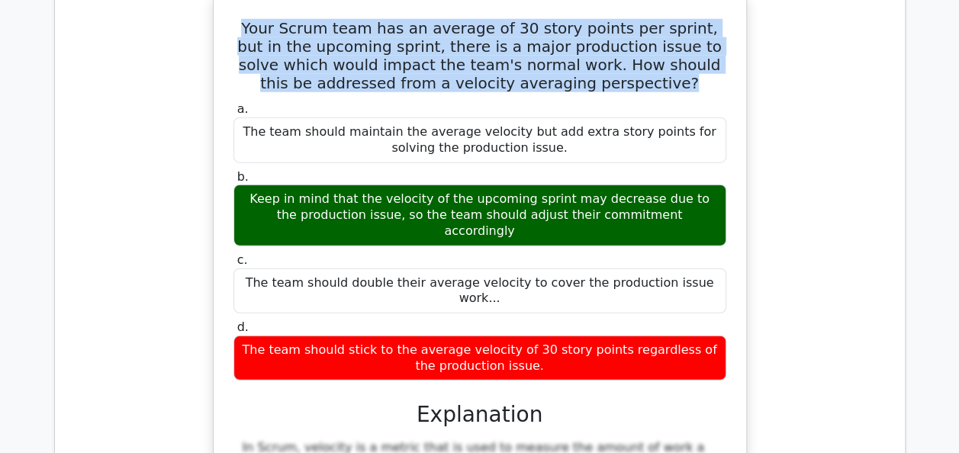
drag, startPoint x: 689, startPoint y: 153, endPoint x: 262, endPoint y: 140, distance: 428.0
click at [262, 185] on div "Keep in mind that the velocity of the upcoming sprint may decrease due to the p…" at bounding box center [479, 215] width 493 height 61
copy div "Keep in mind that the velocity of the upcoming sprint may decrease due to the p…"
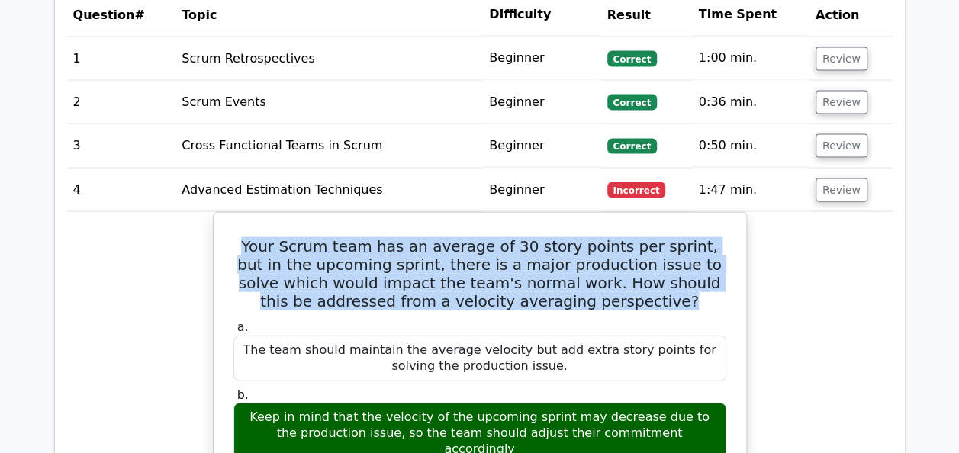
scroll to position [1589, 0]
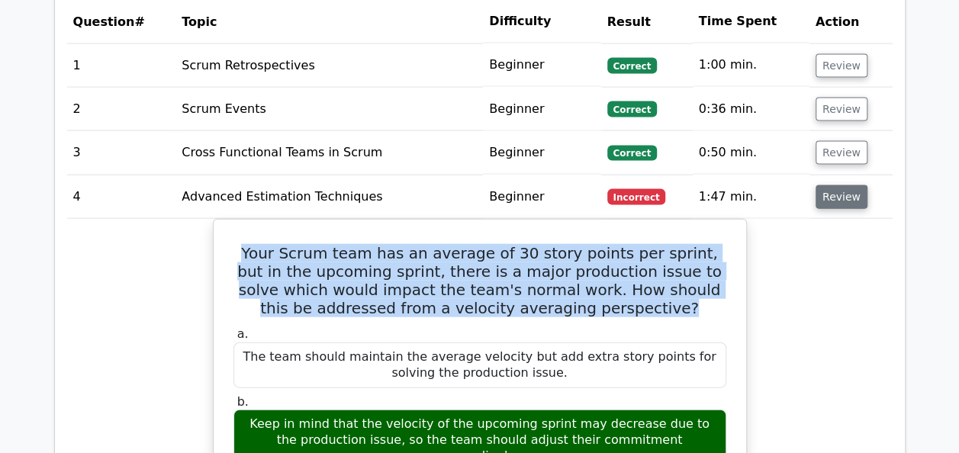
click at [831, 185] on button "Review" at bounding box center [841, 197] width 52 height 24
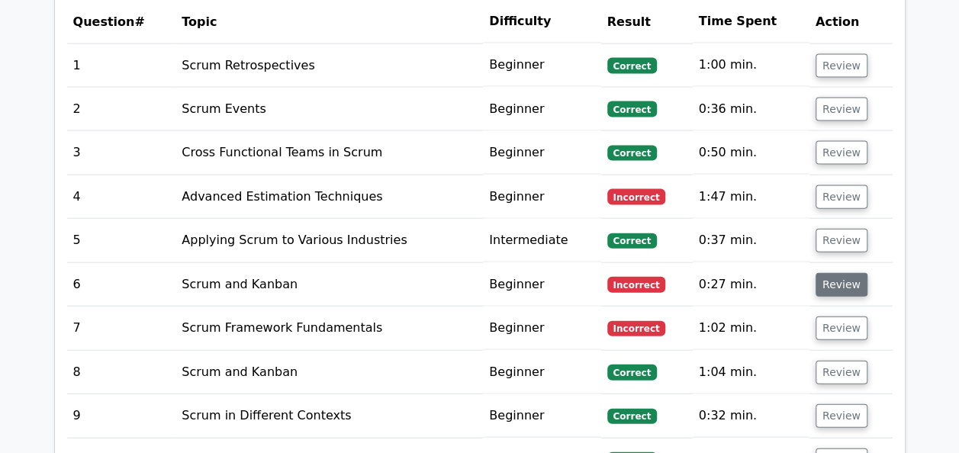
click at [839, 273] on button "Review" at bounding box center [841, 285] width 52 height 24
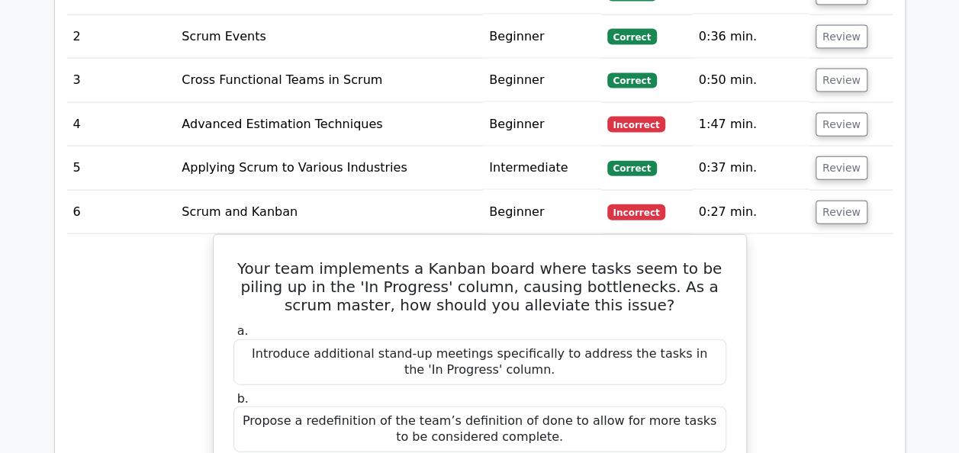
scroll to position [1788, 0]
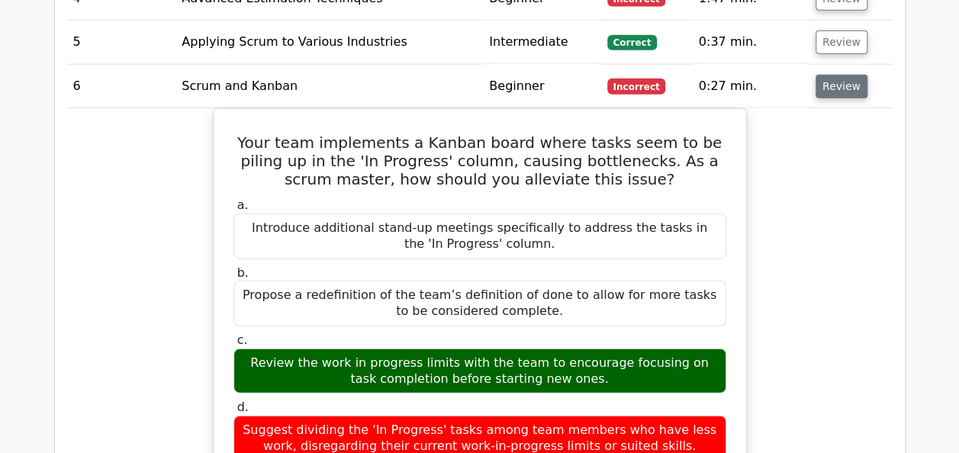
click at [841, 75] on button "Review" at bounding box center [841, 87] width 52 height 24
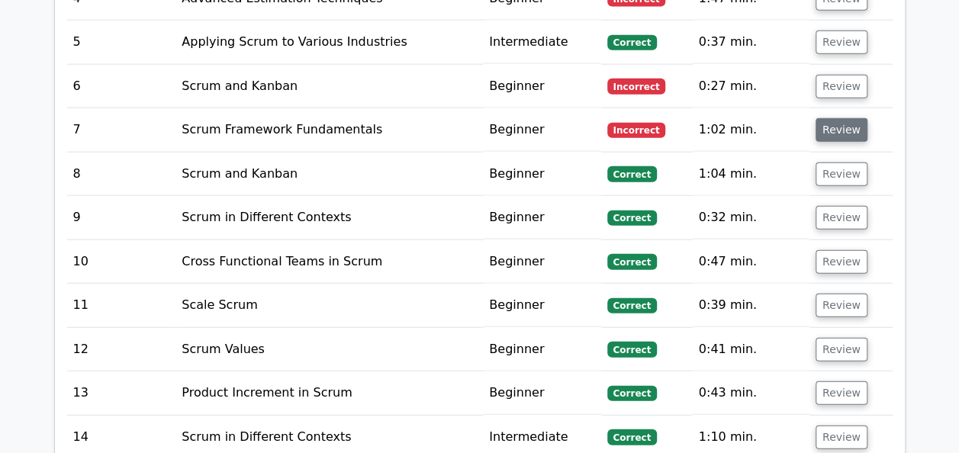
click at [840, 118] on button "Review" at bounding box center [841, 130] width 52 height 24
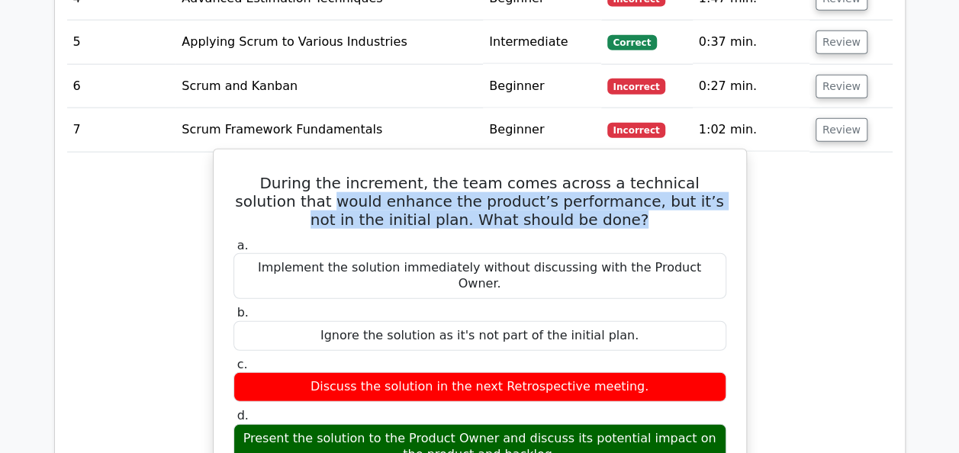
drag, startPoint x: 589, startPoint y: 166, endPoint x: 236, endPoint y: 131, distance: 354.1
click at [236, 174] on h5 "During the increment, the team comes across a technical solution that would enh…" at bounding box center [480, 201] width 496 height 55
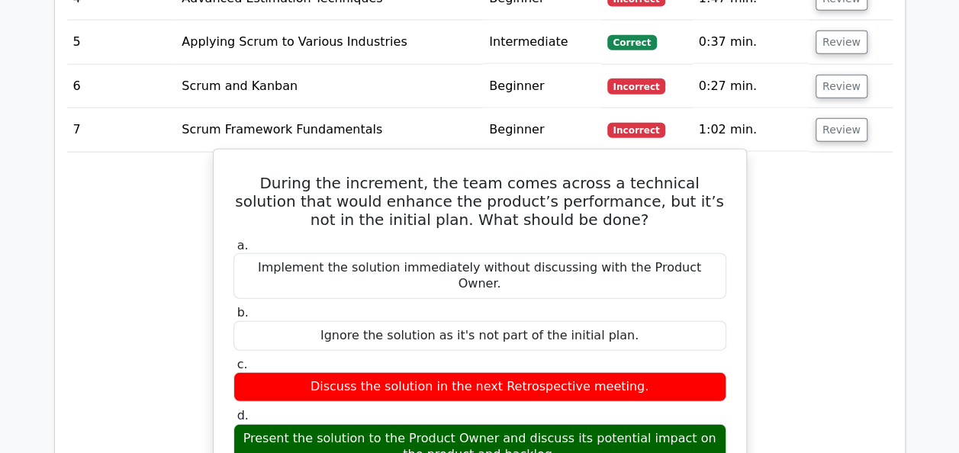
click at [615, 238] on label "a. Implement the solution immediately without discussing with the Product Owner." at bounding box center [479, 268] width 493 height 61
click at [597, 174] on h5 "During the increment, the team comes across a technical solution that would enh…" at bounding box center [480, 201] width 496 height 55
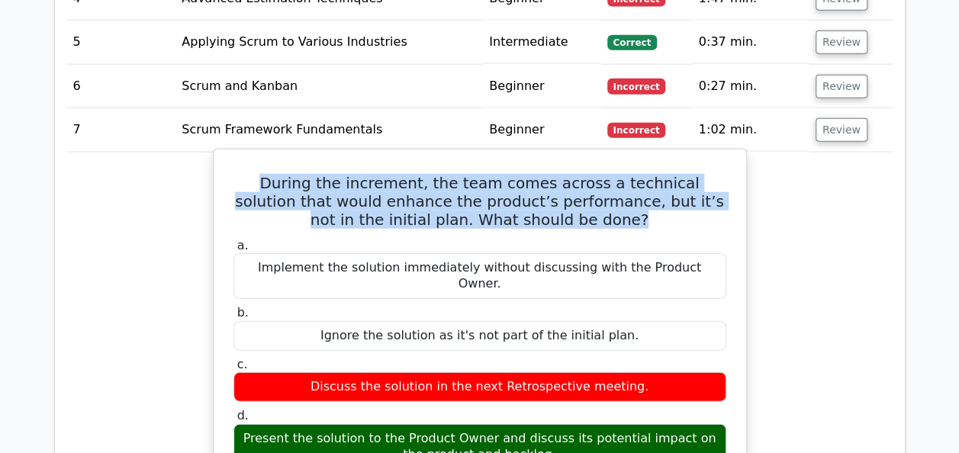
drag, startPoint x: 592, startPoint y: 158, endPoint x: 241, endPoint y: 119, distance: 353.0
click at [241, 174] on h5 "During the increment, the team comes across a technical solution that would enh…" at bounding box center [480, 201] width 496 height 55
copy h5 "During the increment, the team comes across a technical solution that would enh…"
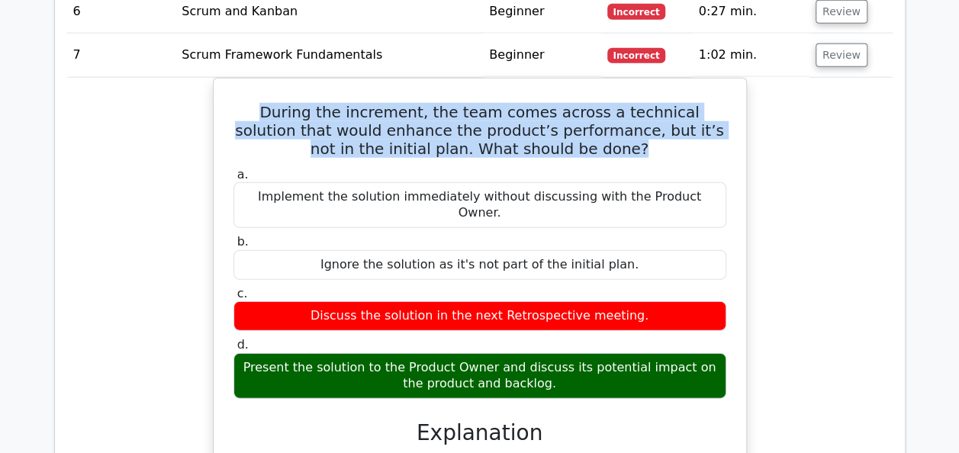
scroll to position [1668, 0]
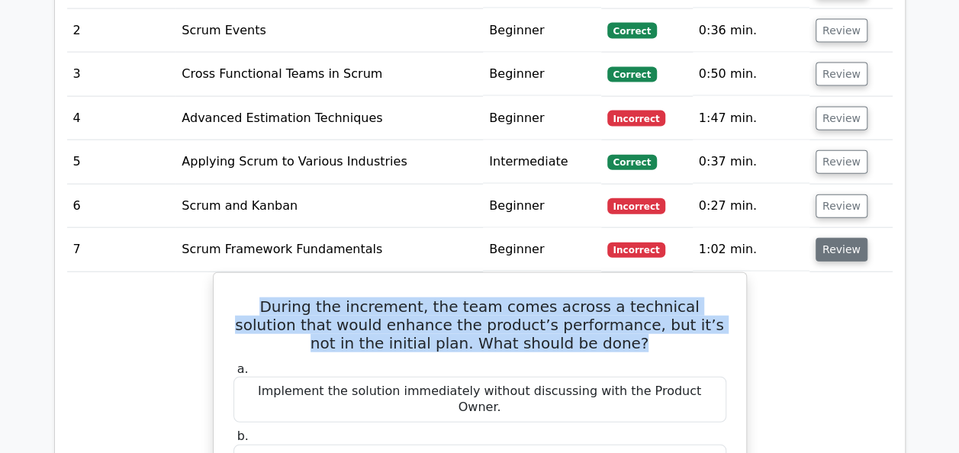
click at [836, 238] on button "Review" at bounding box center [841, 250] width 52 height 24
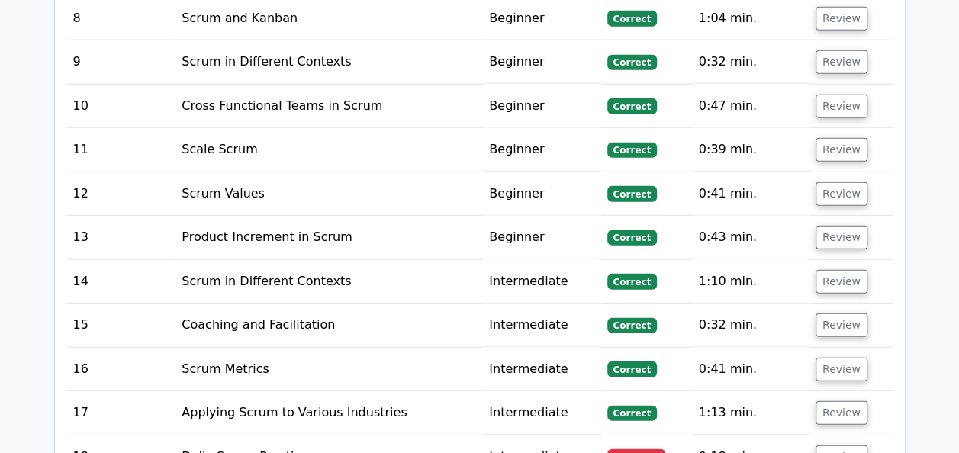
scroll to position [1952, 0]
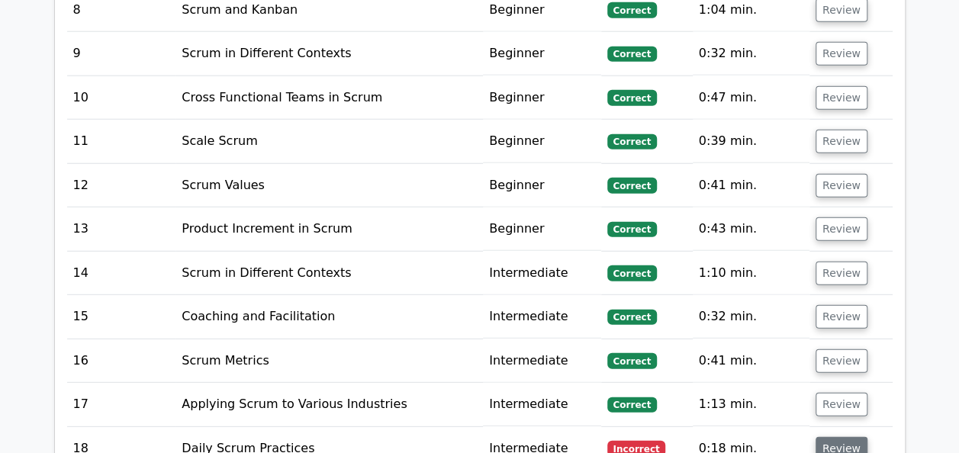
click at [843, 437] on button "Review" at bounding box center [841, 449] width 52 height 24
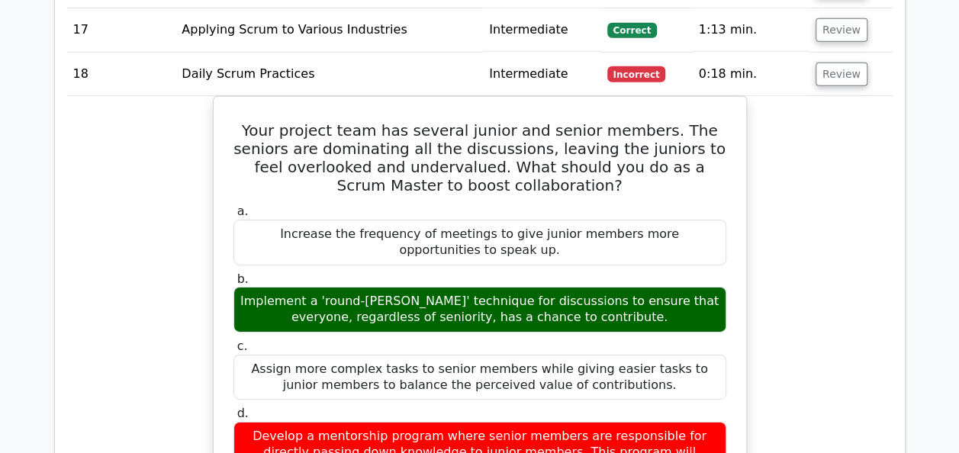
scroll to position [2323, 0]
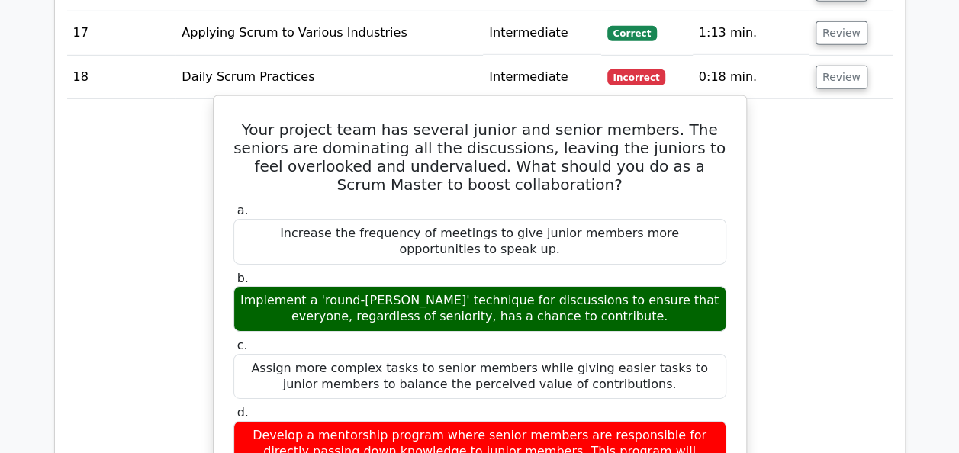
drag, startPoint x: 635, startPoint y: 252, endPoint x: 608, endPoint y: 247, distance: 28.0
click at [608, 286] on div "Implement a 'round-[PERSON_NAME]' technique for discussions to ensure that ever…" at bounding box center [479, 309] width 493 height 46
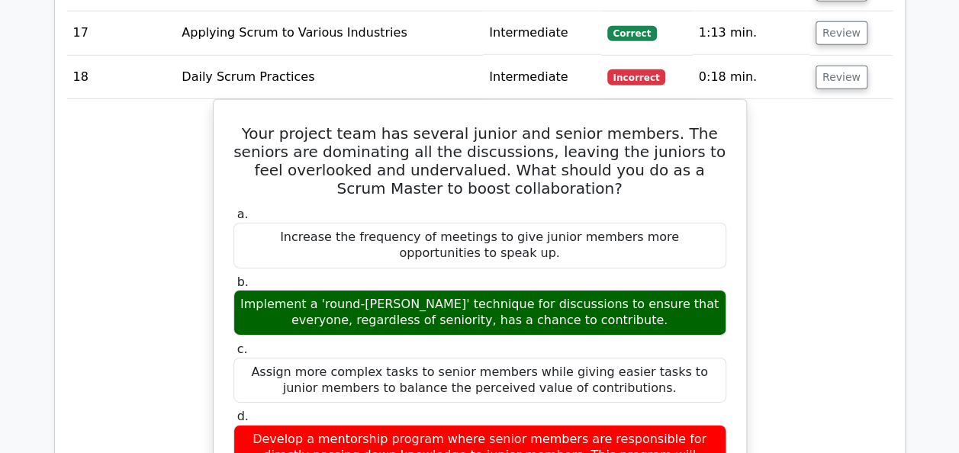
drag, startPoint x: 608, startPoint y: 247, endPoint x: 770, endPoint y: 253, distance: 162.6
click at [843, 56] on td "Review" at bounding box center [850, 77] width 83 height 43
click at [840, 66] on button "Review" at bounding box center [841, 78] width 52 height 24
